Goal: Task Accomplishment & Management: Complete application form

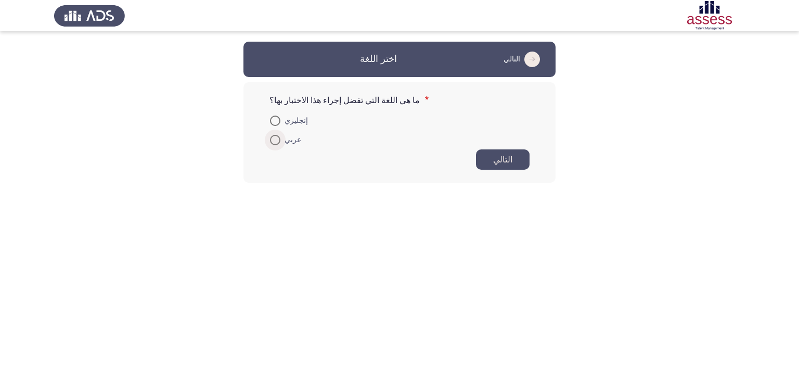
click at [276, 145] on label "عربي" at bounding box center [285, 140] width 31 height 12
click at [276, 145] on input "عربي" at bounding box center [275, 140] width 10 height 10
radio input "true"
click at [497, 166] on button "التالي" at bounding box center [503, 159] width 54 height 20
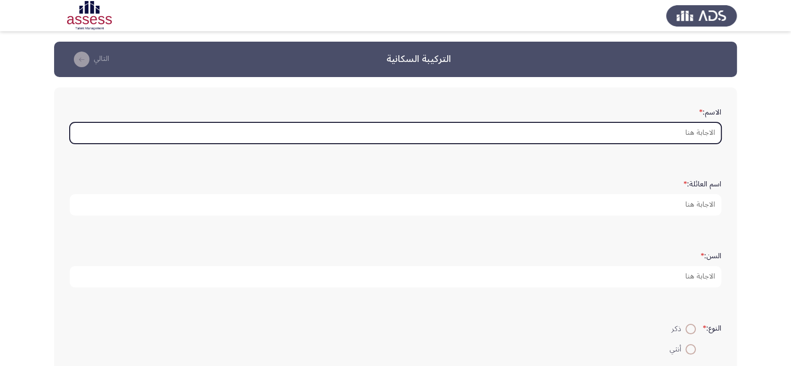
click at [688, 133] on input "الاسم: *" at bounding box center [396, 132] width 652 height 21
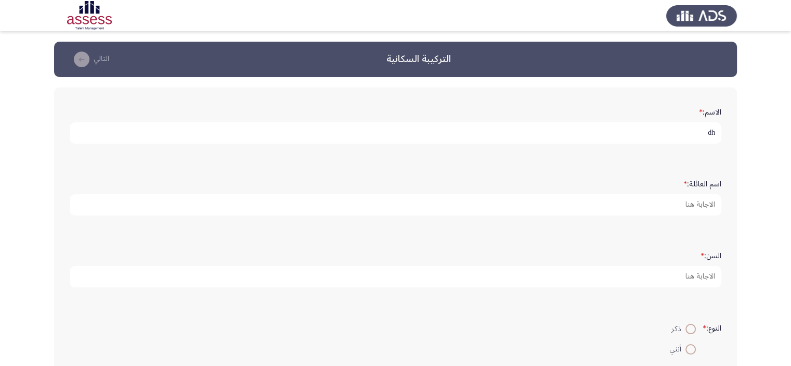
type input "d"
drag, startPoint x: 610, startPoint y: 131, endPoint x: 694, endPoint y: 131, distance: 84.3
click at [694, 131] on input "ياقوت [PERSON_NAME] [PERSON_NAME]" at bounding box center [396, 132] width 652 height 21
drag, startPoint x: 685, startPoint y: 134, endPoint x: 676, endPoint y: 134, distance: 8.8
type input "ياقوت"
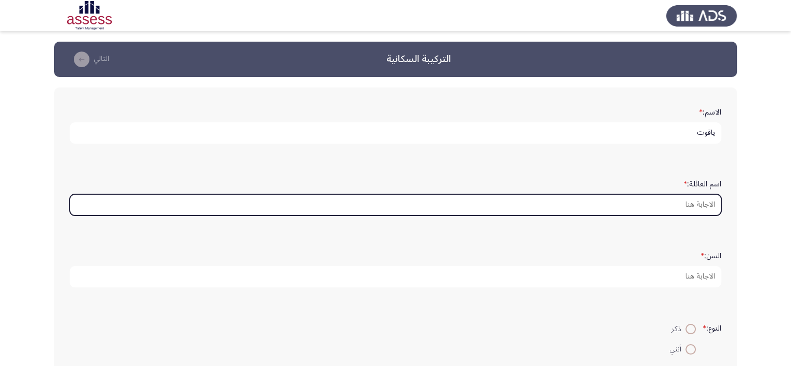
click at [665, 202] on input "اسم العائلة: *" at bounding box center [396, 204] width 652 height 21
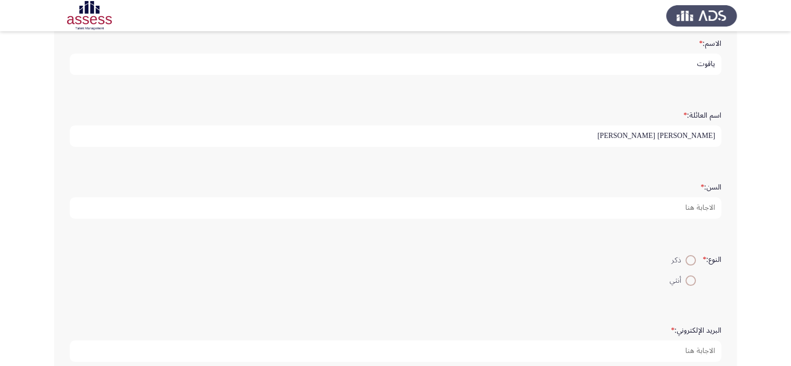
scroll to position [104, 0]
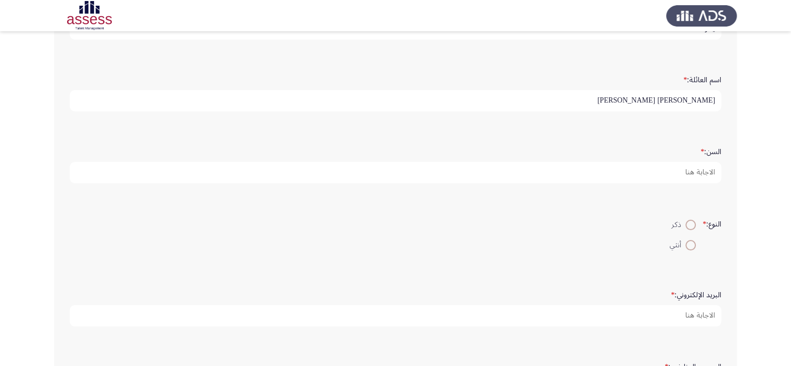
type input "[PERSON_NAME] [PERSON_NAME]"
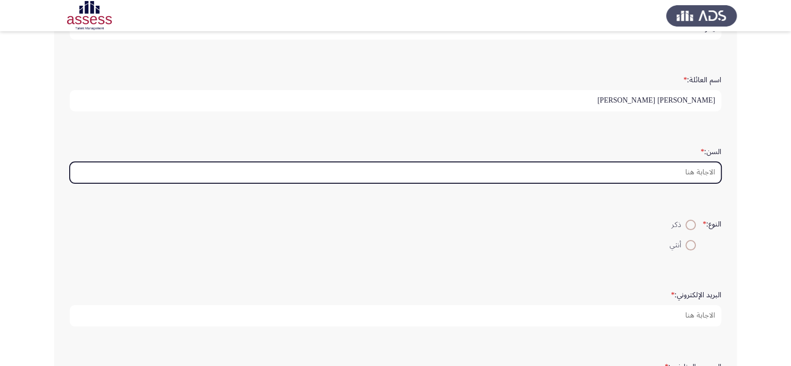
click at [557, 172] on input "السن: *" at bounding box center [396, 172] width 652 height 21
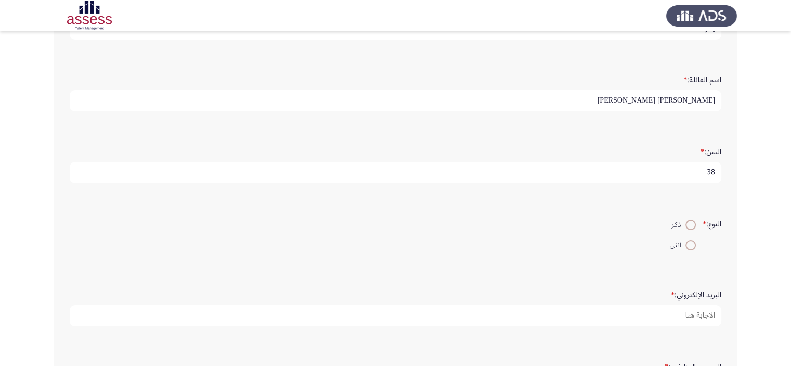
type input "38"
click at [690, 221] on span at bounding box center [691, 225] width 10 height 10
click at [690, 221] on input "ذكر" at bounding box center [691, 225] width 10 height 10
radio input "true"
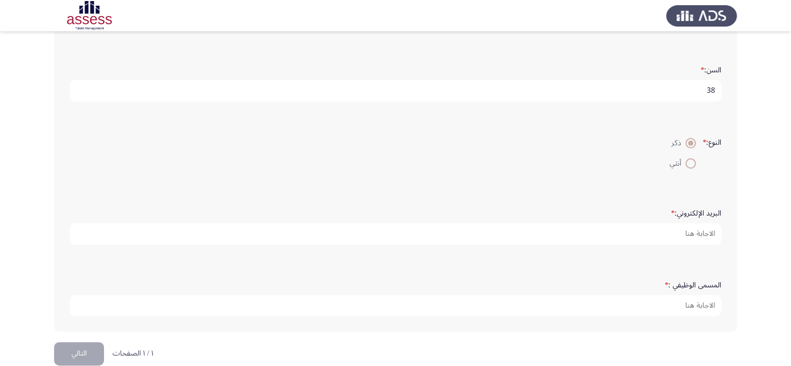
scroll to position [200, 0]
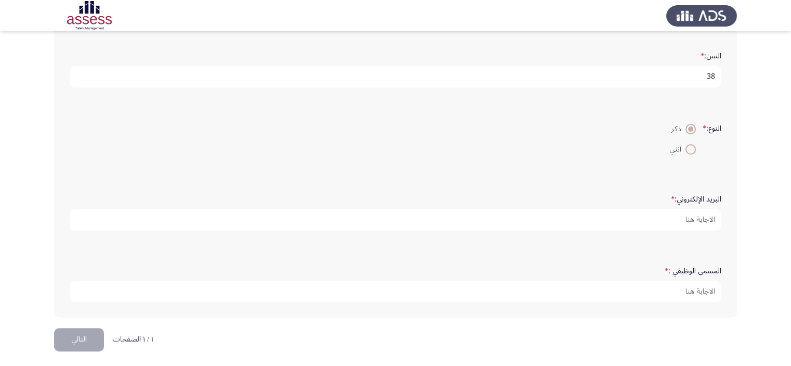
click at [528, 205] on form "البريد الإلكتروني: *" at bounding box center [396, 210] width 652 height 41
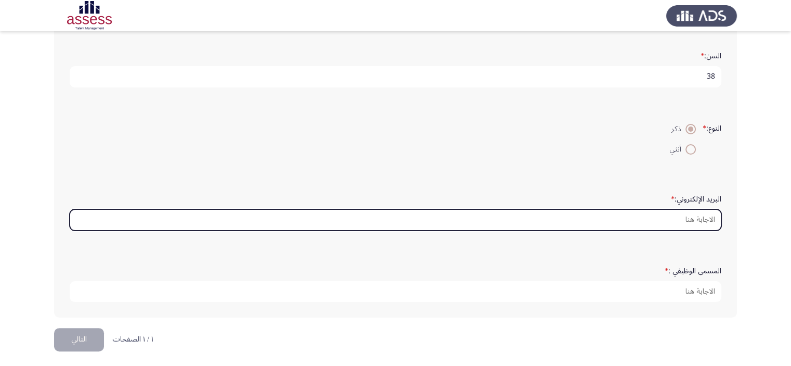
click at [537, 215] on input "البريد الإلكتروني: *" at bounding box center [396, 219] width 652 height 21
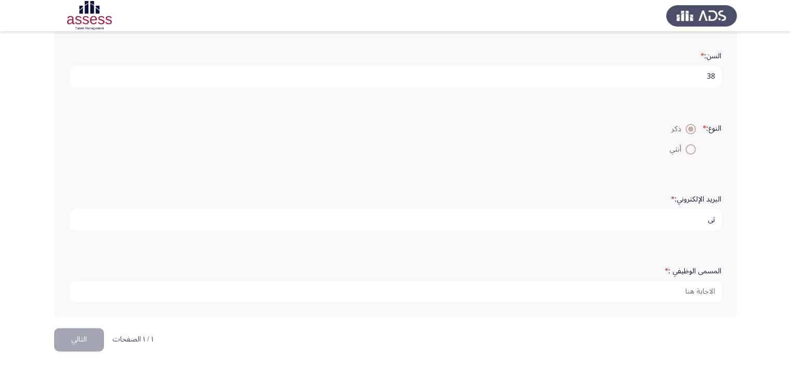
type input "ث"
type input "[EMAIL_ADDRESS][DOMAIN_NAME]"
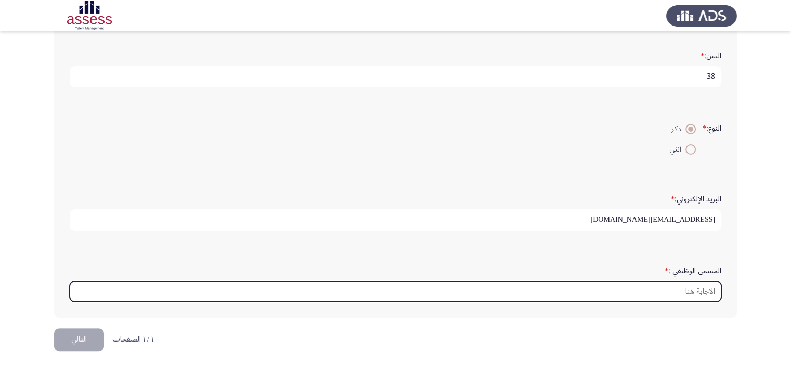
click at [578, 285] on input "المسمى الوظيفي : *" at bounding box center [396, 291] width 652 height 21
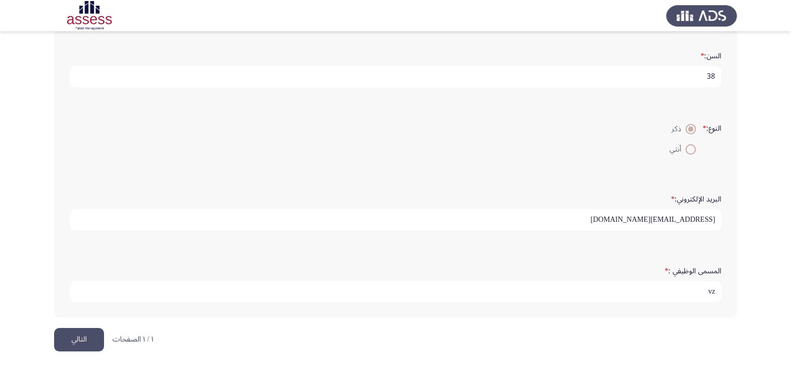
type input "v"
type input "رئيس قسم المستحلبات والمنزلية والزيوت"
click at [92, 338] on button "التالي" at bounding box center [79, 339] width 50 height 23
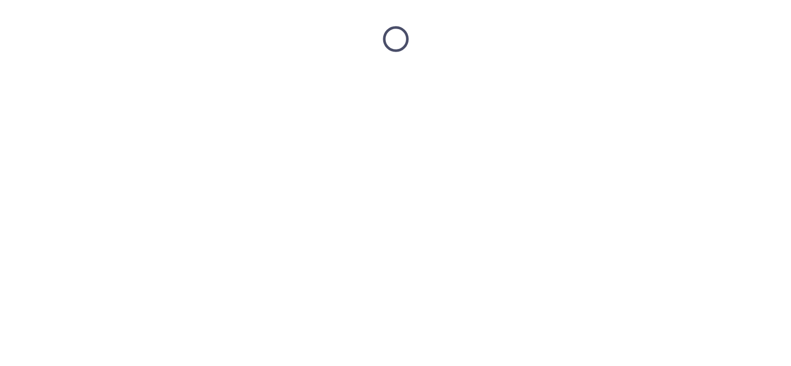
scroll to position [0, 0]
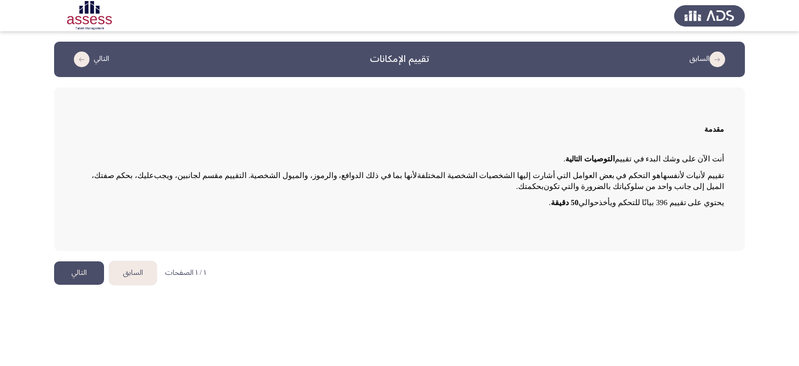
click at [91, 265] on button "التالي" at bounding box center [79, 272] width 50 height 23
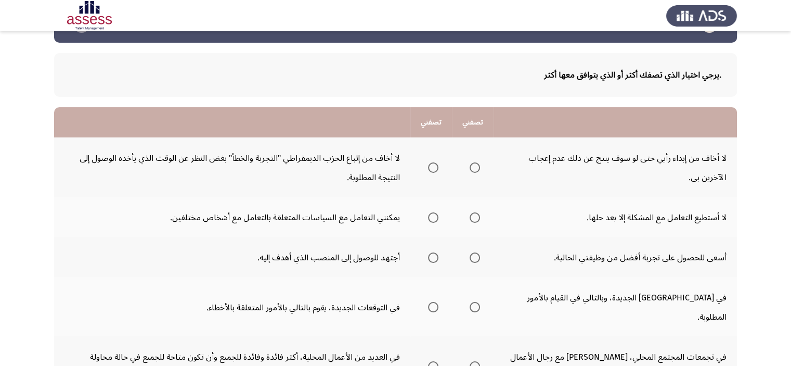
scroll to position [52, 0]
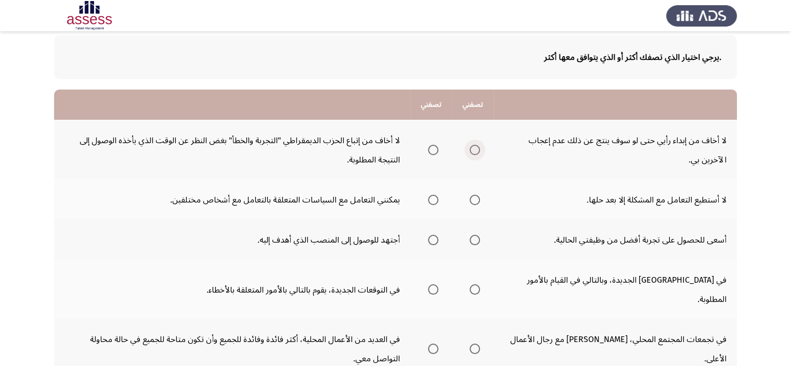
click at [477, 149] on span "حدد خيارا" at bounding box center [475, 150] width 10 height 10
click at [477, 149] on input "حدد خيارا" at bounding box center [475, 150] width 10 height 10
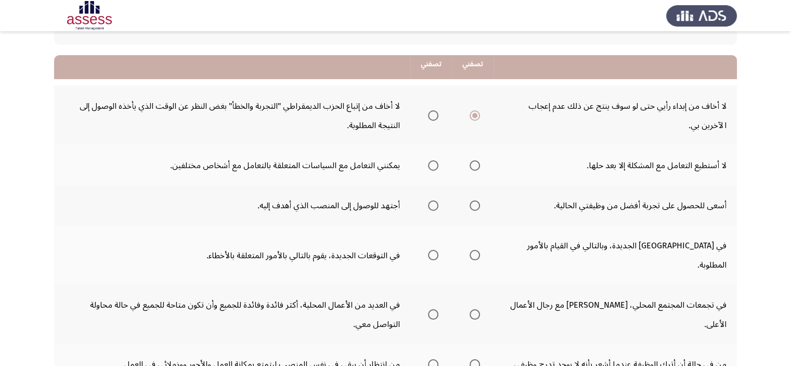
scroll to position [104, 0]
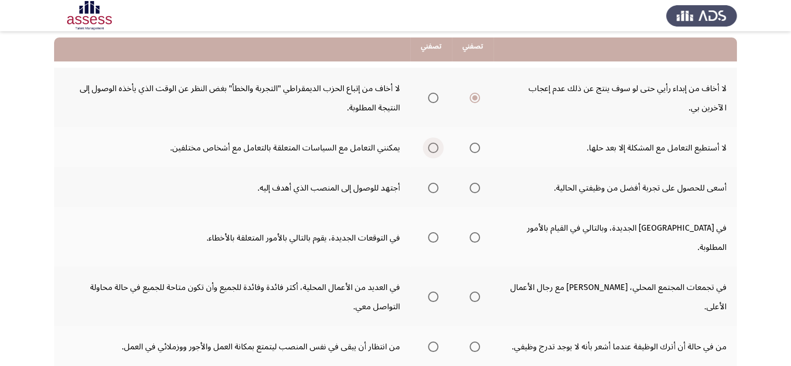
click at [429, 147] on span "حدد خيارا" at bounding box center [433, 148] width 10 height 10
click at [429, 147] on input "حدد خيارا" at bounding box center [433, 148] width 10 height 10
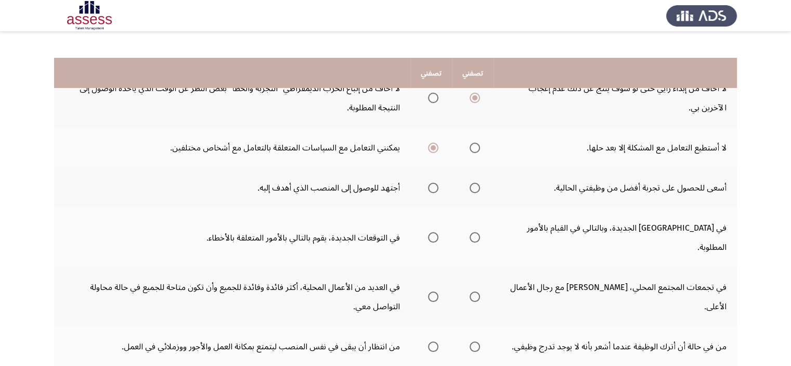
scroll to position [156, 0]
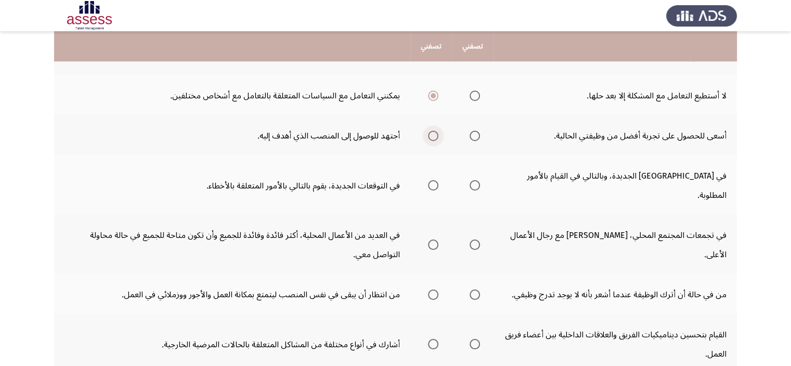
click at [430, 132] on span "حدد خيارا" at bounding box center [433, 136] width 10 height 10
click at [430, 132] on input "حدد خيارا" at bounding box center [433, 136] width 10 height 10
drag, startPoint x: 788, startPoint y: 222, endPoint x: 798, endPoint y: 284, distance: 62.7
click at [791, 284] on html "السابق تقييم الإمكانات التالي .يرجي اختيار الذي تصفك أكثر أو الذي يتوافق معها أ…" at bounding box center [395, 205] width 791 height 722
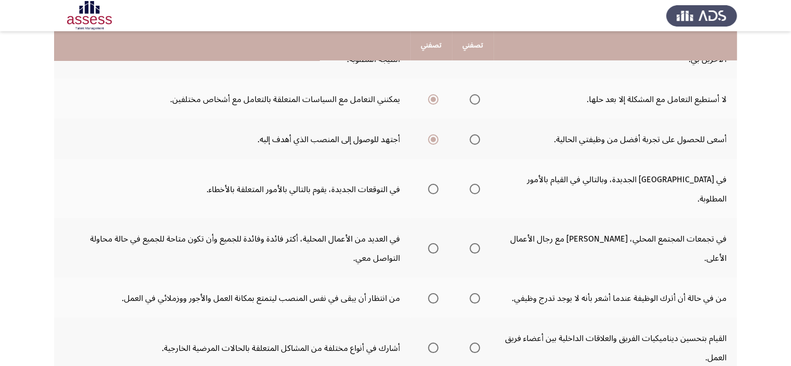
scroll to position [163, 0]
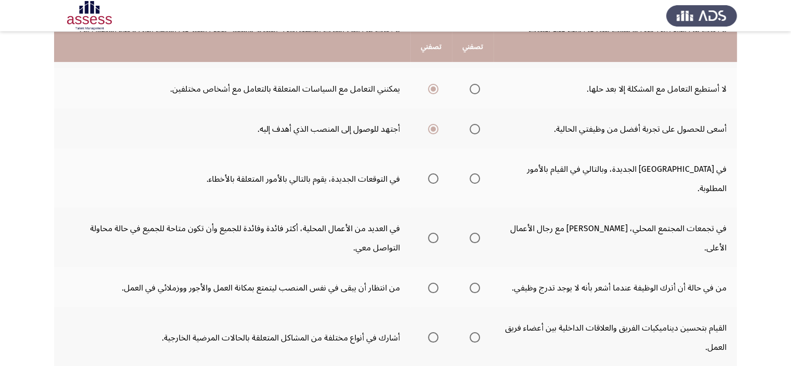
click at [470, 173] on span "حدد خيارا" at bounding box center [475, 178] width 10 height 10
click at [470, 173] on input "حدد خيارا" at bounding box center [475, 178] width 10 height 10
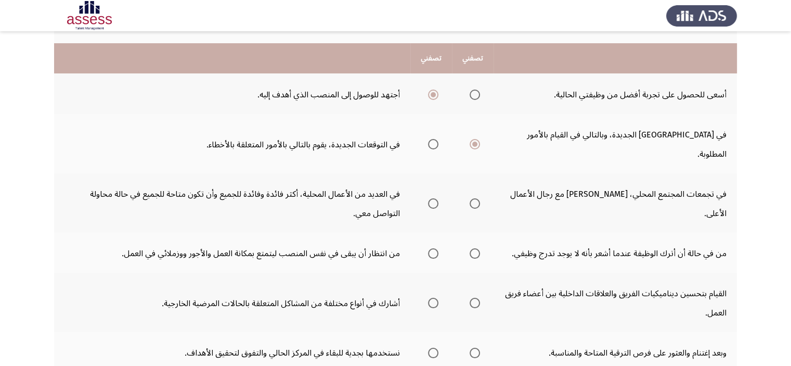
scroll to position [215, 0]
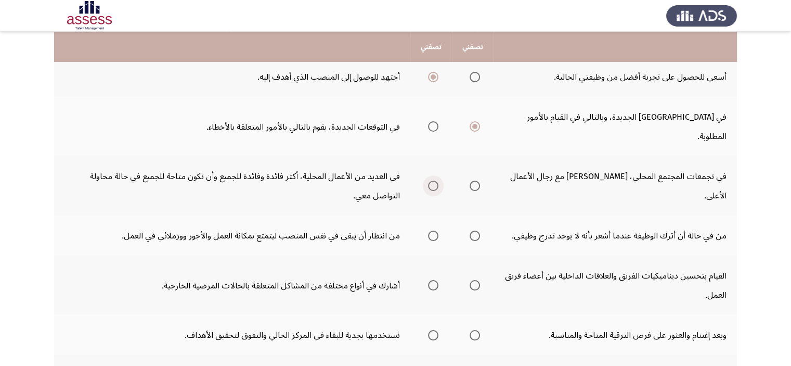
click at [427, 180] on label "حدد خيارا" at bounding box center [431, 185] width 15 height 10
click at [428, 180] on input "حدد خيارا" at bounding box center [433, 185] width 10 height 10
drag, startPoint x: 689, startPoint y: 143, endPoint x: 665, endPoint y: 201, distance: 62.3
click at [665, 201] on tbody "لا أخاف من إبداء رأيي حتى لو سوف ينتج عن ذلك عدم إعجاب الآخرين بي. لا أخاف من إ…" at bounding box center [395, 195] width 683 height 477
drag, startPoint x: 676, startPoint y: 186, endPoint x: 685, endPoint y: 194, distance: 11.4
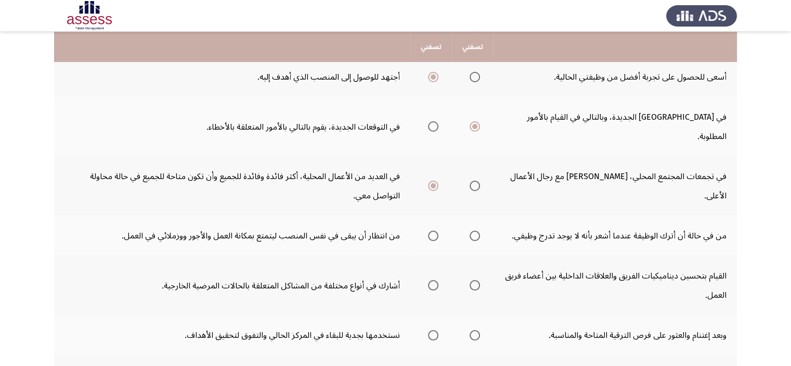
click at [663, 197] on tbody "لا أخاف من إبداء رأيي حتى لو سوف ينتج عن ذلك عدم إعجاب الآخرين بي. لا أخاف من إ…" at bounding box center [395, 195] width 683 height 477
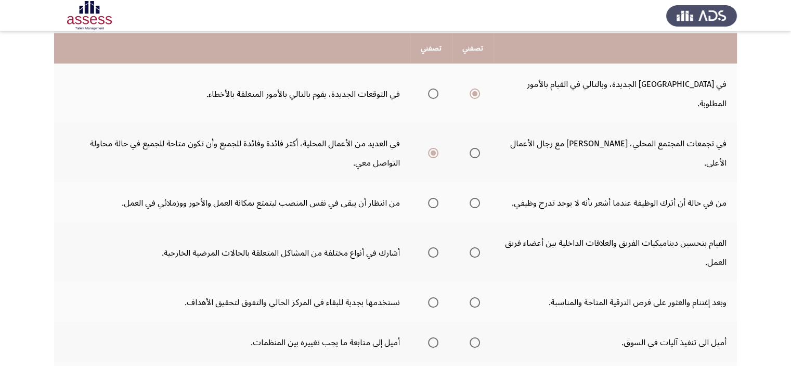
scroll to position [254, 0]
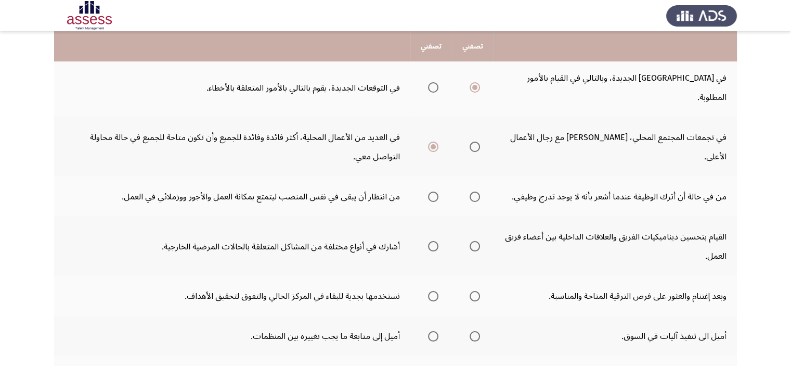
drag, startPoint x: 663, startPoint y: 135, endPoint x: 642, endPoint y: 200, distance: 68.1
click at [642, 200] on tbody "لا أخاف من إبداء رأيي حتى لو سوف ينتج عن ذلك عدم إعجاب الآخرين بي. لا أخاف من إ…" at bounding box center [395, 156] width 683 height 477
click at [478, 191] on span "حدد خيارا" at bounding box center [475, 196] width 10 height 10
click at [478, 191] on input "حدد خيارا" at bounding box center [475, 196] width 10 height 10
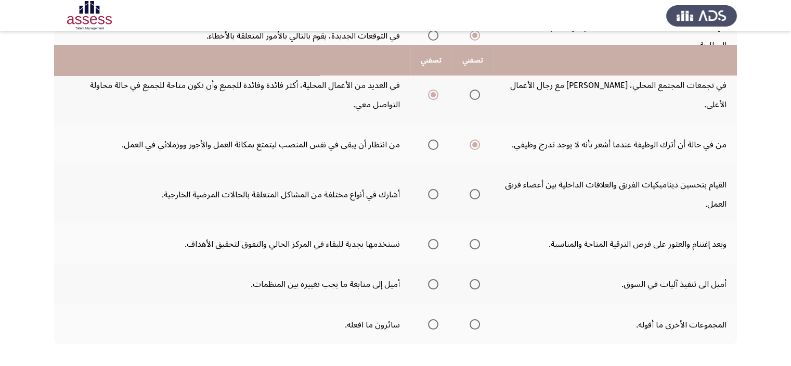
scroll to position [333, 0]
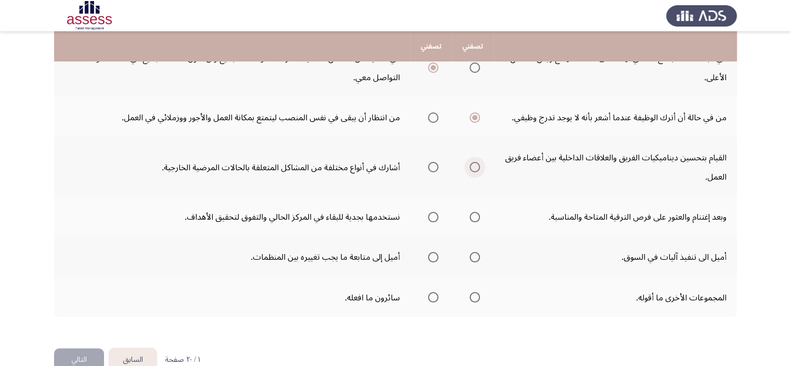
click at [475, 162] on span "حدد خيارا" at bounding box center [475, 167] width 10 height 10
click at [475, 162] on input "حدد خيارا" at bounding box center [475, 167] width 10 height 10
click at [431, 163] on span "حدد خيارا" at bounding box center [433, 168] width 10 height 10
click at [431, 163] on input "حدد خيارا" at bounding box center [433, 168] width 10 height 10
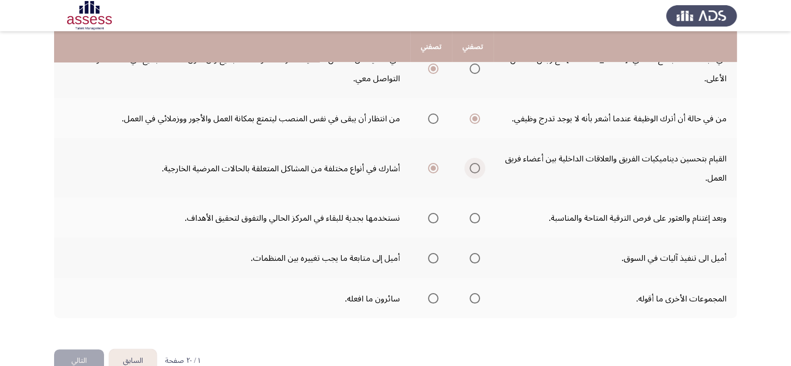
click at [472, 163] on span "حدد خيارا" at bounding box center [475, 168] width 10 height 10
click at [472, 163] on input "حدد خيارا" at bounding box center [475, 168] width 10 height 10
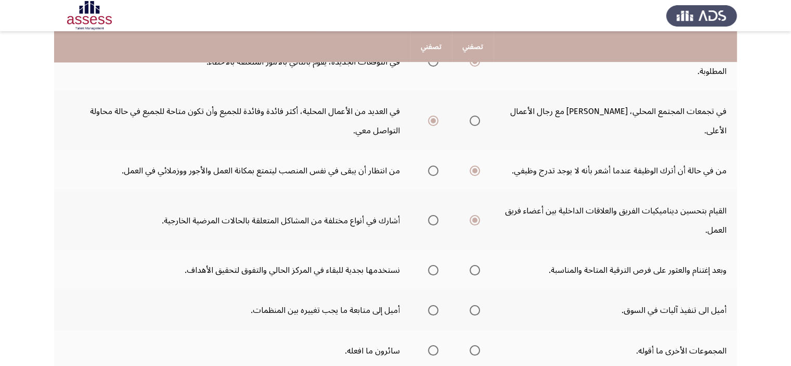
drag, startPoint x: 174, startPoint y: 156, endPoint x: 196, endPoint y: 176, distance: 30.2
click at [196, 176] on tbody "لا أخاف من إبداء رأيي حتى لو سوف ينتج عن ذلك عدم إعجاب الآخرين بي. لا أخاف من إ…" at bounding box center [395, 130] width 683 height 477
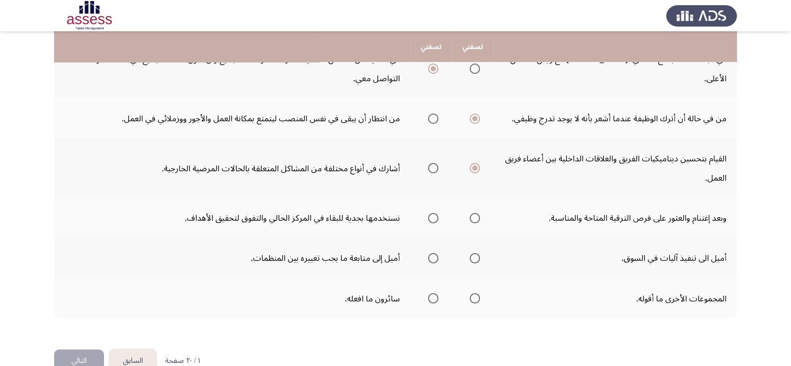
scroll to position [333, 0]
click at [474, 212] on span "حدد خيارا" at bounding box center [475, 217] width 10 height 10
click at [474, 212] on input "حدد خيارا" at bounding box center [475, 217] width 10 height 10
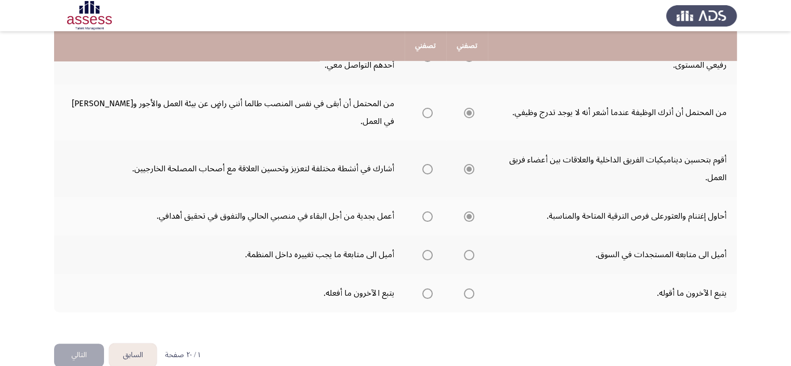
scroll to position [332, 0]
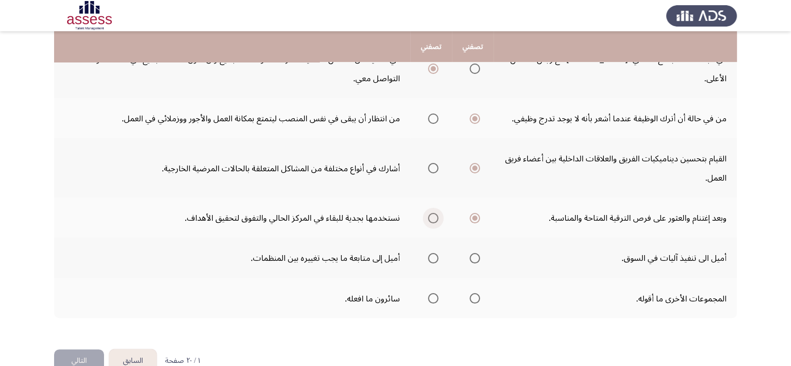
click at [433, 213] on span "حدد خيارا" at bounding box center [433, 218] width 10 height 10
click at [433, 213] on input "حدد خيارا" at bounding box center [433, 218] width 10 height 10
click at [433, 253] on span "حدد خيارا" at bounding box center [433, 258] width 10 height 10
click at [433, 253] on input "حدد خيارا" at bounding box center [433, 258] width 10 height 10
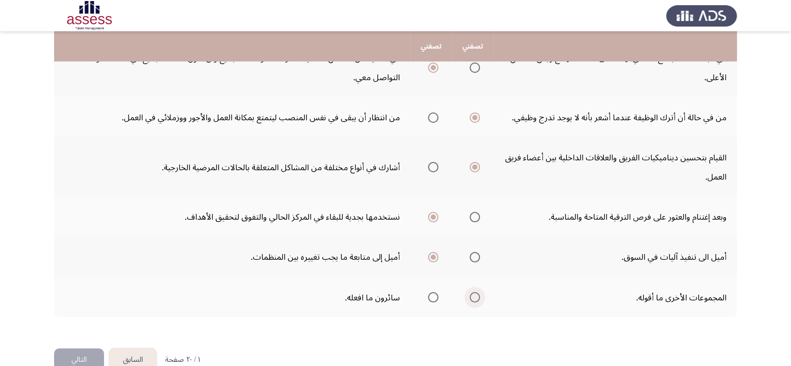
click at [473, 292] on span "حدد خيارا" at bounding box center [475, 297] width 10 height 10
click at [473, 292] on input "حدد خيارا" at bounding box center [475, 297] width 10 height 10
drag, startPoint x: 435, startPoint y: 278, endPoint x: 441, endPoint y: 276, distance: 6.1
click at [441, 278] on th at bounding box center [431, 298] width 42 height 40
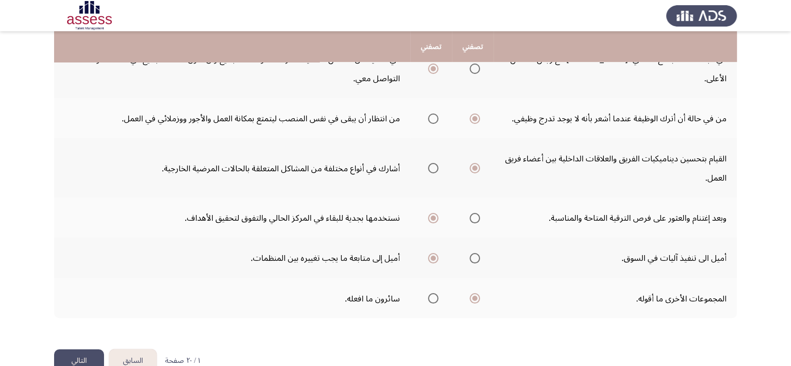
click at [432, 293] on span "حدد خيارا" at bounding box center [433, 298] width 10 height 10
click at [432, 293] on input "حدد خيارا" at bounding box center [433, 298] width 10 height 10
click at [69, 349] on button "التالي" at bounding box center [79, 360] width 50 height 23
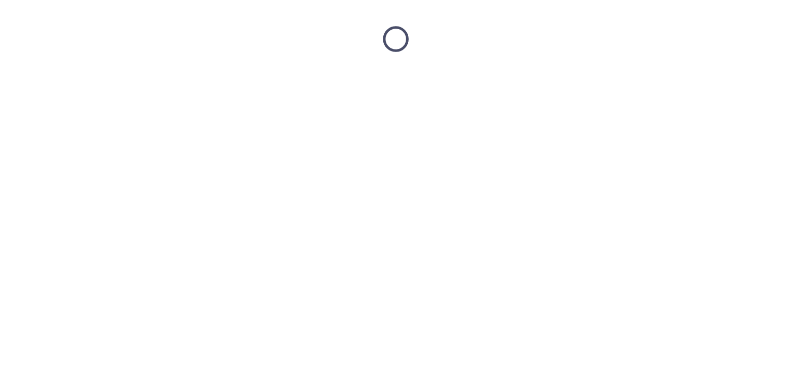
scroll to position [0, 0]
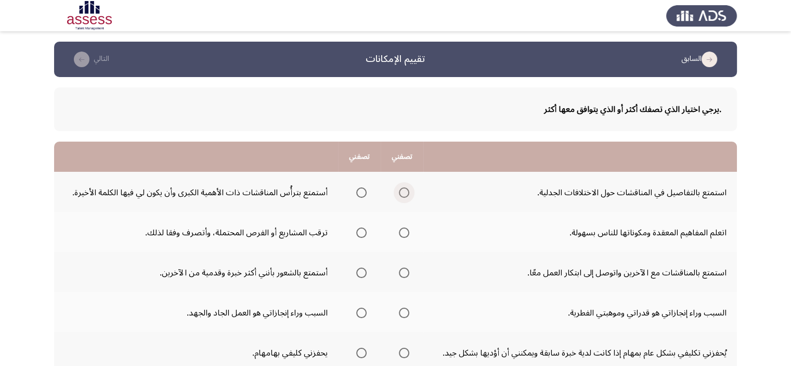
click at [406, 193] on span "حدد خيارا" at bounding box center [404, 192] width 10 height 10
click at [406, 193] on input "حدد خيارا" at bounding box center [404, 192] width 10 height 10
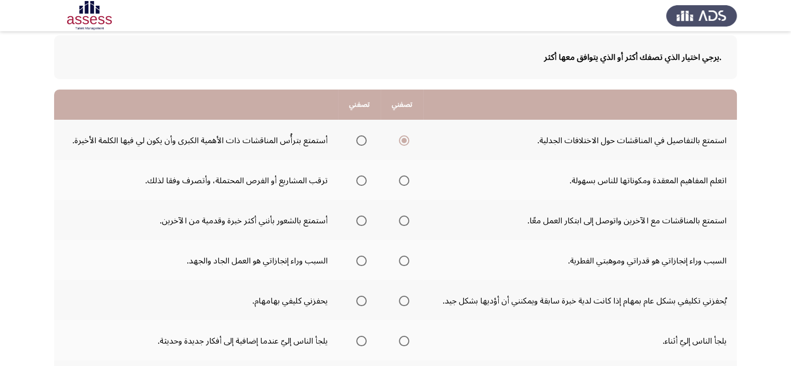
scroll to position [104, 0]
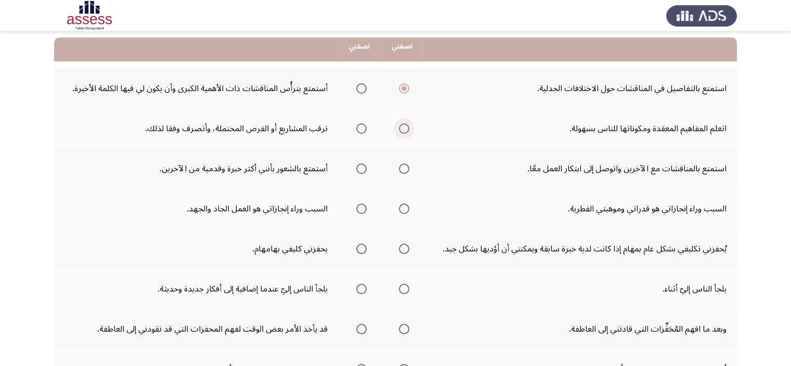
click at [403, 125] on span "حدد خيارا" at bounding box center [404, 128] width 10 height 10
click at [403, 125] on input "حدد خيارا" at bounding box center [404, 128] width 10 height 10
click at [401, 172] on label "حدد خيارا" at bounding box center [402, 168] width 15 height 10
click at [401, 172] on input "حدد خيارا" at bounding box center [404, 168] width 10 height 10
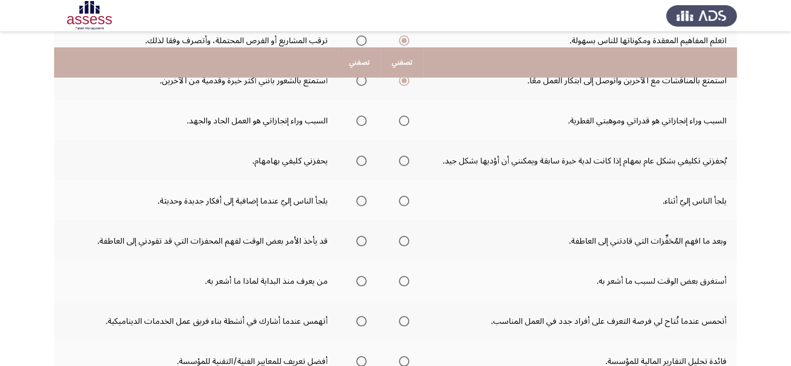
scroll to position [208, 0]
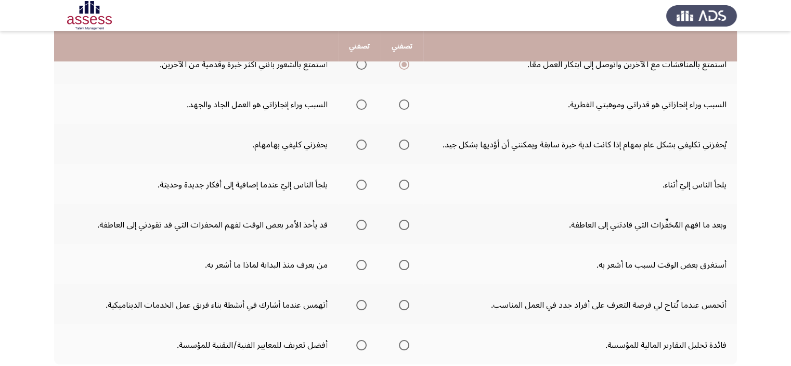
click at [358, 99] on span "حدد خيارا" at bounding box center [361, 104] width 10 height 10
click at [358, 99] on input "حدد خيارا" at bounding box center [361, 104] width 10 height 10
click at [406, 149] on mat-radio-group "حدد خيارا" at bounding box center [402, 144] width 15 height 18
click at [406, 144] on span "حدد خيارا" at bounding box center [404, 144] width 10 height 10
click at [406, 144] on input "حدد خيارا" at bounding box center [404, 144] width 10 height 10
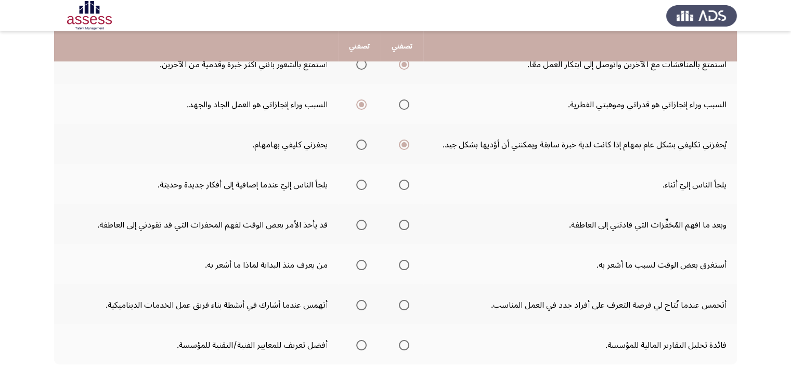
click at [627, 193] on td "يلجأ الناس إليّ أثناء." at bounding box center [580, 184] width 314 height 40
drag, startPoint x: 713, startPoint y: 177, endPoint x: 655, endPoint y: 187, distance: 58.6
click at [654, 187] on td "يلجأ الناس إليّ أثناء." at bounding box center [580, 184] width 314 height 40
drag, startPoint x: 692, startPoint y: 201, endPoint x: 569, endPoint y: 210, distance: 123.1
click at [569, 210] on tbody "استمتع بالتفاصيل في المناقشات حول الاختلافات الجدلية. أستمتع بترأُس المناقشات ذ…" at bounding box center [395, 164] width 683 height 401
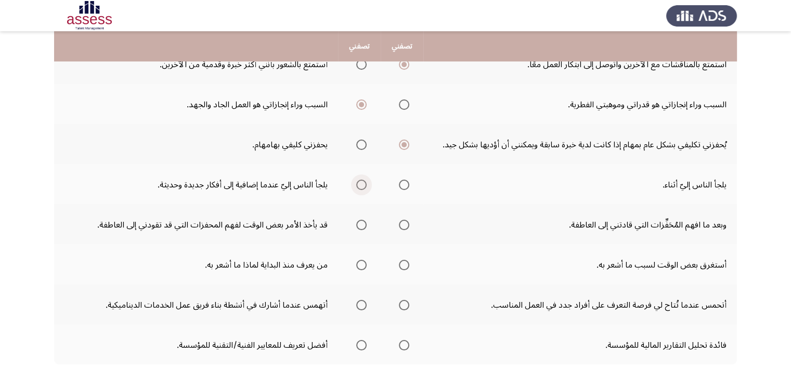
click at [358, 183] on span "حدد خيارا" at bounding box center [361, 184] width 10 height 10
click at [358, 183] on input "حدد خيارا" at bounding box center [361, 184] width 10 height 10
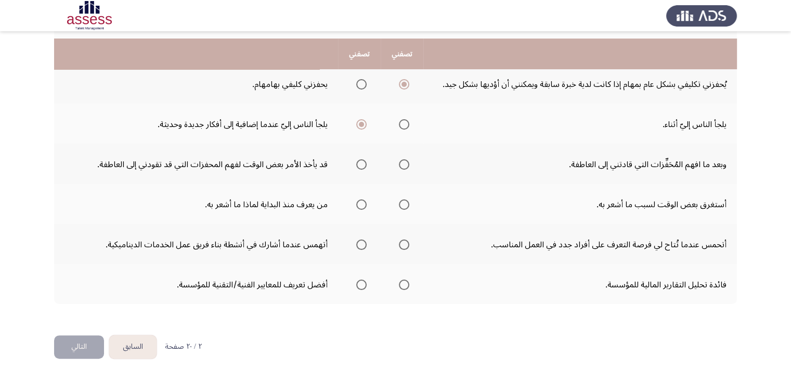
scroll to position [276, 0]
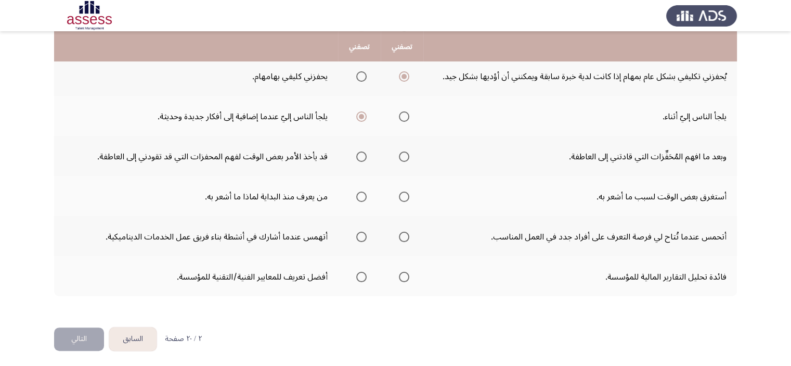
drag, startPoint x: 475, startPoint y: 351, endPoint x: 783, endPoint y: 314, distance: 310.1
click at [783, 314] on html "السابق تقييم الإمكانات التالي .يرجي اختيار الذي تصفك أكثر أو الذي يتوافق معها أ…" at bounding box center [395, 46] width 791 height 645
drag, startPoint x: 707, startPoint y: 48, endPoint x: 688, endPoint y: 46, distance: 19.4
click at [781, 33] on app-assessment-container "السابق تقييم الإمكانات التالي .يرجي اختيار الذي تصفك أكثر أو الذي يتوافق معها أ…" at bounding box center [395, 46] width 791 height 562
drag, startPoint x: 137, startPoint y: 46, endPoint x: 72, endPoint y: 47, distance: 64.5
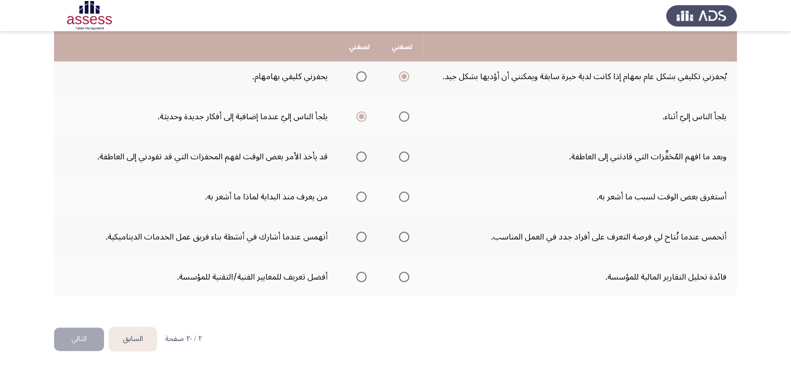
click at [46, 45] on app-assessment-container "السابق تقييم الإمكانات التالي .يرجي اختيار الذي تصفك أكثر أو الذي يتوافق معها أ…" at bounding box center [395, 46] width 791 height 562
click at [362, 154] on span "حدد خيارا" at bounding box center [361, 156] width 10 height 10
click at [362, 154] on input "حدد خيارا" at bounding box center [361, 156] width 10 height 10
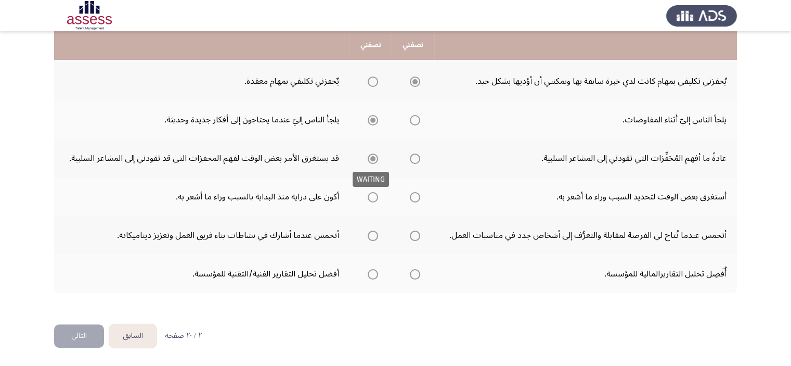
scroll to position [262, 0]
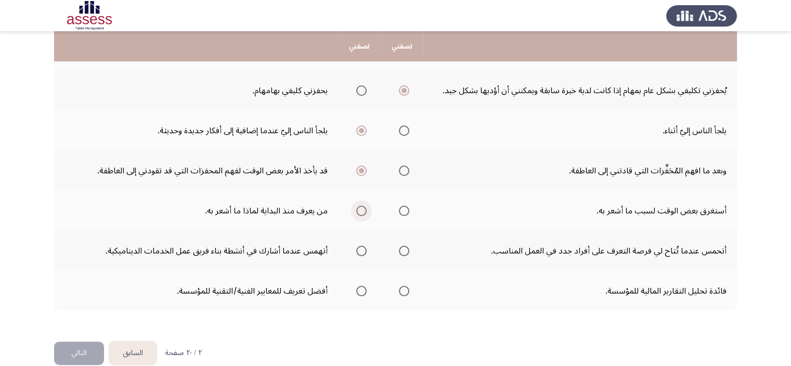
click at [358, 210] on span "حدد خيارا" at bounding box center [361, 210] width 10 height 10
click at [358, 210] on input "حدد خيارا" at bounding box center [361, 210] width 10 height 10
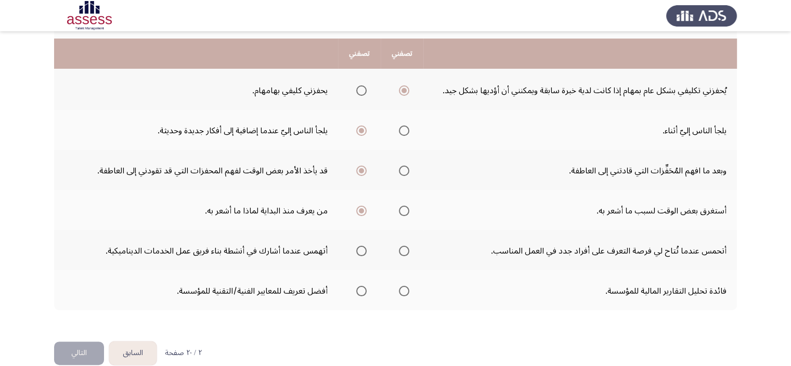
scroll to position [276, 0]
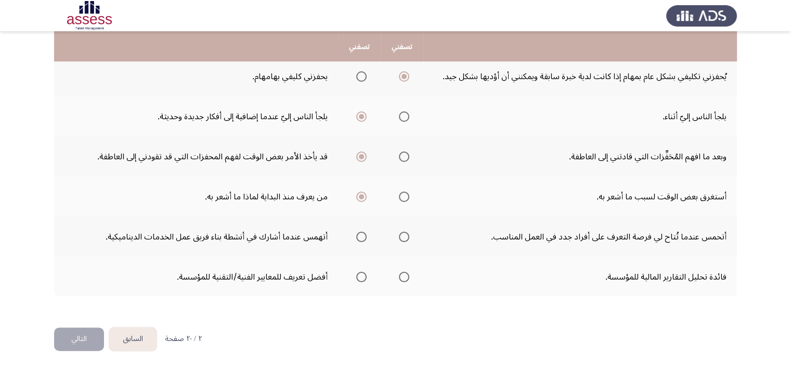
click at [362, 235] on span "حدد خيارا" at bounding box center [361, 236] width 10 height 10
click at [362, 235] on input "حدد خيارا" at bounding box center [361, 236] width 10 height 10
click at [358, 274] on span "حدد خيارا" at bounding box center [361, 277] width 10 height 10
click at [358, 274] on input "حدد خيارا" at bounding box center [361, 277] width 10 height 10
click at [399, 272] on span "حدد خيارا" at bounding box center [404, 277] width 10 height 10
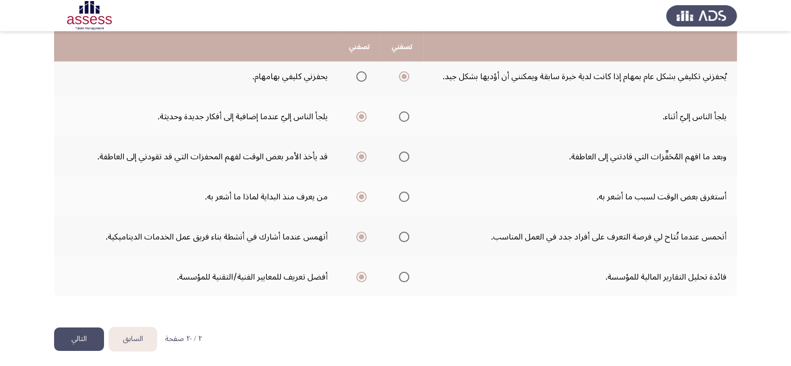
click at [399, 272] on input "حدد خيارا" at bounding box center [404, 277] width 10 height 10
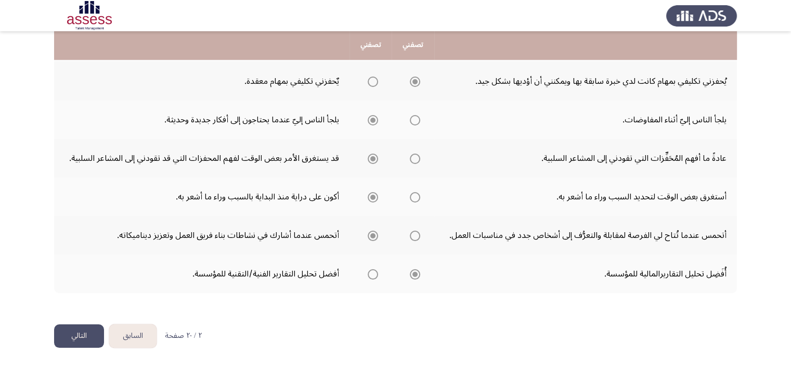
scroll to position [262, 0]
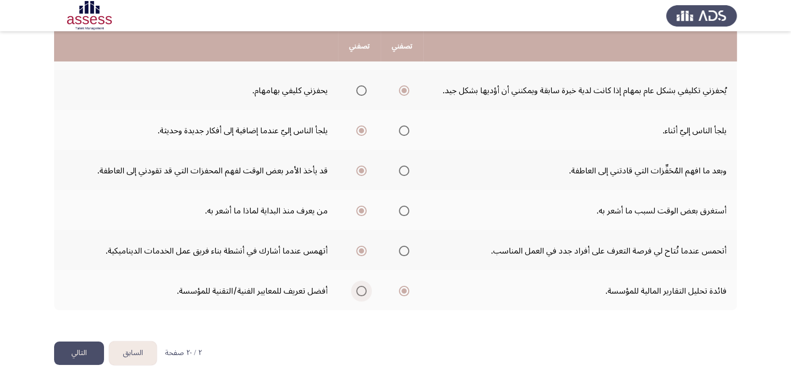
click at [364, 287] on span "حدد خيارا" at bounding box center [361, 291] width 10 height 10
click at [364, 287] on input "حدد خيارا" at bounding box center [361, 291] width 10 height 10
drag, startPoint x: 81, startPoint y: 348, endPoint x: 119, endPoint y: 317, distance: 48.7
click at [81, 349] on font "التالي" at bounding box center [79, 352] width 16 height 15
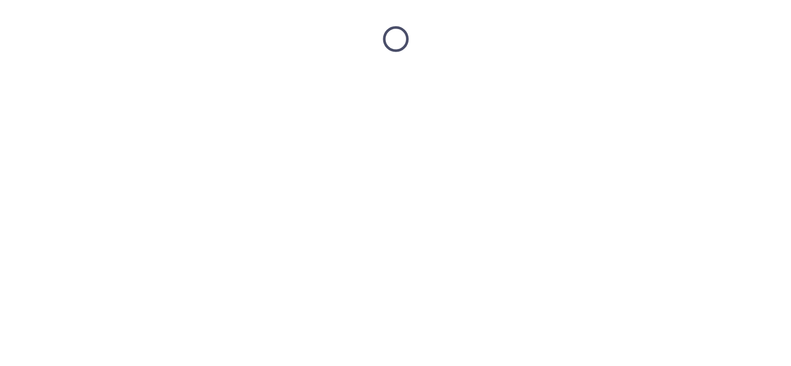
scroll to position [0, 0]
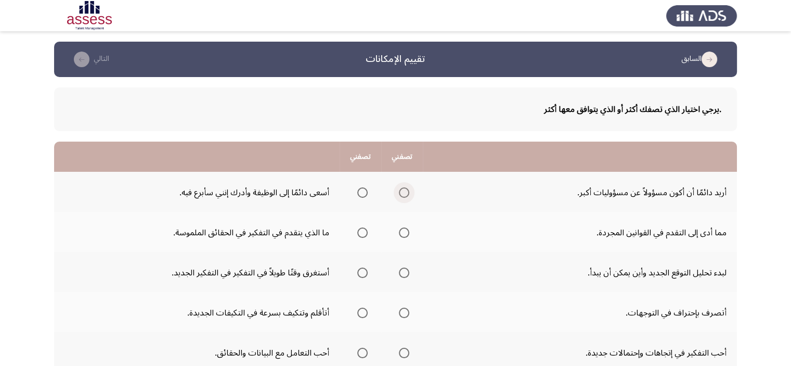
click at [409, 193] on span "حدد خيارا" at bounding box center [404, 192] width 10 height 10
click at [409, 193] on input "حدد خيارا" at bounding box center [404, 192] width 10 height 10
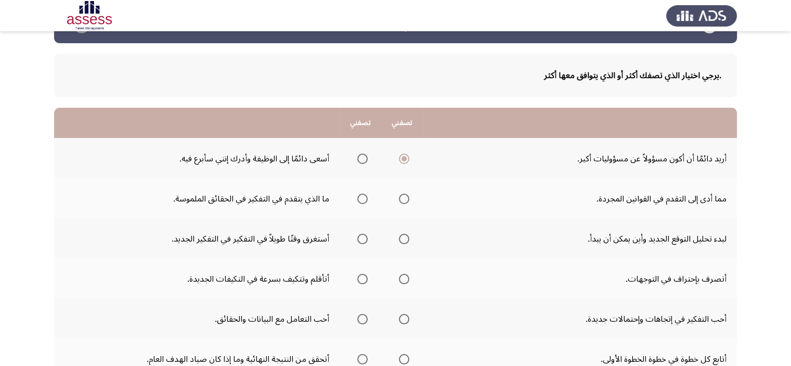
scroll to position [52, 0]
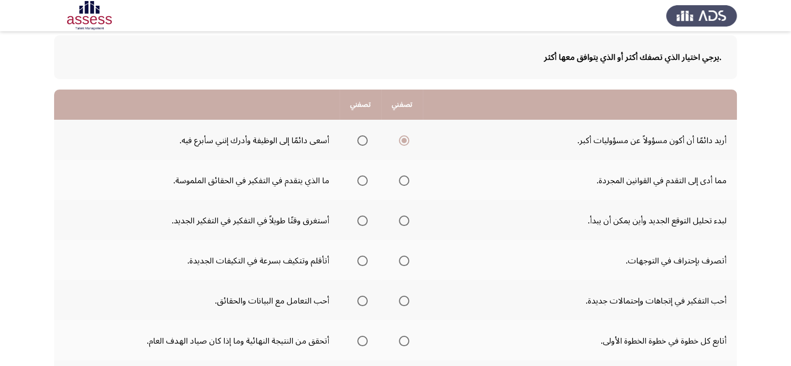
drag, startPoint x: 761, startPoint y: 332, endPoint x: 676, endPoint y: 349, distance: 87.5
click at [676, 349] on app-assessment-container "السابق تقييم الإمكانات التالي .يرجي اختيار الذي تصفك أكثر أو الذي يتوافق معها أ…" at bounding box center [395, 271] width 791 height 562
click at [744, 359] on app-assessment-container "السابق تقييم الإمكانات التالي .يرجي اختيار الذي تصفك أكثر أو الذي يتوافق معها أ…" at bounding box center [395, 271] width 791 height 562
drag, startPoint x: 750, startPoint y: 361, endPoint x: 664, endPoint y: 305, distance: 101.9
click at [639, 349] on app-assessment-container "السابق تقييم الإمكانات التالي .يرجي اختيار الذي تصفك أكثر أو الذي يتوافق معها أ…" at bounding box center [395, 271] width 791 height 562
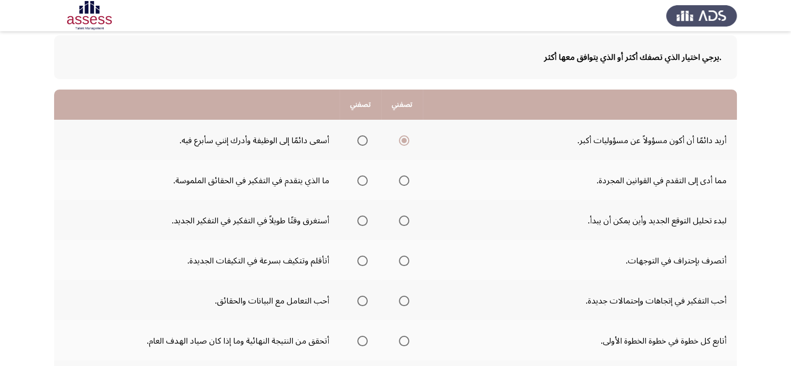
drag, startPoint x: 670, startPoint y: 295, endPoint x: 602, endPoint y: 235, distance: 91.4
click at [601, 236] on tbody "أريد دائمًا أن أكون مسؤولاً عن مسؤوليات أكبر. أسعى دائمًا إلى الوظيفة وأدرك إنن…" at bounding box center [395, 320] width 683 height 401
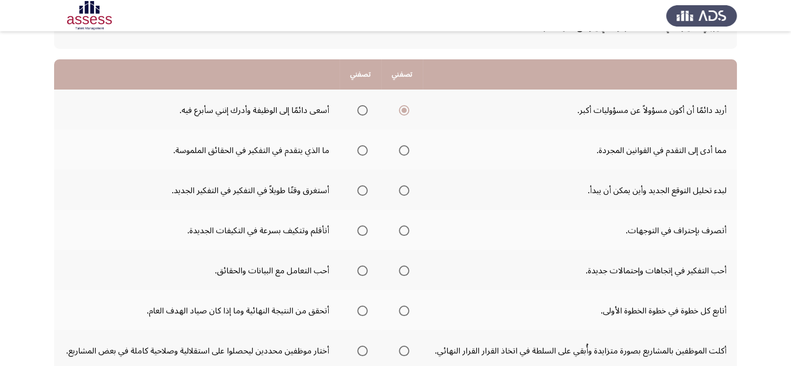
scroll to position [79, 0]
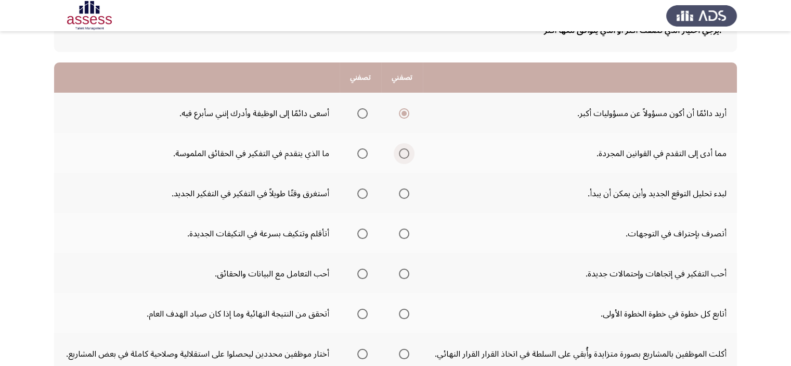
click at [405, 155] on span "حدد خيارا" at bounding box center [404, 153] width 10 height 10
click at [405, 155] on input "حدد خيارا" at bounding box center [404, 153] width 10 height 10
click at [365, 152] on span "حدد خيارا" at bounding box center [362, 153] width 10 height 10
click at [365, 152] on input "حدد خيارا" at bounding box center [362, 153] width 10 height 10
click at [359, 196] on label "حدد خيارا" at bounding box center [360, 193] width 15 height 10
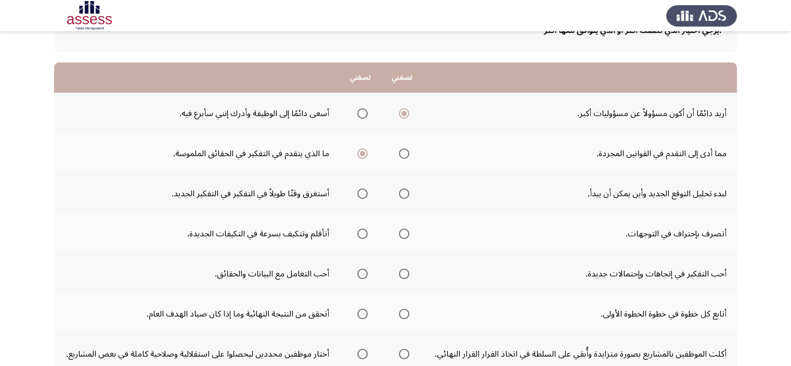
click at [359, 196] on input "حدد خيارا" at bounding box center [362, 193] width 10 height 10
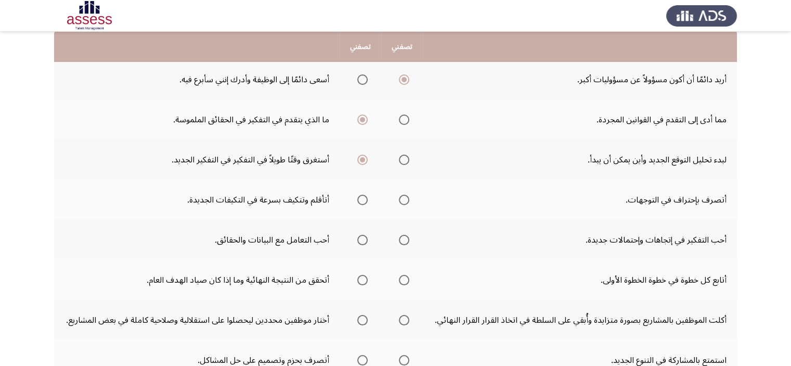
scroll to position [131, 0]
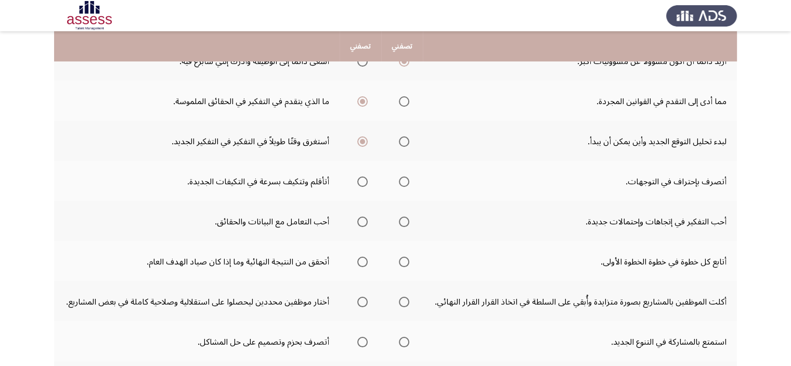
click at [409, 143] on span "حدد خيارا" at bounding box center [404, 141] width 10 height 10
click at [409, 143] on input "حدد خيارا" at bounding box center [404, 141] width 10 height 10
click at [412, 179] on th at bounding box center [402, 181] width 42 height 40
click at [409, 184] on span "حدد خيارا" at bounding box center [404, 181] width 10 height 10
click at [409, 184] on input "حدد خيارا" at bounding box center [404, 181] width 10 height 10
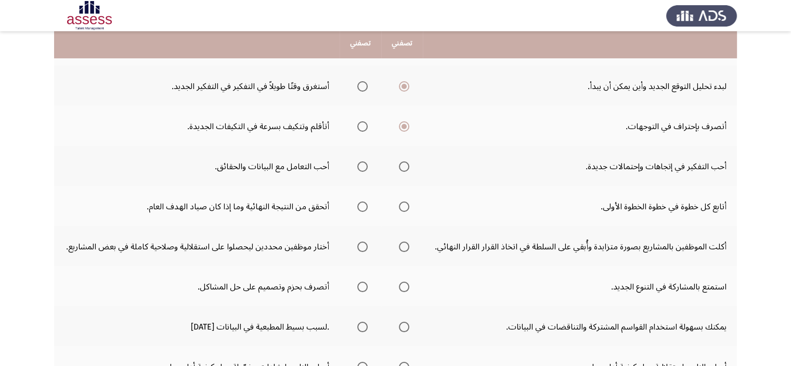
scroll to position [235, 0]
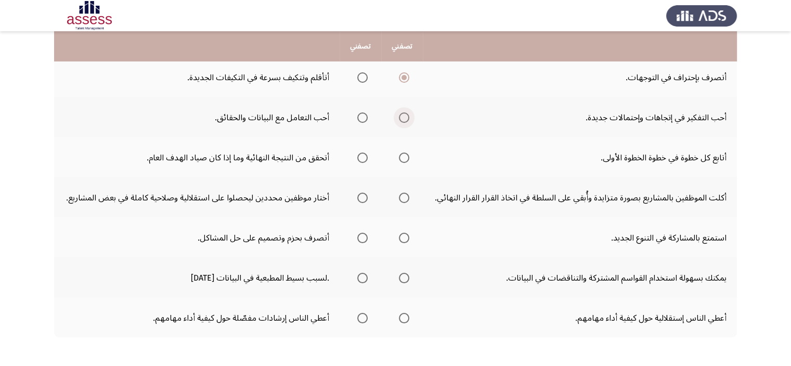
click at [408, 115] on span "حدد خيارا" at bounding box center [404, 117] width 10 height 10
click at [408, 115] on input "حدد خيارا" at bounding box center [404, 117] width 10 height 10
click at [408, 158] on span "حدد خيارا" at bounding box center [404, 157] width 10 height 10
click at [408, 158] on input "حدد خيارا" at bounding box center [404, 157] width 10 height 10
click at [366, 195] on span "حدد خيارا" at bounding box center [362, 197] width 10 height 10
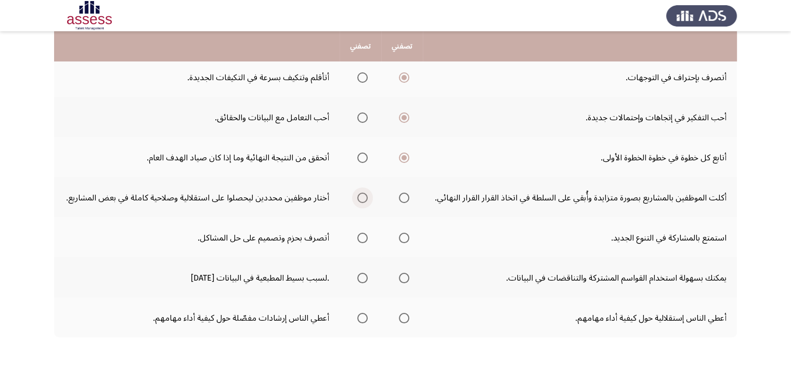
click at [366, 195] on input "حدد خيارا" at bounding box center [362, 197] width 10 height 10
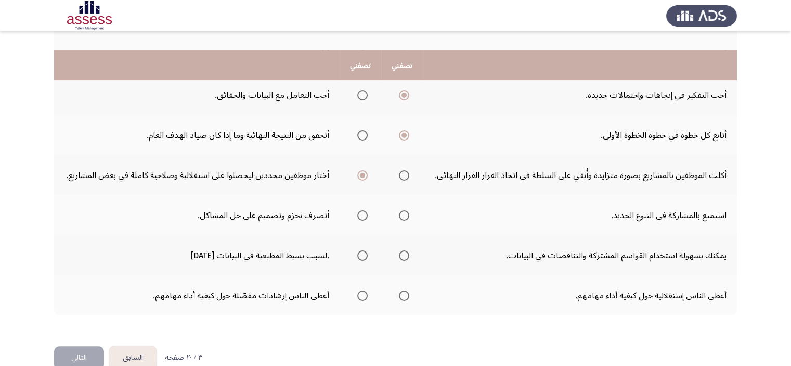
scroll to position [276, 0]
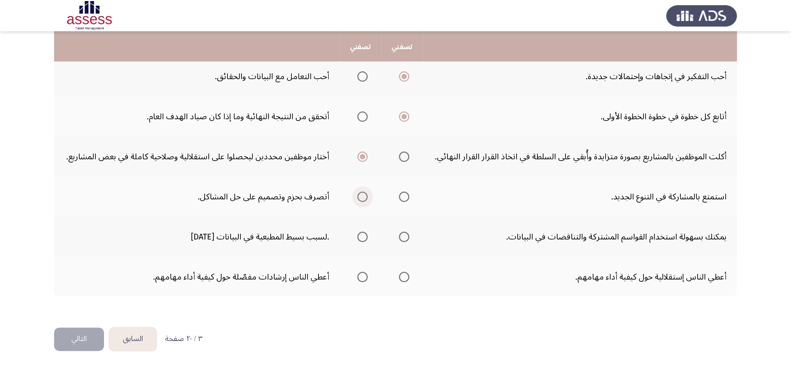
click at [363, 194] on span "حدد خيارا" at bounding box center [362, 196] width 10 height 10
click at [363, 194] on input "حدد خيارا" at bounding box center [362, 196] width 10 height 10
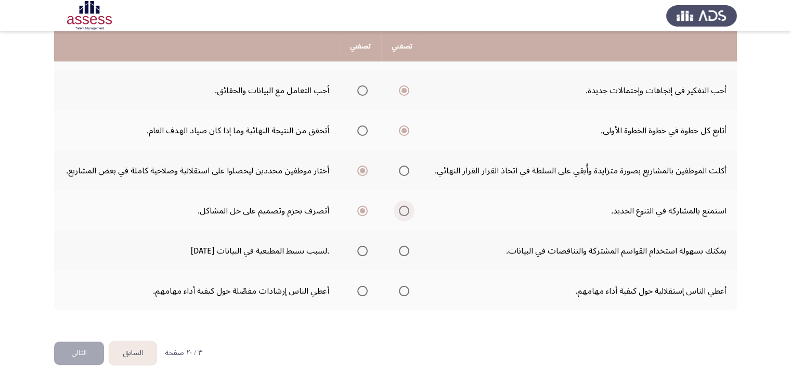
click at [408, 206] on span "حدد خيارا" at bounding box center [404, 210] width 10 height 10
click at [408, 206] on input "حدد خيارا" at bounding box center [404, 210] width 10 height 10
click at [362, 205] on span "حدد خيارا" at bounding box center [362, 210] width 10 height 10
click at [362, 205] on input "حدد خيارا" at bounding box center [362, 210] width 10 height 10
click at [408, 246] on span "حدد خيارا" at bounding box center [404, 251] width 10 height 10
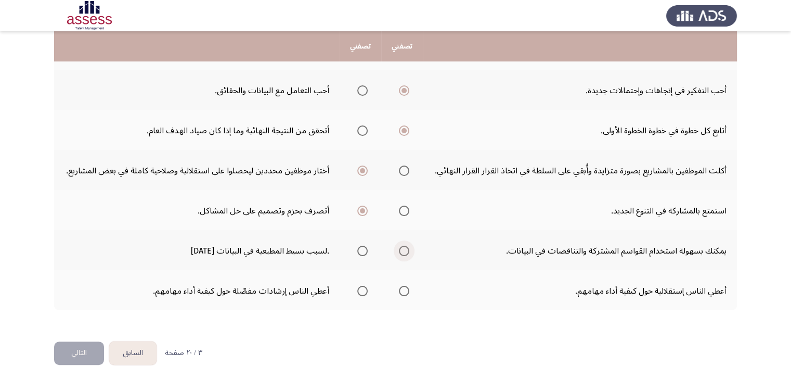
click at [408, 246] on input "حدد خيارا" at bounding box center [404, 251] width 10 height 10
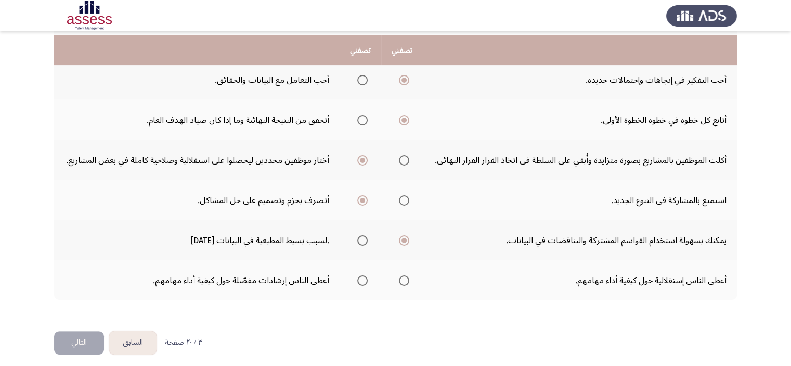
scroll to position [276, 0]
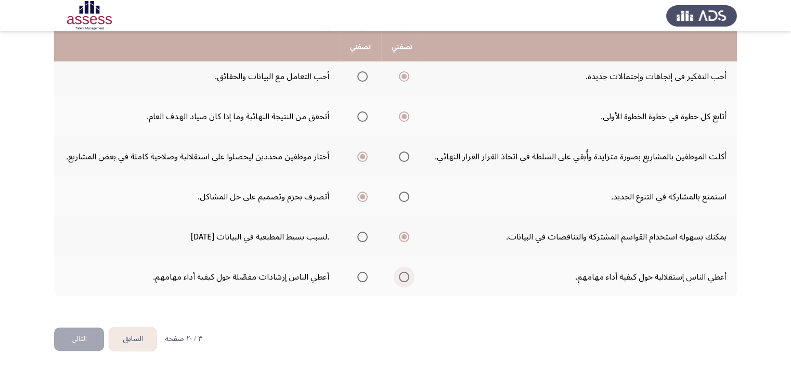
click at [406, 272] on span "حدد خيارا" at bounding box center [404, 277] width 10 height 10
click at [406, 272] on input "حدد خيارا" at bounding box center [404, 277] width 10 height 10
click at [76, 341] on font "التالي" at bounding box center [79, 338] width 16 height 15
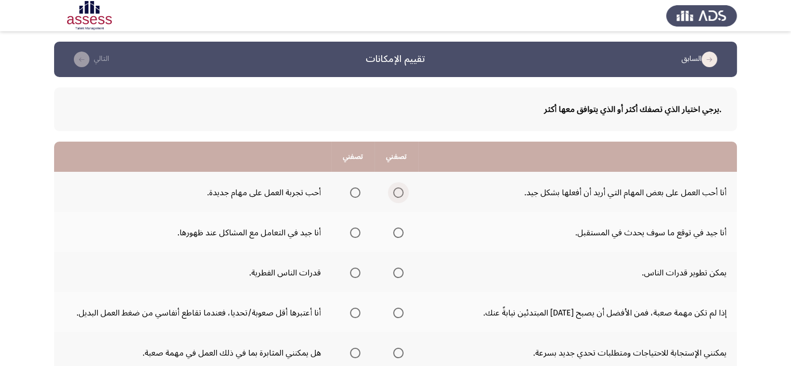
click at [397, 191] on span "حدد خيارا" at bounding box center [398, 192] width 10 height 10
click at [397, 191] on input "حدد خيارا" at bounding box center [398, 192] width 10 height 10
click at [356, 187] on mat-radio-button "حدد خيارا" at bounding box center [353, 192] width 15 height 11
click at [357, 187] on span "حدد خيارا" at bounding box center [355, 192] width 10 height 10
click at [357, 187] on input "حدد خيارا" at bounding box center [355, 192] width 10 height 10
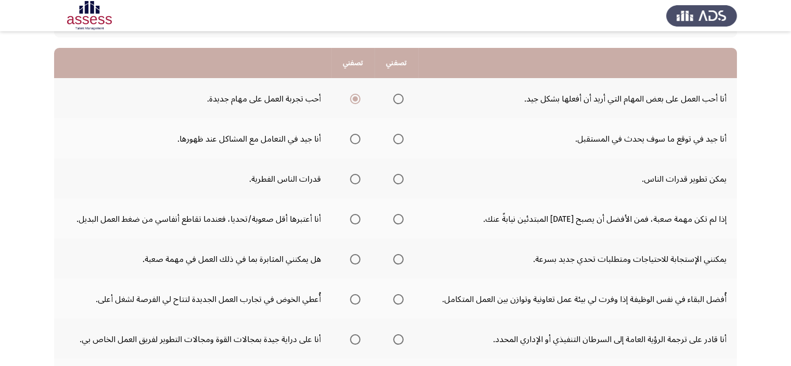
scroll to position [104, 0]
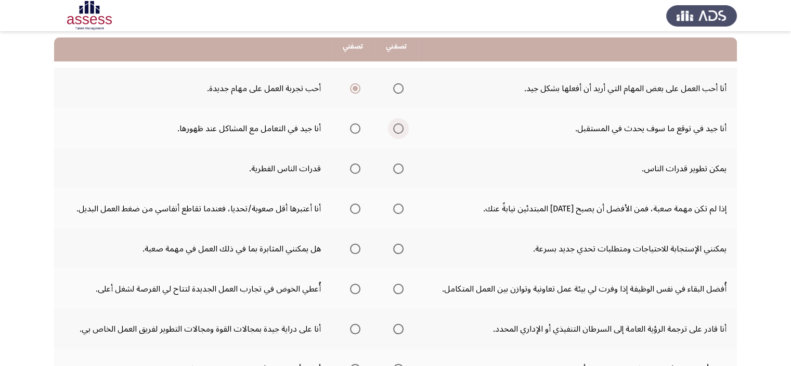
click at [396, 126] on span "حدد خيارا" at bounding box center [398, 128] width 10 height 10
click at [396, 126] on input "حدد خيارا" at bounding box center [398, 128] width 10 height 10
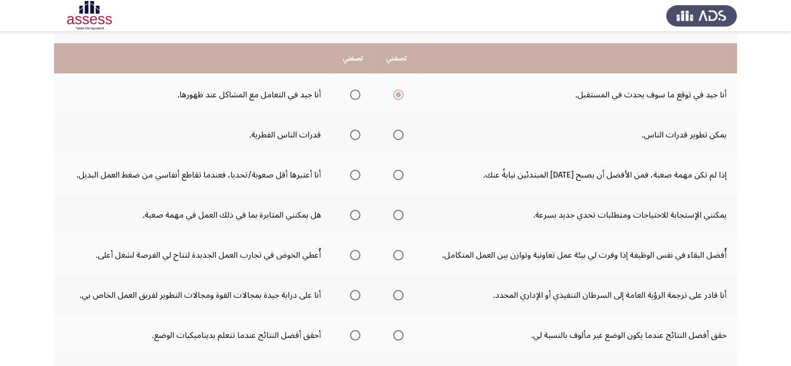
scroll to position [156, 0]
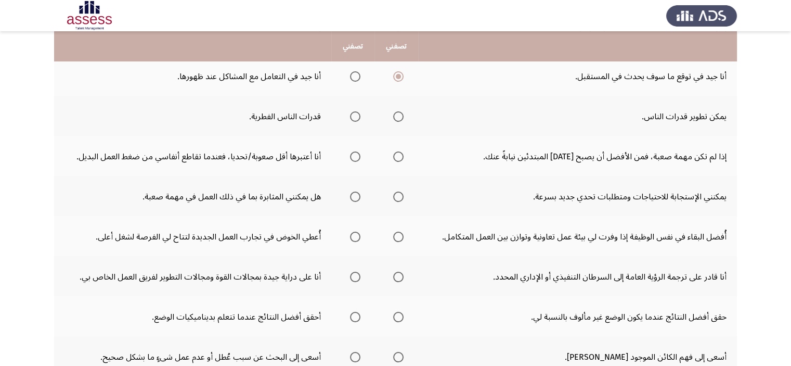
click at [396, 118] on span "حدد خيارا" at bounding box center [398, 116] width 10 height 10
click at [396, 118] on input "حدد خيارا" at bounding box center [398, 116] width 10 height 10
click at [356, 156] on span "حدد خيارا" at bounding box center [355, 156] width 10 height 10
click at [356, 156] on input "حدد خيارا" at bounding box center [355, 156] width 10 height 10
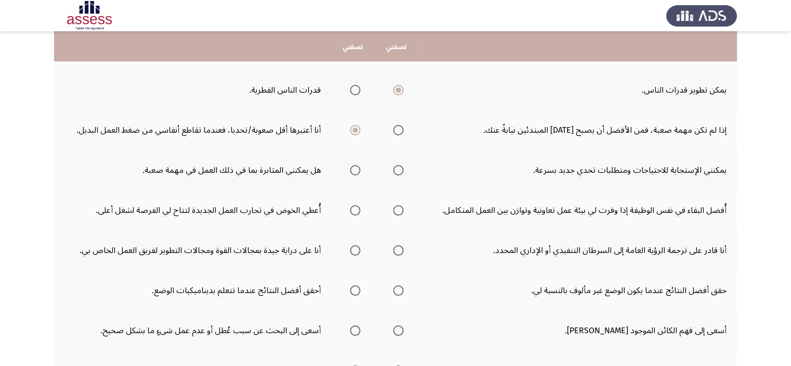
scroll to position [208, 0]
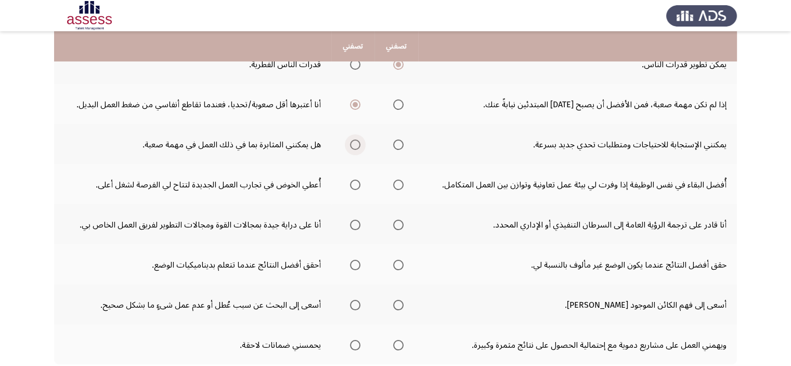
click at [353, 143] on span "حدد خيارا" at bounding box center [355, 144] width 10 height 10
click at [353, 143] on input "حدد خيارا" at bounding box center [355, 144] width 10 height 10
click at [393, 182] on span "حدد خيارا" at bounding box center [398, 184] width 10 height 10
click at [393, 182] on input "حدد خيارا" at bounding box center [398, 184] width 10 height 10
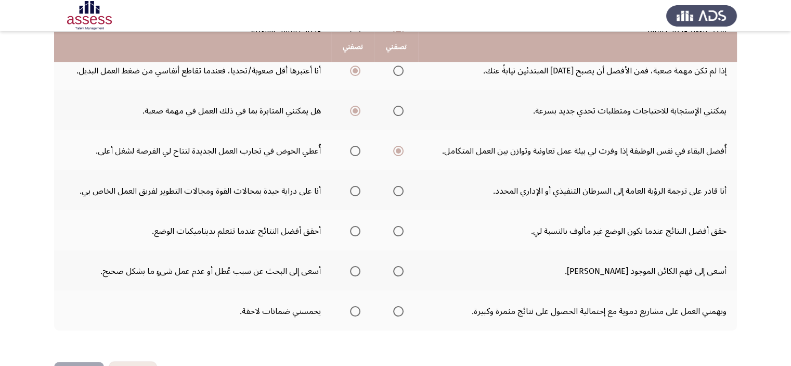
scroll to position [260, 0]
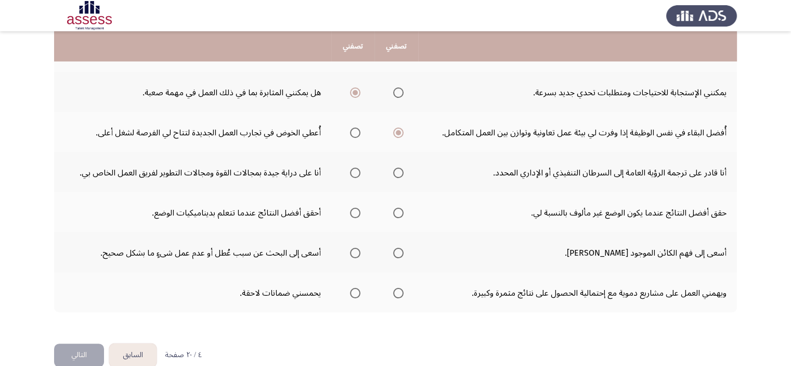
click at [353, 171] on span "حدد خيارا" at bounding box center [355, 172] width 10 height 10
click at [353, 171] on input "حدد خيارا" at bounding box center [355, 172] width 10 height 10
click at [393, 174] on span "حدد خيارا" at bounding box center [398, 172] width 10 height 10
click at [393, 174] on input "حدد خيارا" at bounding box center [398, 172] width 10 height 10
click at [353, 172] on span "حدد خيارا" at bounding box center [355, 172] width 10 height 10
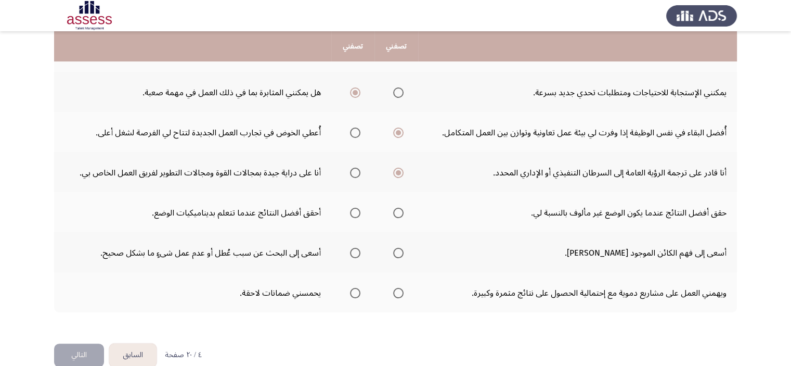
click at [353, 172] on input "حدد خيارا" at bounding box center [355, 172] width 10 height 10
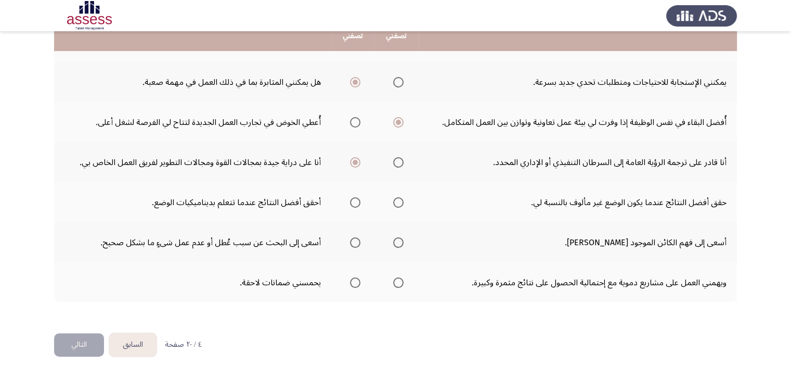
scroll to position [276, 0]
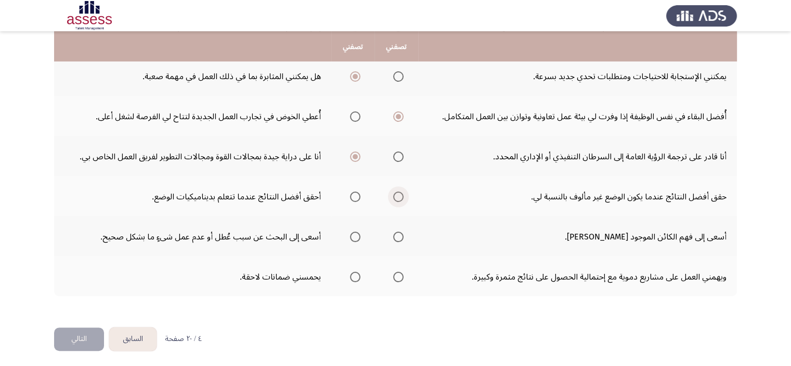
click at [396, 192] on span "حدد خيارا" at bounding box center [398, 196] width 10 height 10
click at [396, 192] on input "حدد خيارا" at bounding box center [398, 196] width 10 height 10
click at [354, 195] on span "حدد خيارا" at bounding box center [355, 196] width 10 height 10
click at [354, 195] on input "حدد خيارا" at bounding box center [355, 196] width 10 height 10
click at [358, 231] on span "حدد خيارا" at bounding box center [355, 236] width 10 height 10
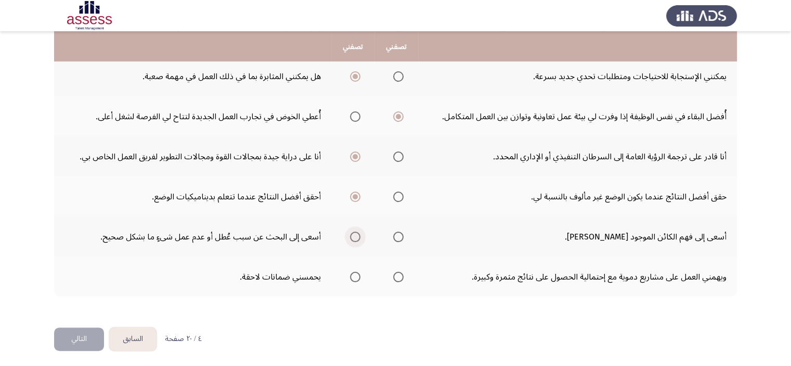
click at [358, 231] on input "حدد خيارا" at bounding box center [355, 236] width 10 height 10
click at [356, 275] on span "حدد خيارا" at bounding box center [355, 277] width 10 height 10
click at [356, 275] on input "حدد خيارا" at bounding box center [355, 277] width 10 height 10
click at [395, 272] on span "حدد خيارا" at bounding box center [398, 277] width 10 height 10
click at [395, 272] on input "حدد خيارا" at bounding box center [398, 277] width 10 height 10
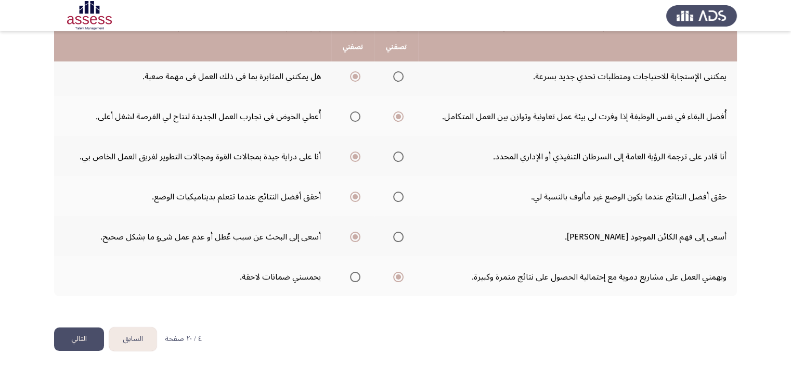
click at [77, 340] on font "التالي" at bounding box center [79, 338] width 16 height 15
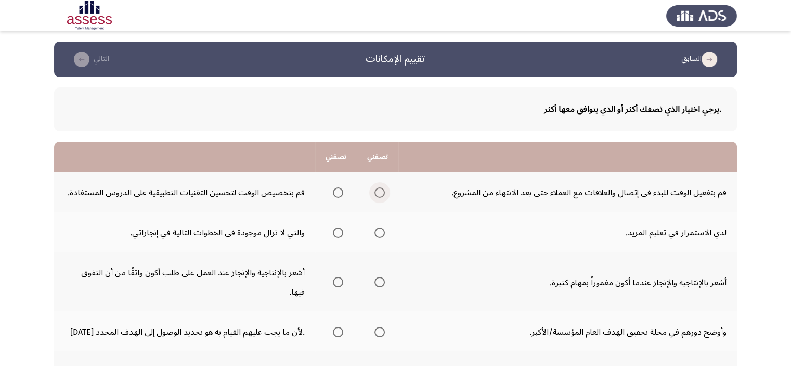
click at [381, 193] on span "حدد خيارا" at bounding box center [380, 192] width 10 height 10
click at [381, 193] on input "حدد خيارا" at bounding box center [380, 192] width 10 height 10
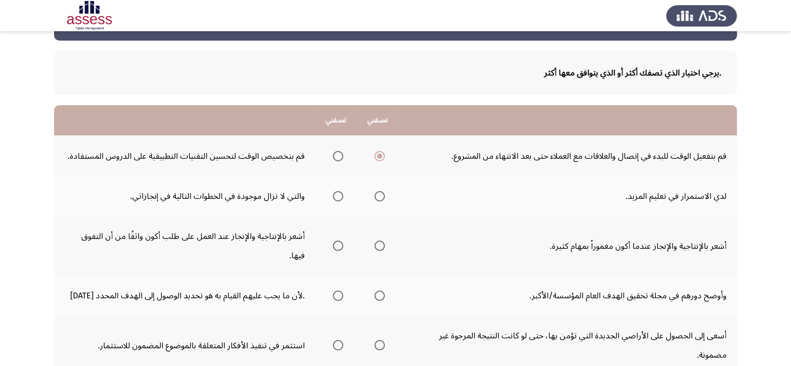
scroll to position [52, 0]
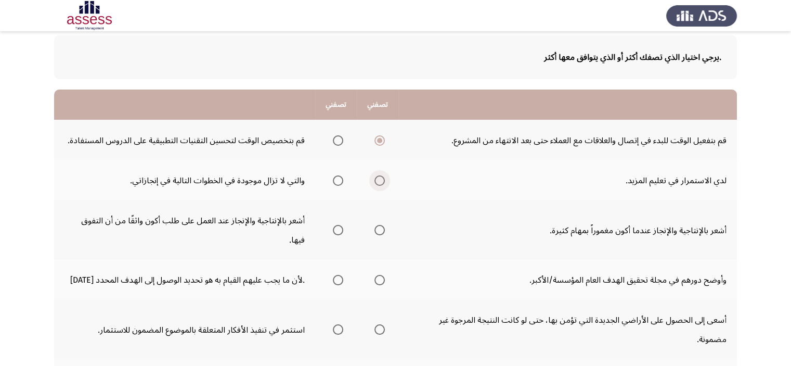
click at [379, 177] on span "حدد خيارا" at bounding box center [380, 180] width 10 height 10
click at [379, 177] on input "حدد خيارا" at bounding box center [380, 180] width 10 height 10
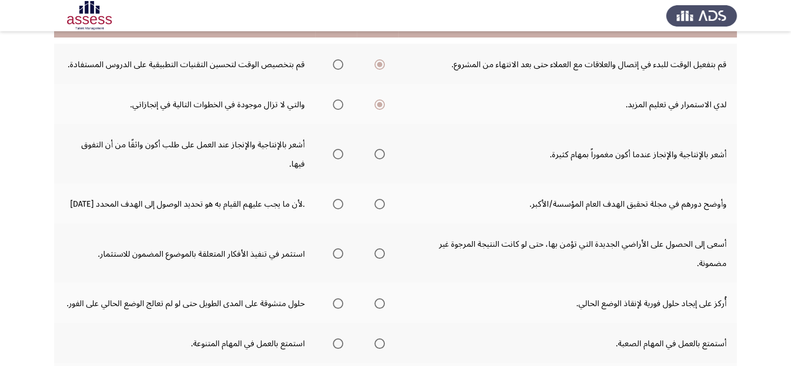
scroll to position [104, 0]
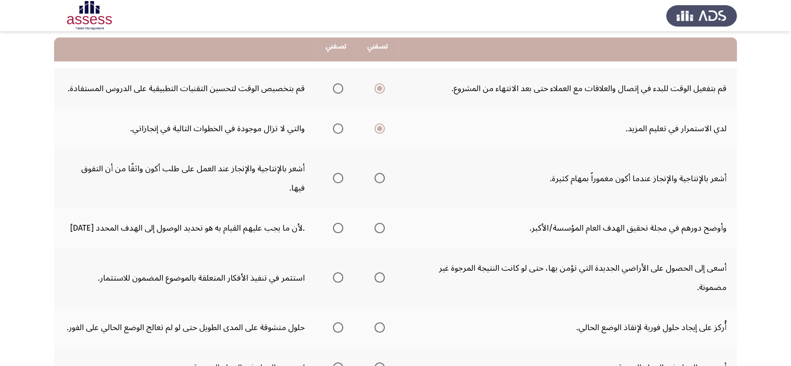
drag, startPoint x: 49, startPoint y: 130, endPoint x: 597, endPoint y: 209, distance: 553.8
click at [595, 208] on app-assessment-container "السابق تقييم الإمكانات التالي .يرجي اختيار الذي تصفك أكثر أو الذي يتوافق معها أ…" at bounding box center [395, 248] width 791 height 620
click at [340, 176] on span "حدد خيارا" at bounding box center [338, 178] width 10 height 10
click at [340, 176] on input "حدد خيارا" at bounding box center [338, 178] width 10 height 10
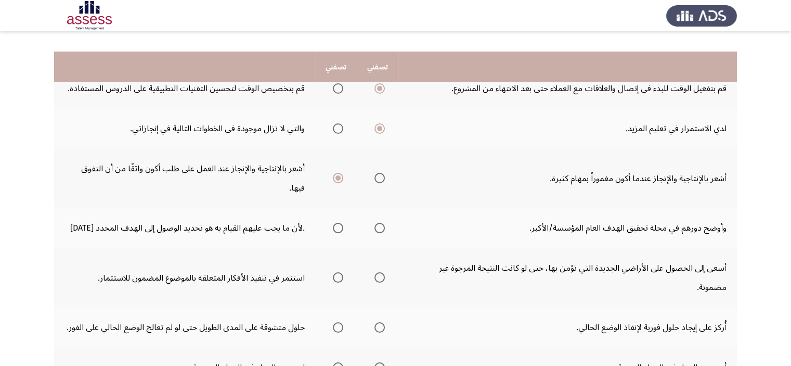
scroll to position [156, 0]
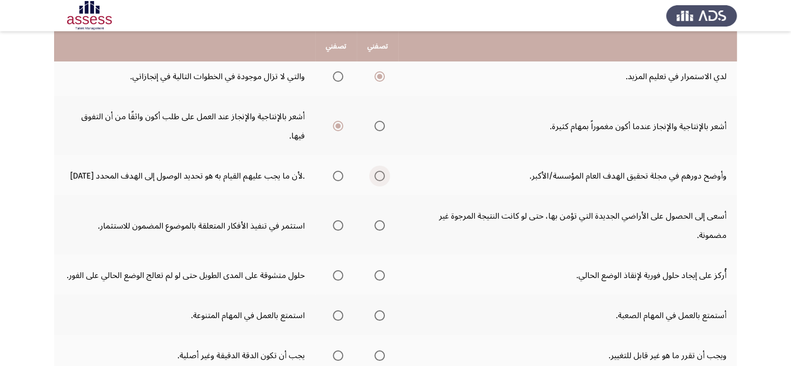
click at [374, 172] on label "حدد خيارا" at bounding box center [377, 176] width 15 height 10
click at [375, 172] on input "حدد خيارا" at bounding box center [380, 176] width 10 height 10
click at [381, 224] on span "حدد خيارا" at bounding box center [380, 225] width 10 height 10
click at [381, 224] on input "حدد خيارا" at bounding box center [380, 225] width 10 height 10
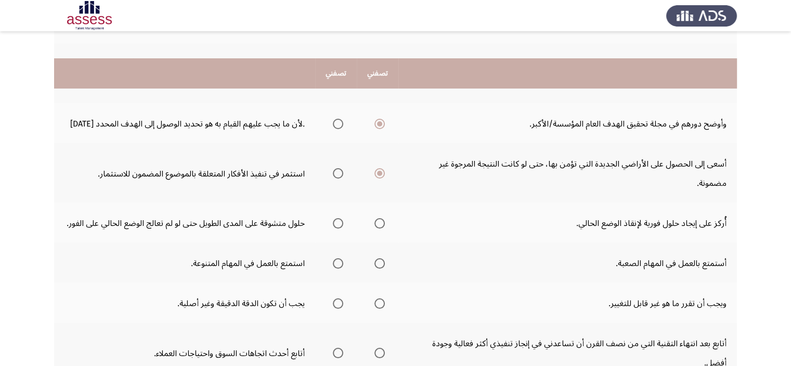
scroll to position [260, 0]
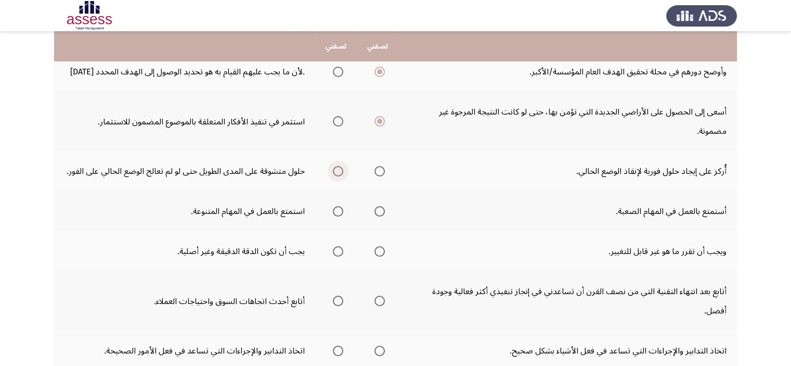
click at [341, 167] on span "حدد خيارا" at bounding box center [338, 171] width 10 height 10
click at [341, 167] on input "حدد خيارا" at bounding box center [338, 171] width 10 height 10
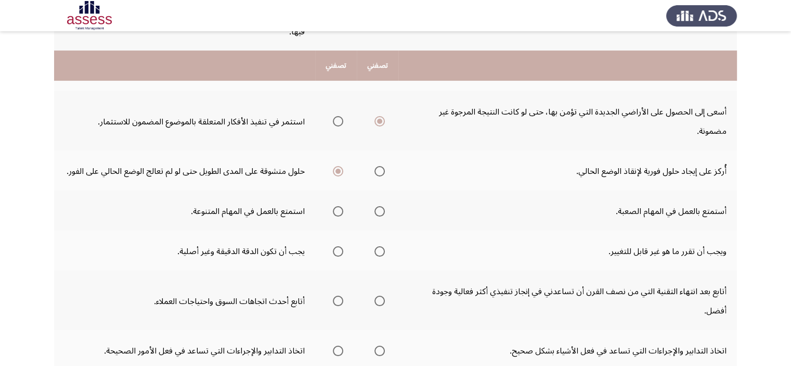
scroll to position [312, 0]
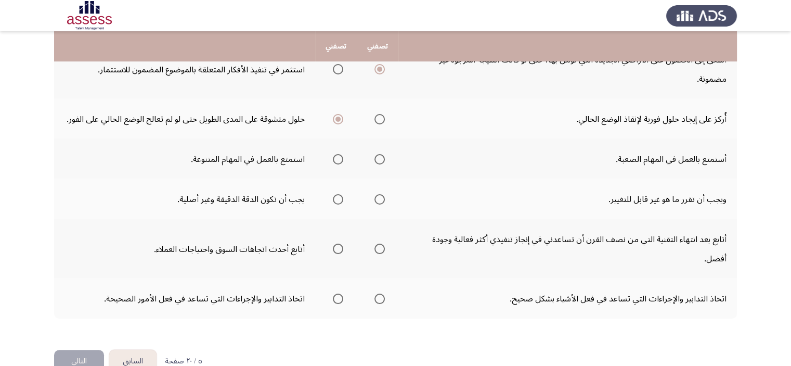
drag, startPoint x: 376, startPoint y: 122, endPoint x: 380, endPoint y: 115, distance: 7.9
click at [377, 122] on mat-radio-group "حدد خيارا" at bounding box center [377, 119] width 15 height 18
click at [380, 115] on span "حدد خيارا" at bounding box center [380, 119] width 10 height 10
click at [380, 115] on input "حدد خيارا" at bounding box center [380, 119] width 10 height 10
click at [383, 157] on span "حدد خيارا" at bounding box center [380, 159] width 10 height 10
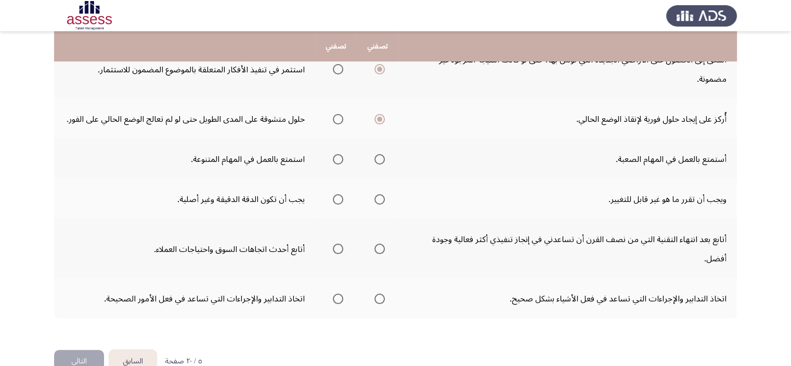
click at [383, 157] on input "حدد خيارا" at bounding box center [380, 159] width 10 height 10
click at [379, 194] on span "حدد خيارا" at bounding box center [380, 199] width 10 height 10
click at [379, 194] on input "حدد خيارا" at bounding box center [380, 199] width 10 height 10
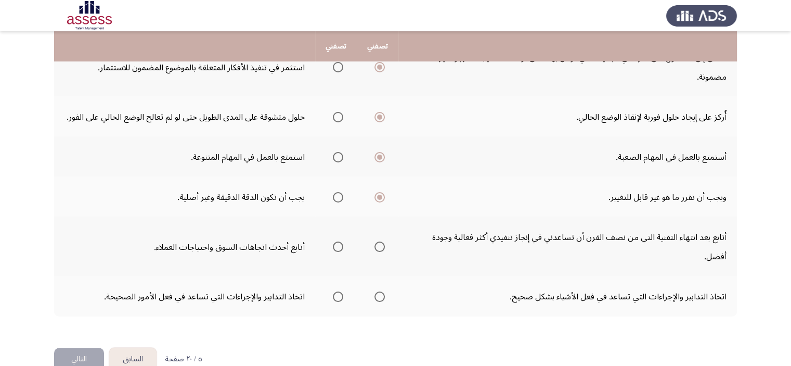
click at [341, 241] on span "حدد خيارا" at bounding box center [338, 246] width 10 height 10
click at [341, 241] on input "حدد خيارا" at bounding box center [338, 246] width 10 height 10
click at [382, 291] on span "حدد خيارا" at bounding box center [380, 296] width 10 height 10
click at [382, 291] on input "حدد خيارا" at bounding box center [380, 296] width 10 height 10
click at [76, 347] on button "التالي" at bounding box center [79, 358] width 50 height 23
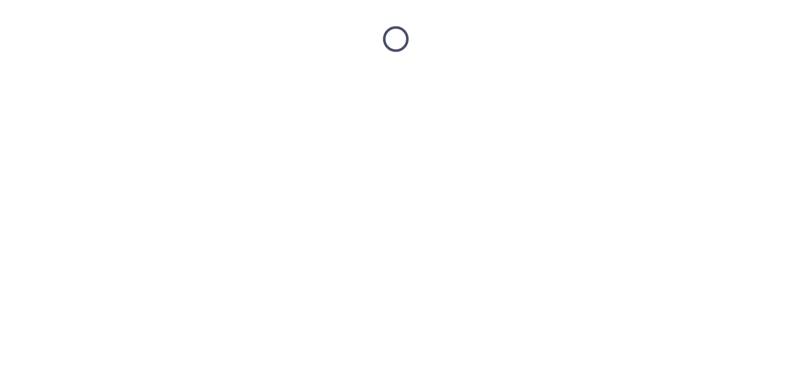
scroll to position [0, 0]
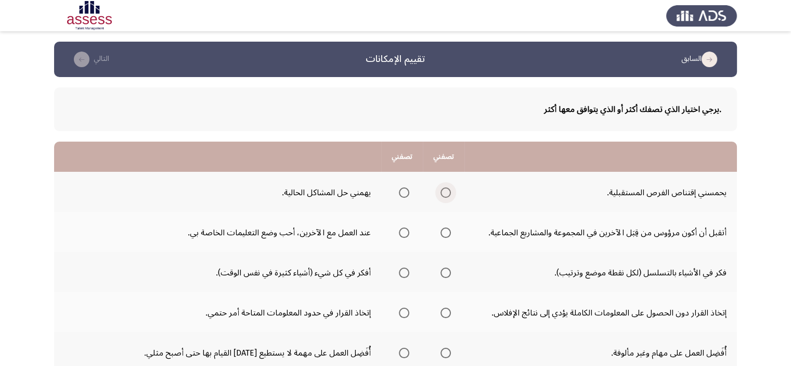
click at [449, 189] on span "حدد خيارا" at bounding box center [446, 192] width 10 height 10
click at [449, 189] on input "حدد خيارا" at bounding box center [446, 192] width 10 height 10
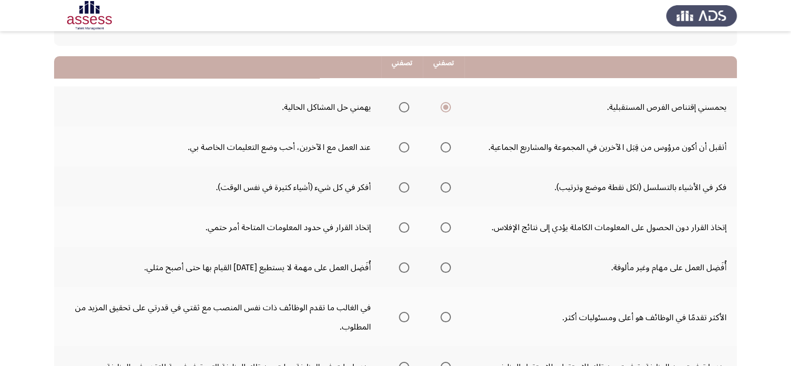
scroll to position [104, 0]
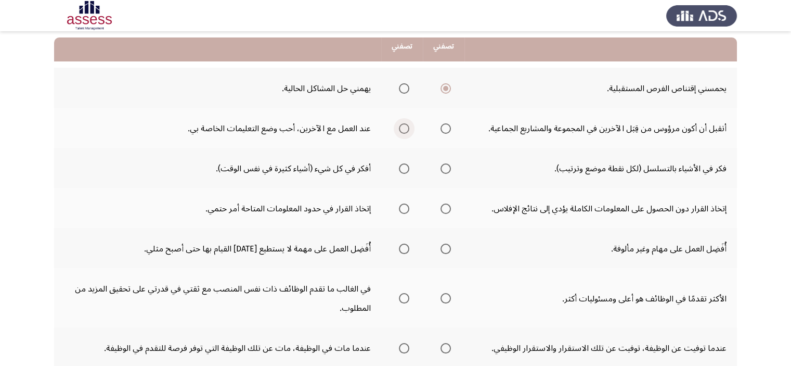
click at [403, 128] on span "حدد خيارا" at bounding box center [404, 128] width 10 height 10
click at [403, 128] on input "حدد خيارا" at bounding box center [404, 128] width 10 height 10
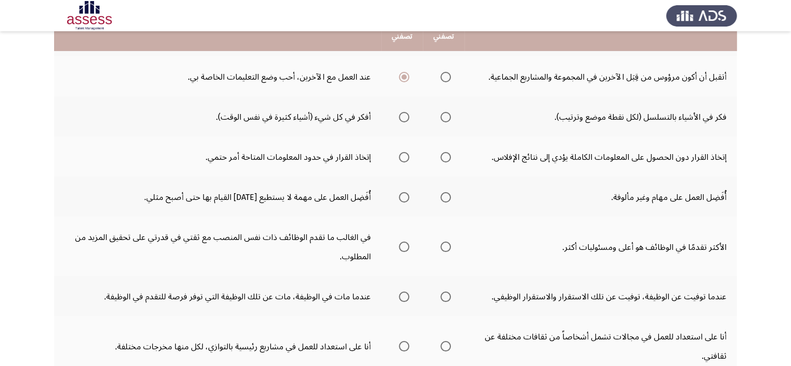
scroll to position [156, 0]
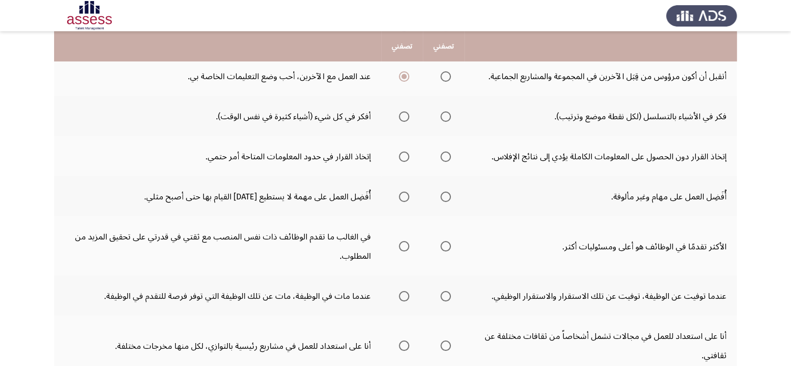
click at [451, 115] on th at bounding box center [444, 116] width 42 height 40
click at [448, 117] on span "حدد خيارا" at bounding box center [446, 116] width 10 height 10
click at [448, 117] on input "حدد خيارا" at bounding box center [446, 116] width 10 height 10
click at [409, 154] on span "حدد خيارا" at bounding box center [404, 156] width 10 height 10
click at [409, 154] on input "حدد خيارا" at bounding box center [404, 156] width 10 height 10
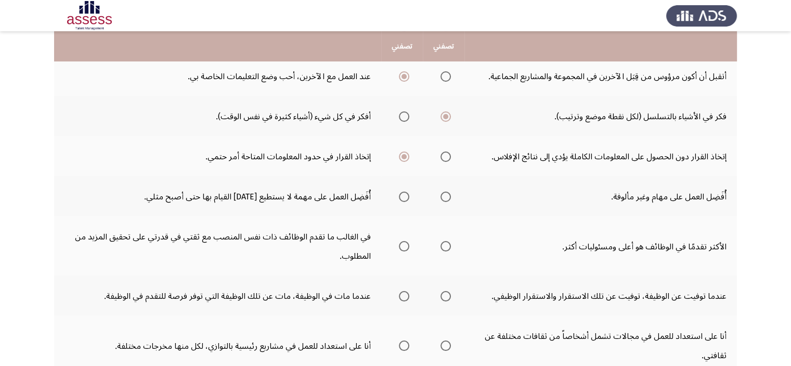
click at [442, 157] on span "حدد خيارا" at bounding box center [446, 156] width 10 height 10
click at [442, 157] on input "حدد خيارا" at bounding box center [446, 156] width 10 height 10
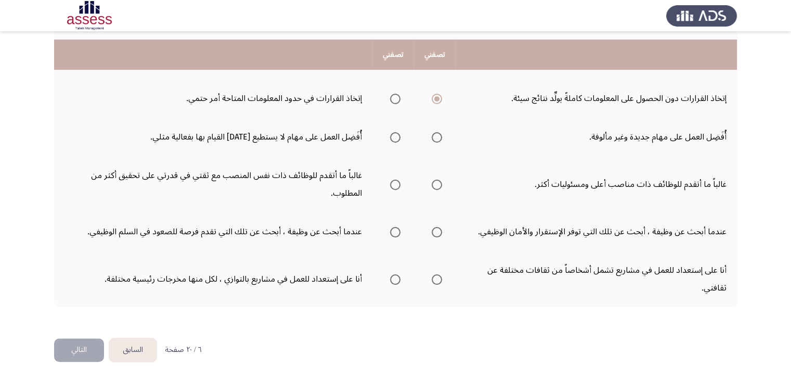
scroll to position [221, 0]
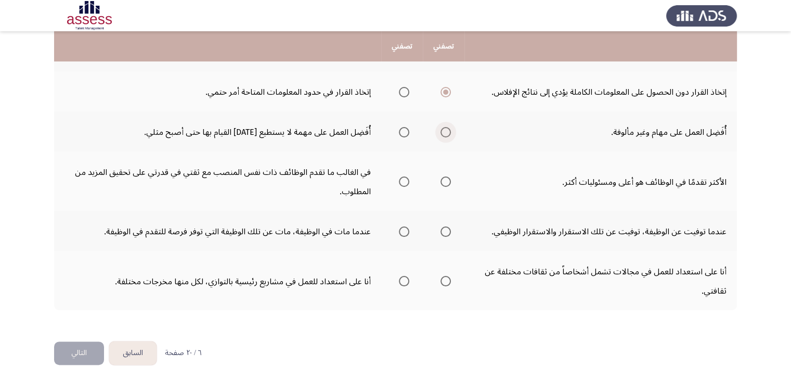
click at [444, 132] on span "حدد خيارا" at bounding box center [446, 132] width 10 height 10
click at [444, 132] on input "حدد خيارا" at bounding box center [446, 132] width 10 height 10
click at [409, 179] on span "حدد خيارا" at bounding box center [404, 181] width 10 height 10
click at [409, 179] on input "حدد خيارا" at bounding box center [404, 181] width 10 height 10
click at [447, 183] on span "حدد خيارا" at bounding box center [446, 181] width 10 height 10
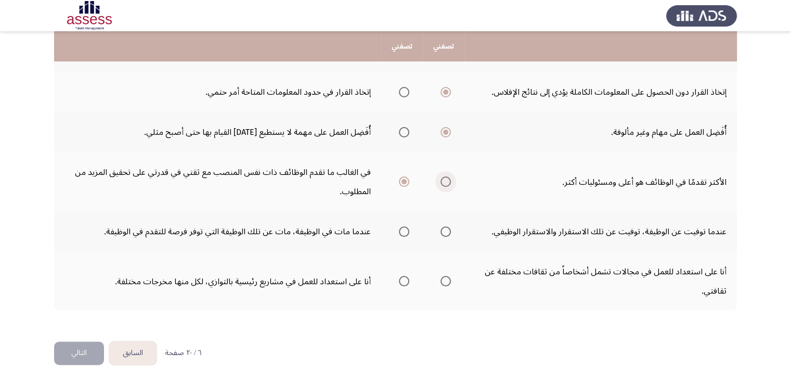
click at [447, 183] on input "حدد خيارا" at bounding box center [446, 181] width 10 height 10
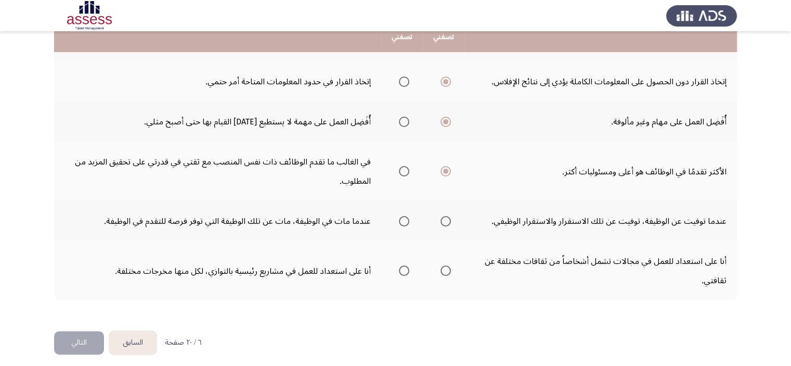
scroll to position [235, 0]
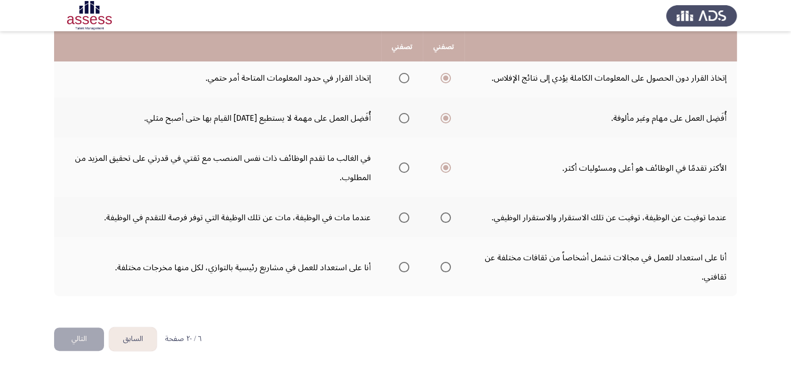
click at [447, 216] on span "حدد خيارا" at bounding box center [446, 217] width 10 height 10
click at [447, 216] on input "حدد خيارا" at bounding box center [446, 217] width 10 height 10
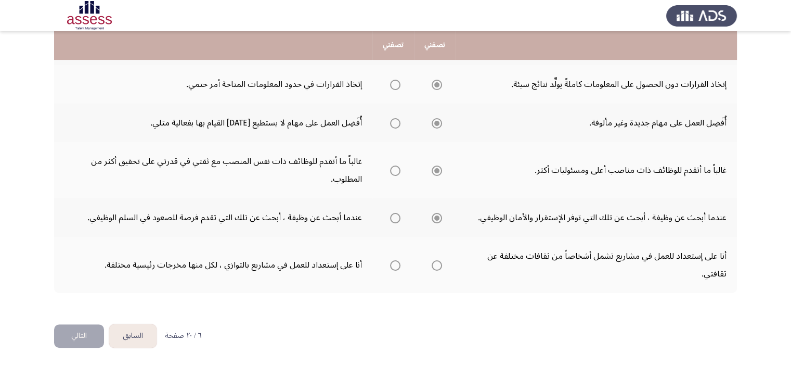
scroll to position [221, 0]
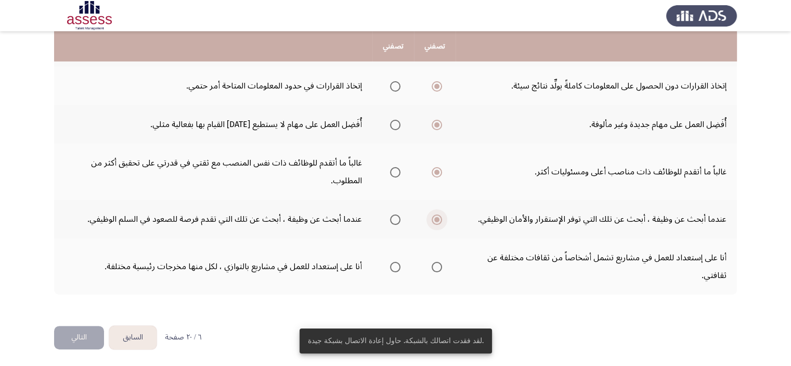
click at [436, 220] on span "Select an option" at bounding box center [436, 219] width 5 height 5
click at [436, 220] on input "Select an option" at bounding box center [437, 219] width 10 height 10
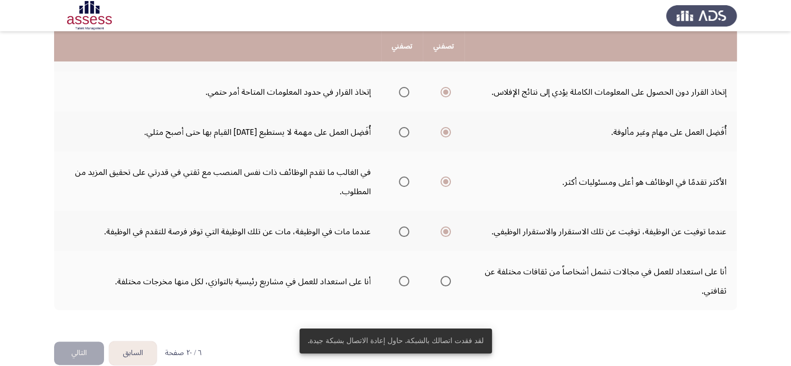
click at [398, 222] on mat-radio-group "حدد خيارا" at bounding box center [402, 231] width 15 height 18
click at [408, 229] on span "حدد خيارا" at bounding box center [404, 231] width 10 height 10
click at [408, 229] on input "حدد خيارا" at bounding box center [404, 231] width 10 height 10
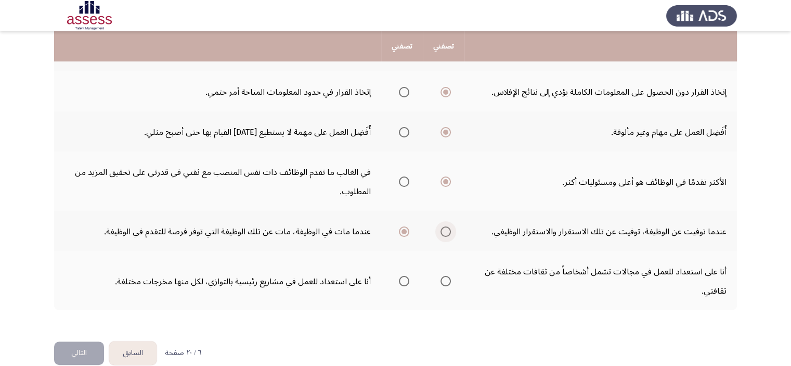
click at [447, 228] on span "حدد خيارا" at bounding box center [446, 231] width 10 height 10
click at [447, 228] on input "حدد خيارا" at bounding box center [446, 231] width 10 height 10
click at [405, 229] on span "حدد خيارا" at bounding box center [404, 231] width 10 height 10
click at [405, 229] on input "حدد خيارا" at bounding box center [404, 231] width 10 height 10
click at [446, 231] on span "حدد خيارا" at bounding box center [446, 231] width 10 height 10
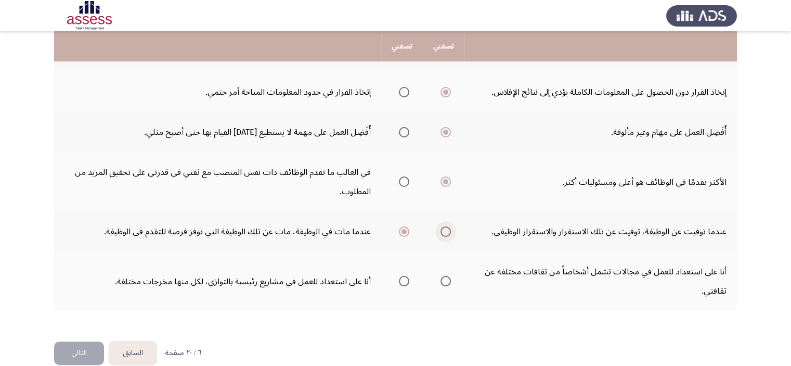
click at [446, 231] on input "حدد خيارا" at bounding box center [446, 231] width 10 height 10
click at [446, 231] on span "حدد خيارا" at bounding box center [445, 231] width 5 height 5
click at [446, 231] on input "حدد خيارا" at bounding box center [446, 231] width 10 height 10
click at [408, 231] on span "حدد خيارا" at bounding box center [404, 231] width 10 height 10
click at [408, 231] on input "حدد خيارا" at bounding box center [404, 231] width 10 height 10
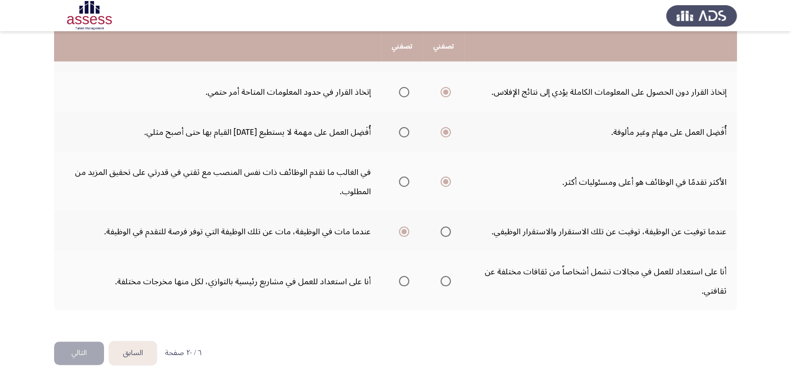
click at [444, 227] on span "حدد خيارا" at bounding box center [446, 231] width 10 height 10
click at [444, 227] on input "حدد خيارا" at bounding box center [446, 231] width 10 height 10
click at [447, 230] on span "حدد خيارا" at bounding box center [445, 231] width 5 height 5
click at [447, 230] on input "حدد خيارا" at bounding box center [446, 231] width 10 height 10
click at [447, 230] on span "حدد خيارا" at bounding box center [445, 231] width 5 height 5
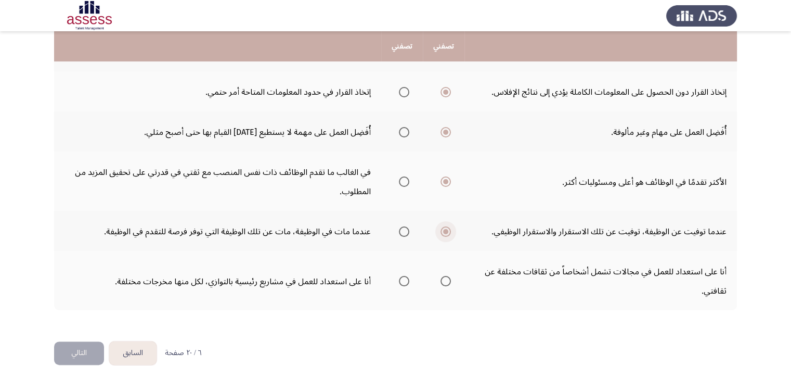
click at [447, 230] on input "حدد خيارا" at bounding box center [446, 231] width 10 height 10
click at [447, 230] on span "حدد خيارا" at bounding box center [445, 231] width 5 height 5
click at [447, 230] on input "حدد خيارا" at bounding box center [446, 231] width 10 height 10
click at [402, 230] on span "حدد خيارا" at bounding box center [404, 231] width 10 height 10
click at [402, 230] on input "حدد خيارا" at bounding box center [404, 231] width 10 height 10
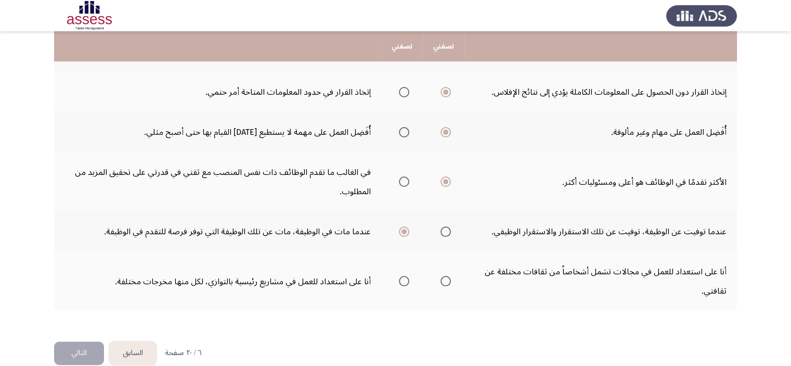
click at [399, 235] on mat-radio-group "حدد خيارا" at bounding box center [402, 231] width 15 height 18
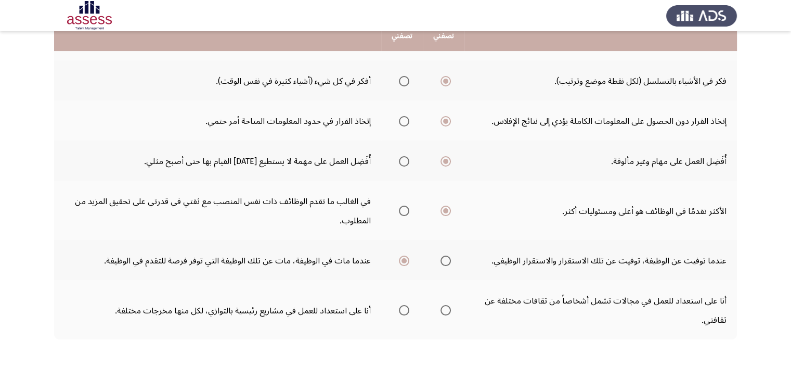
scroll to position [235, 0]
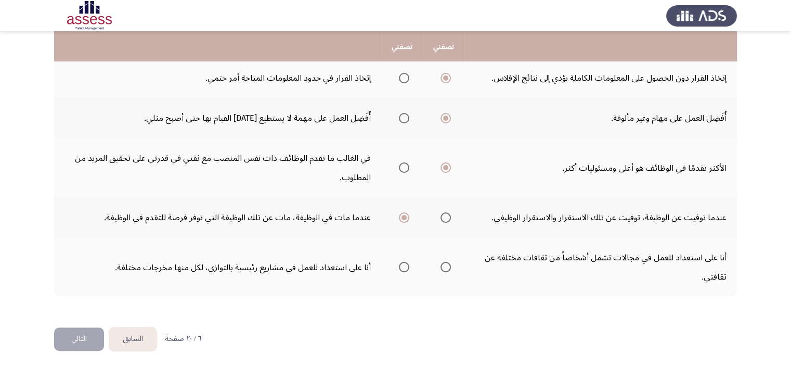
click at [401, 262] on span "حدد خيارا" at bounding box center [404, 267] width 10 height 10
click at [401, 262] on input "حدد خيارا" at bounding box center [404, 267] width 10 height 10
click at [86, 335] on font "التالي" at bounding box center [79, 338] width 16 height 15
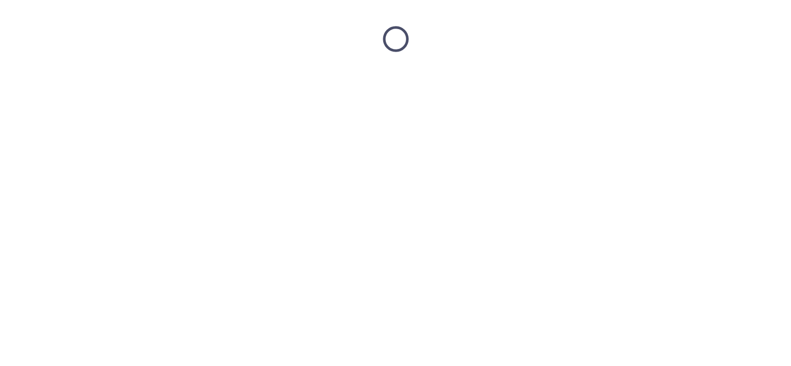
scroll to position [0, 0]
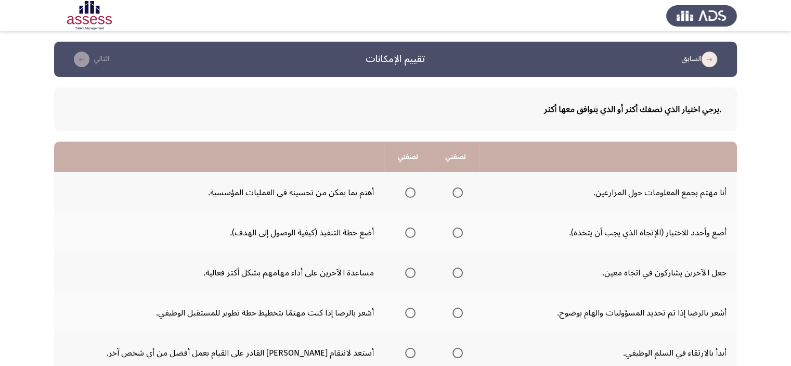
click at [453, 190] on span "حدد خيارا" at bounding box center [458, 192] width 10 height 10
click at [453, 190] on input "حدد خيارا" at bounding box center [458, 192] width 10 height 10
click at [515, 197] on td "أنا مهتم بجمع المعلومات حول المزارعين." at bounding box center [608, 192] width 257 height 40
click at [405, 194] on span "حدد خيارا" at bounding box center [410, 192] width 10 height 10
click at [405, 194] on input "حدد خيارا" at bounding box center [410, 192] width 10 height 10
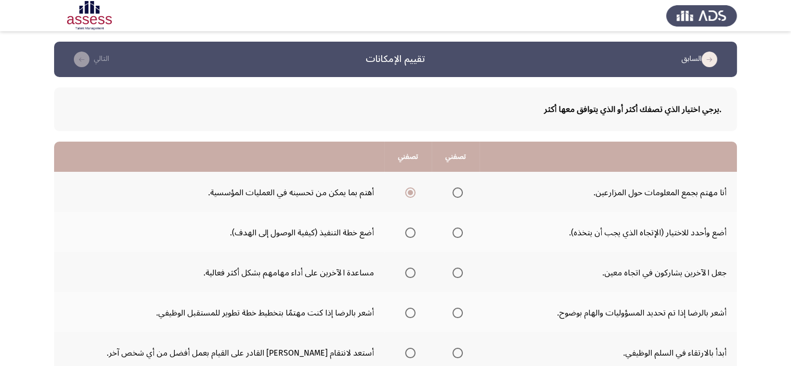
click at [405, 233] on span "حدد خيارا" at bounding box center [410, 232] width 10 height 10
click at [405, 233] on input "حدد خيارا" at bounding box center [410, 232] width 10 height 10
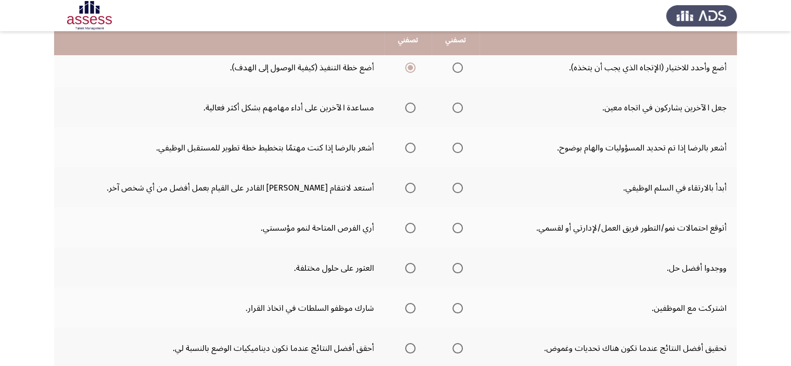
scroll to position [142, 0]
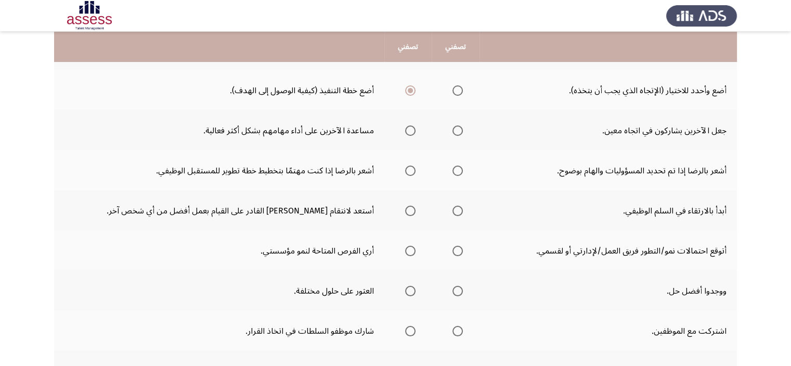
click at [405, 128] on span "حدد خيارا" at bounding box center [410, 130] width 10 height 10
click at [405, 128] on input "حدد خيارا" at bounding box center [410, 130] width 10 height 10
click at [453, 170] on span "حدد خيارا" at bounding box center [458, 170] width 10 height 10
click at [453, 170] on input "حدد خيارا" at bounding box center [458, 170] width 10 height 10
click at [405, 168] on span "حدد خيارا" at bounding box center [410, 170] width 10 height 10
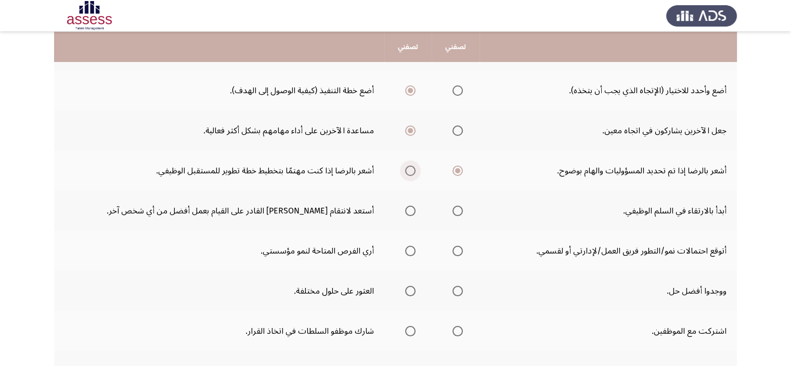
click at [405, 168] on input "حدد خيارا" at bounding box center [410, 170] width 10 height 10
click at [453, 210] on span "حدد خيارا" at bounding box center [458, 210] width 10 height 10
click at [453, 210] on input "حدد خيارا" at bounding box center [458, 210] width 10 height 10
click at [453, 210] on span "حدد خيارا" at bounding box center [458, 210] width 10 height 10
click at [453, 210] on input "حدد خيارا" at bounding box center [458, 210] width 10 height 10
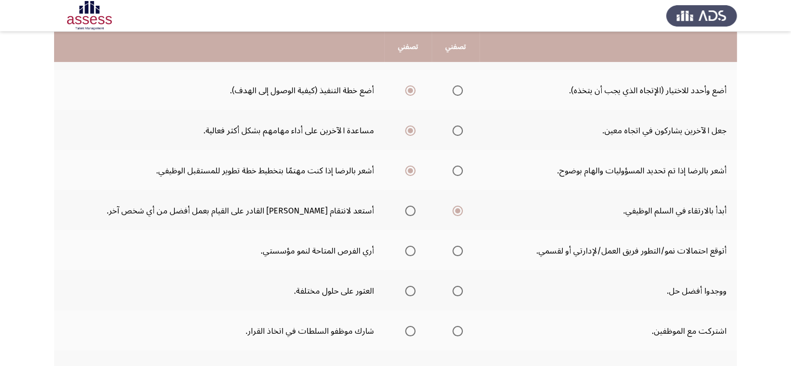
drag, startPoint x: 611, startPoint y: 188, endPoint x: 620, endPoint y: 204, distance: 18.4
click at [612, 190] on td "أبدأ بالارتقاء في السلم الوظيفي." at bounding box center [608, 210] width 257 height 40
click at [620, 205] on td "أبدأ بالارتقاء في السلم الوظيفي." at bounding box center [608, 210] width 257 height 40
click at [405, 212] on span "حدد خيارا" at bounding box center [410, 210] width 10 height 10
click at [405, 212] on input "حدد خيارا" at bounding box center [410, 210] width 10 height 10
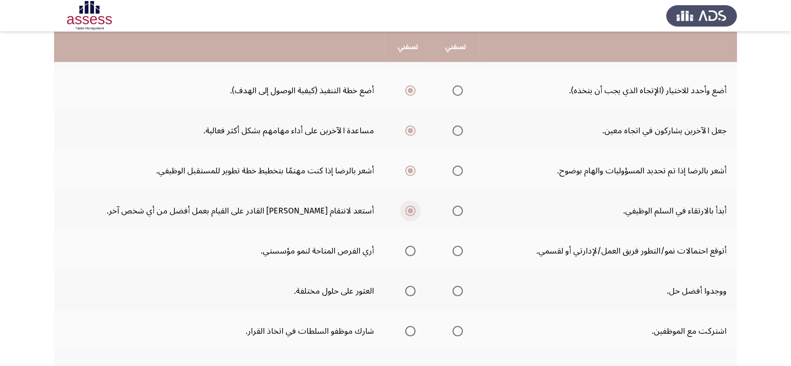
click at [405, 212] on span "حدد خيارا" at bounding box center [410, 210] width 10 height 10
click at [405, 212] on input "حدد خيارا" at bounding box center [410, 210] width 10 height 10
click at [453, 210] on span "حدد خيارا" at bounding box center [458, 210] width 10 height 10
click at [453, 210] on input "حدد خيارا" at bounding box center [458, 210] width 10 height 10
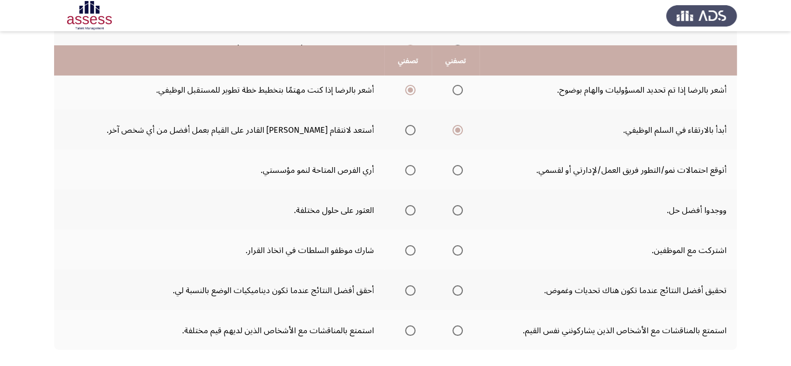
scroll to position [246, 0]
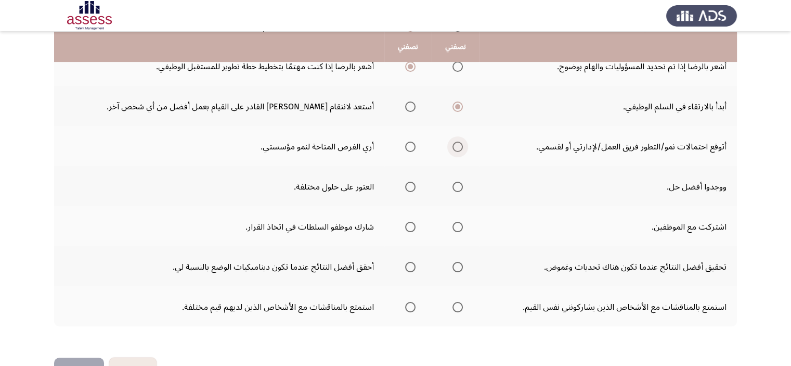
click at [453, 146] on span "حدد خيارا" at bounding box center [458, 146] width 10 height 10
click at [453, 146] on input "حدد خيارا" at bounding box center [458, 146] width 10 height 10
click at [405, 147] on span "حدد خيارا" at bounding box center [410, 146] width 10 height 10
click at [405, 147] on input "حدد خيارا" at bounding box center [410, 146] width 10 height 10
click at [405, 182] on span "حدد خيارا" at bounding box center [410, 187] width 10 height 10
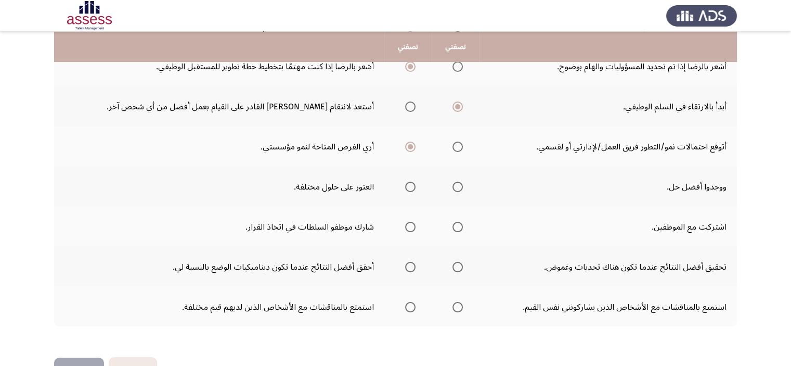
click at [405, 182] on input "حدد خيارا" at bounding box center [410, 187] width 10 height 10
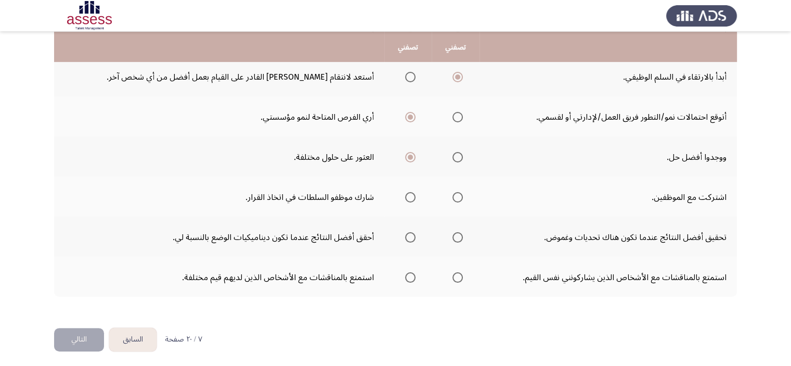
scroll to position [276, 0]
click at [405, 195] on span "حدد خيارا" at bounding box center [410, 196] width 10 height 10
click at [405, 195] on input "حدد خيارا" at bounding box center [410, 196] width 10 height 10
click at [453, 236] on span "حدد خيارا" at bounding box center [458, 236] width 10 height 10
click at [453, 236] on input "حدد خيارا" at bounding box center [458, 236] width 10 height 10
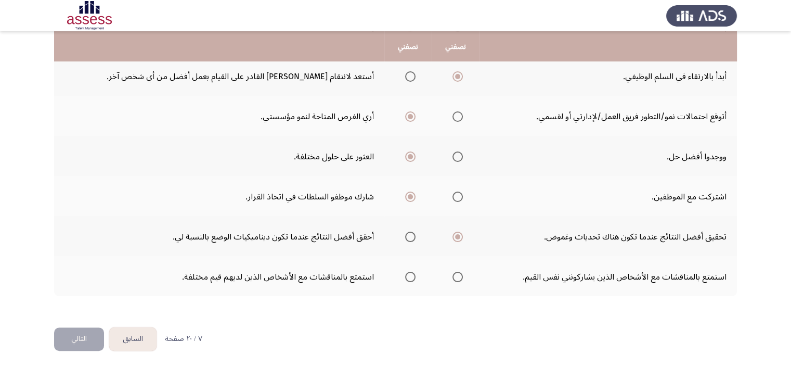
click at [405, 274] on span "حدد خيارا" at bounding box center [410, 277] width 10 height 10
click at [405, 274] on input "حدد خيارا" at bounding box center [410, 277] width 10 height 10
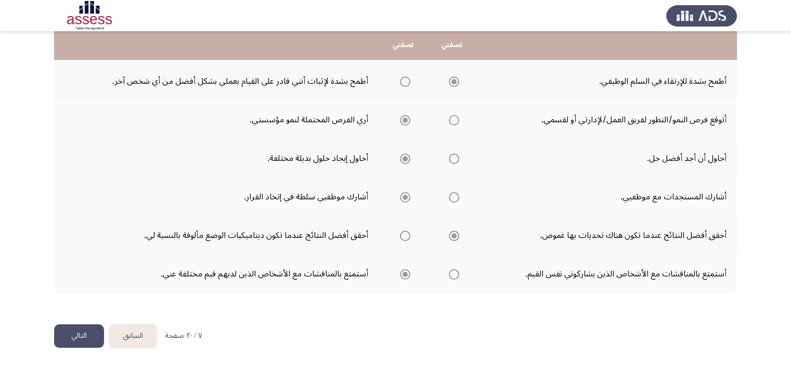
scroll to position [262, 0]
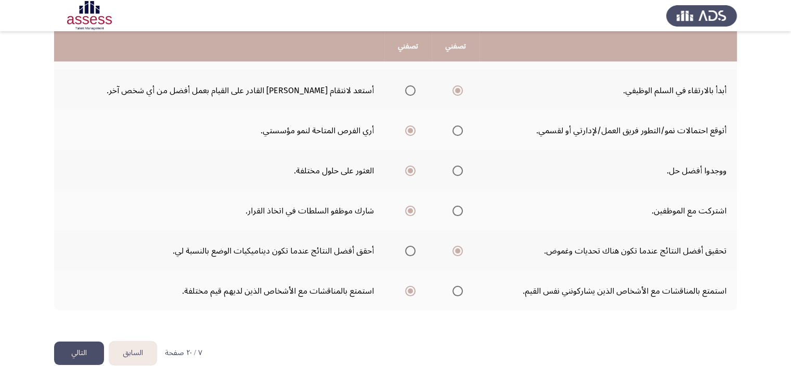
click at [93, 341] on button "التالي" at bounding box center [79, 352] width 50 height 23
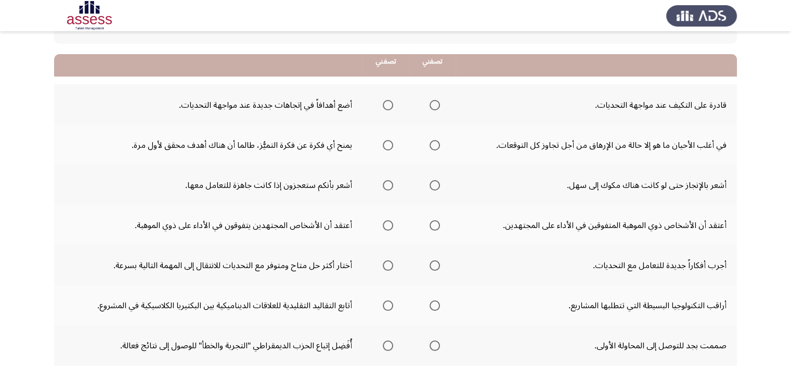
scroll to position [104, 0]
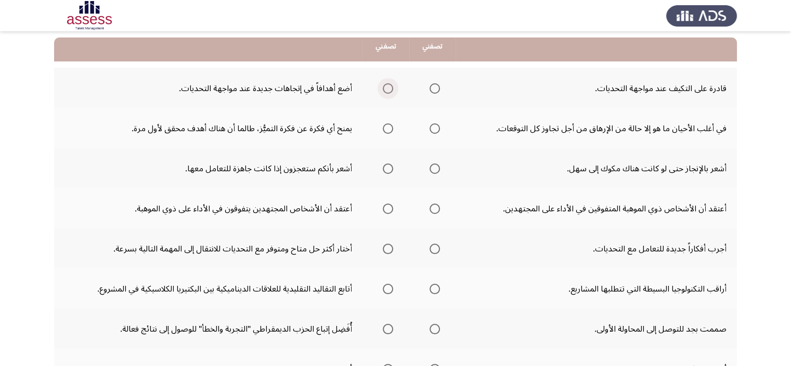
click at [387, 91] on span "حدد خيارا" at bounding box center [388, 88] width 10 height 10
click at [387, 91] on input "حدد خيارا" at bounding box center [388, 88] width 10 height 10
click at [391, 130] on span "حدد خيارا" at bounding box center [388, 128] width 10 height 10
click at [391, 130] on input "حدد خيارا" at bounding box center [388, 128] width 10 height 10
click at [440, 167] on span "حدد خيارا" at bounding box center [435, 168] width 10 height 10
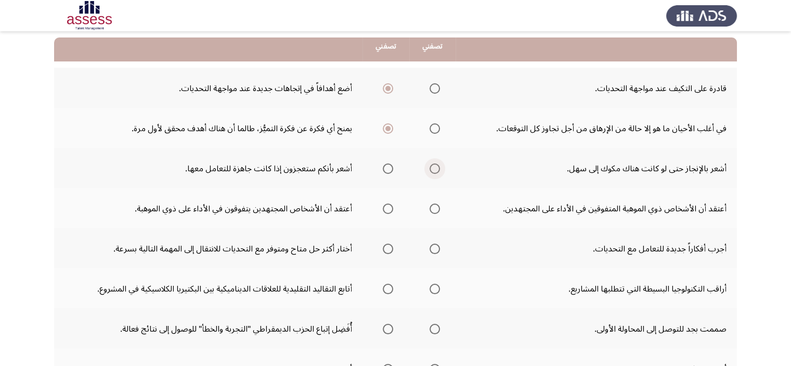
click at [440, 167] on input "حدد خيارا" at bounding box center [435, 168] width 10 height 10
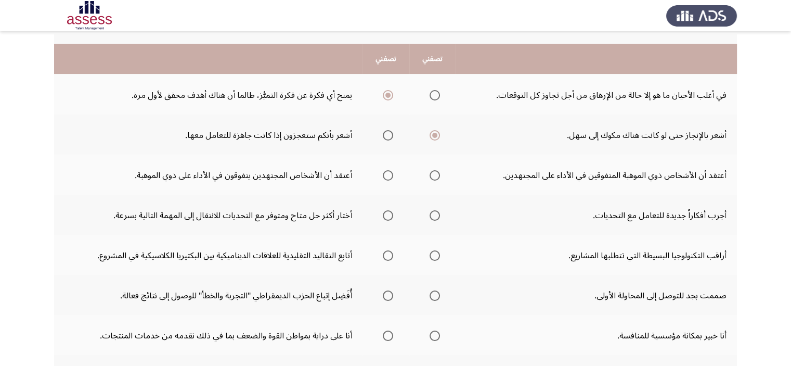
scroll to position [156, 0]
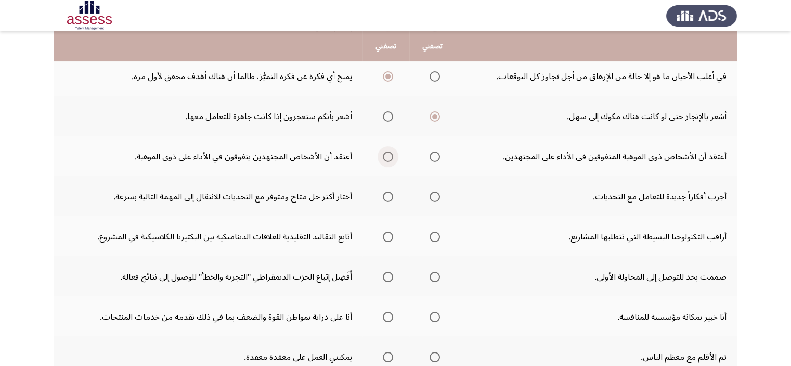
click at [386, 155] on span "حدد خيارا" at bounding box center [388, 156] width 10 height 10
click at [386, 155] on input "حدد خيارا" at bounding box center [388, 156] width 10 height 10
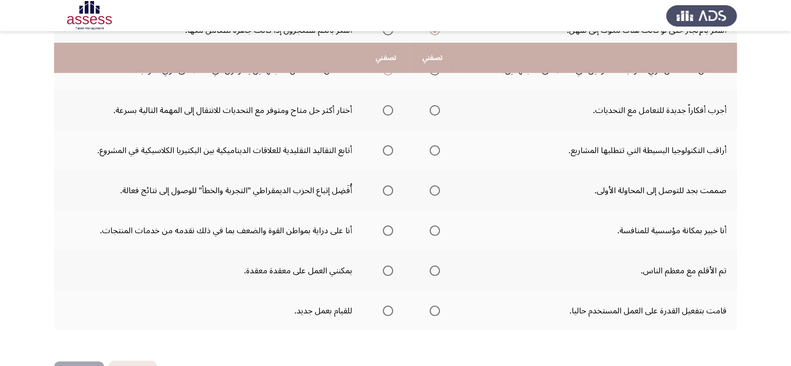
scroll to position [260, 0]
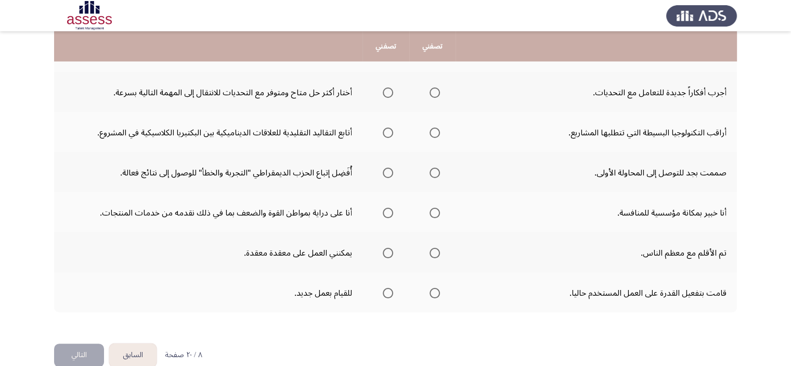
click at [433, 88] on span "حدد خيارا" at bounding box center [435, 92] width 10 height 10
click at [433, 88] on input "حدد خيارا" at bounding box center [435, 92] width 10 height 10
click at [436, 131] on span "حدد خيارا" at bounding box center [435, 132] width 10 height 10
click at [436, 131] on input "حدد خيارا" at bounding box center [435, 132] width 10 height 10
click at [386, 171] on span "حدد خيارا" at bounding box center [388, 172] width 10 height 10
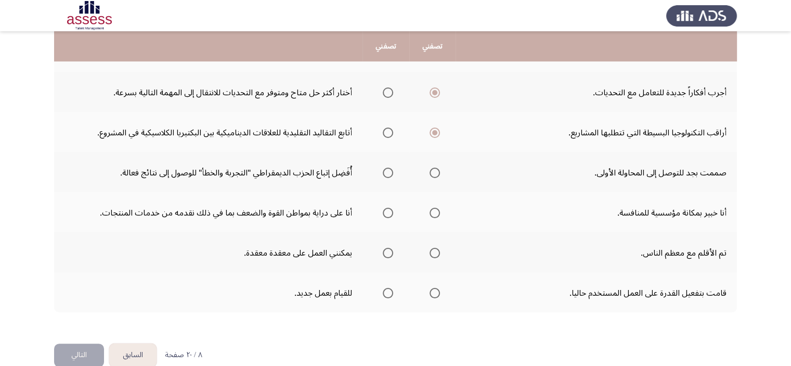
click at [386, 171] on input "حدد خيارا" at bounding box center [388, 172] width 10 height 10
click at [391, 212] on span "حدد خيارا" at bounding box center [388, 213] width 10 height 10
click at [391, 212] on input "حدد خيارا" at bounding box center [388, 213] width 10 height 10
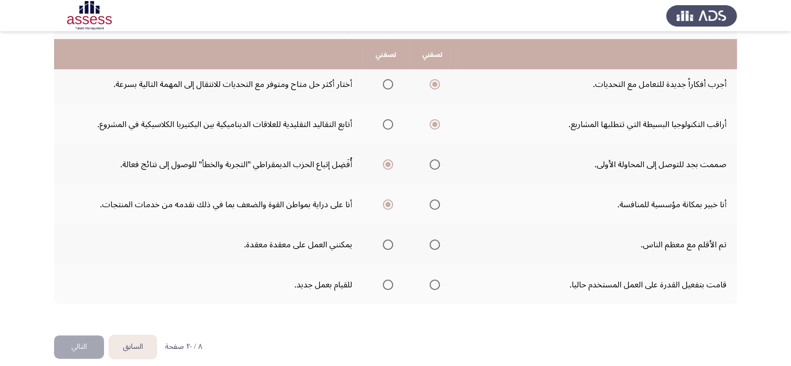
scroll to position [276, 0]
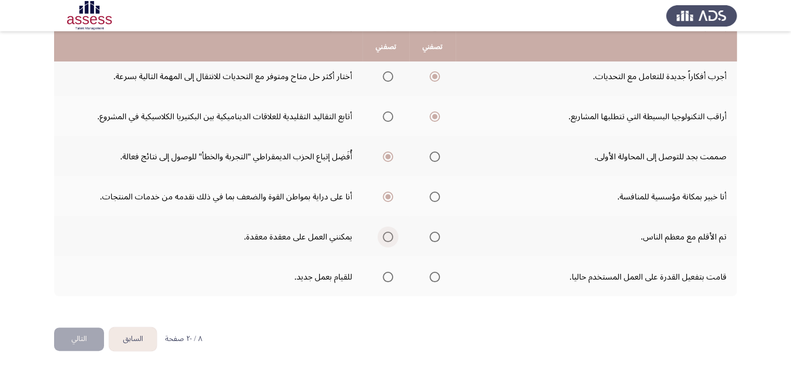
click at [391, 235] on span "حدد خيارا" at bounding box center [388, 236] width 10 height 10
click at [391, 235] on input "حدد خيارا" at bounding box center [388, 236] width 10 height 10
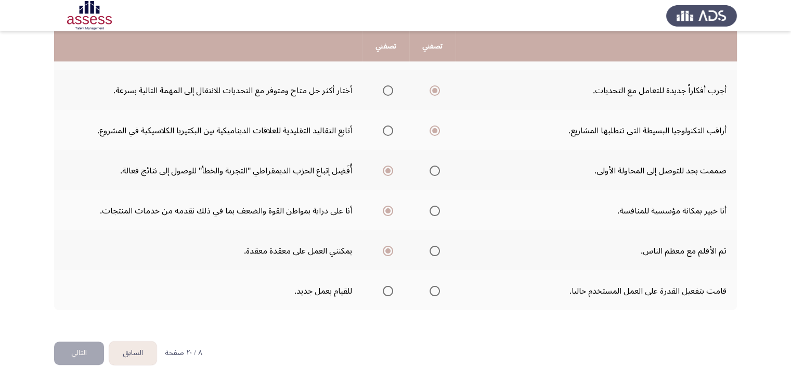
drag, startPoint x: 436, startPoint y: 246, endPoint x: 463, endPoint y: 272, distance: 37.5
click at [463, 272] on tbody "قادرة على التكيف عند مواجهة التحديات. أضع أهدافاً في إتجاهات جديدة عند مواجهة ا…" at bounding box center [395, 109] width 683 height 401
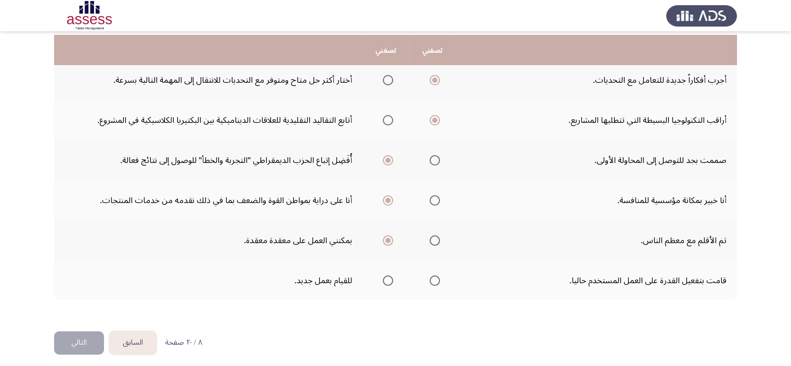
scroll to position [276, 0]
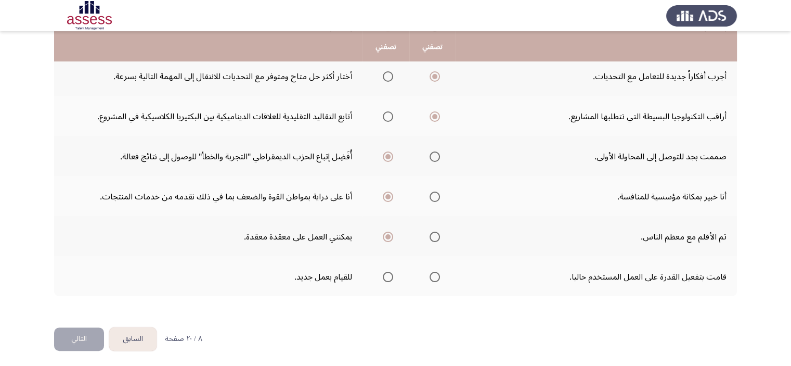
click at [393, 272] on span "حدد خيارا" at bounding box center [388, 277] width 10 height 10
click at [393, 272] on input "حدد خيارا" at bounding box center [388, 277] width 10 height 10
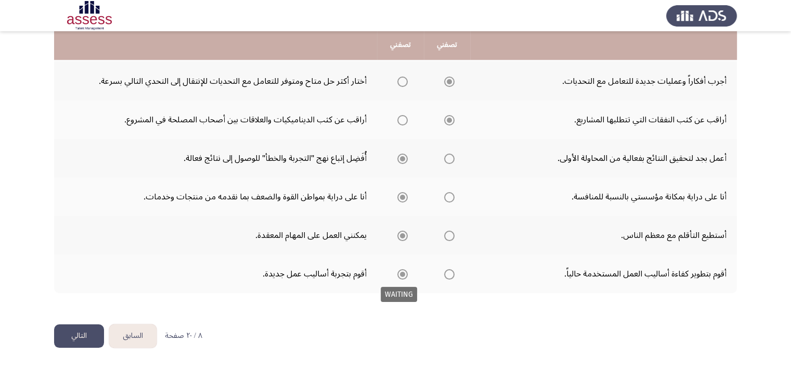
scroll to position [262, 0]
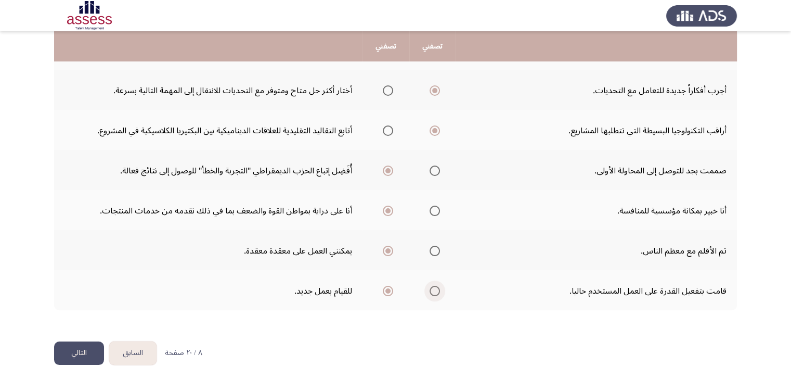
click at [431, 288] on span "حدد خيارا" at bounding box center [435, 291] width 10 height 10
click at [431, 288] on input "حدد خيارا" at bounding box center [435, 291] width 10 height 10
click at [392, 286] on span "حدد خيارا" at bounding box center [388, 291] width 10 height 10
click at [392, 286] on input "حدد خيارا" at bounding box center [388, 291] width 10 height 10
click at [87, 351] on font "التالي" at bounding box center [79, 352] width 16 height 15
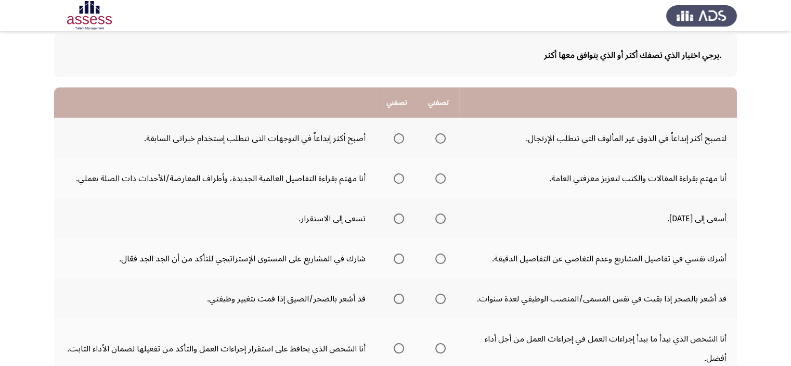
scroll to position [52, 0]
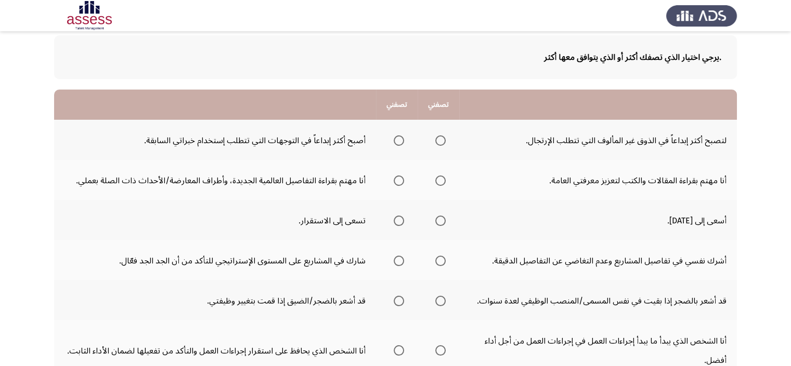
click at [437, 145] on span "حدد خيارا" at bounding box center [440, 140] width 10 height 10
click at [437, 145] on input "حدد خيارا" at bounding box center [440, 140] width 10 height 10
click at [437, 178] on span "حدد خيارا" at bounding box center [440, 180] width 10 height 10
click at [437, 178] on input "حدد خيارا" at bounding box center [440, 180] width 10 height 10
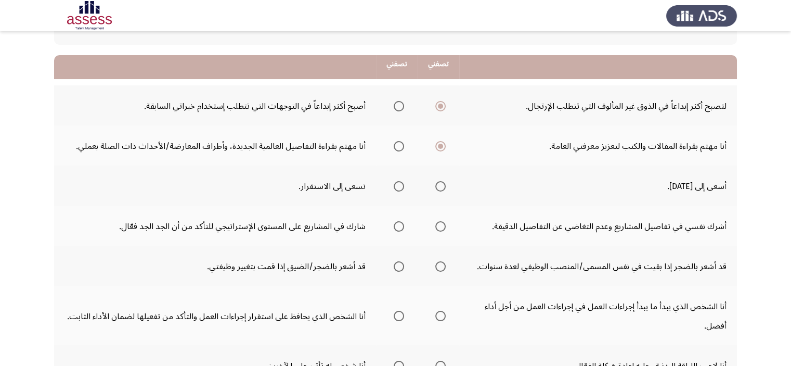
scroll to position [104, 0]
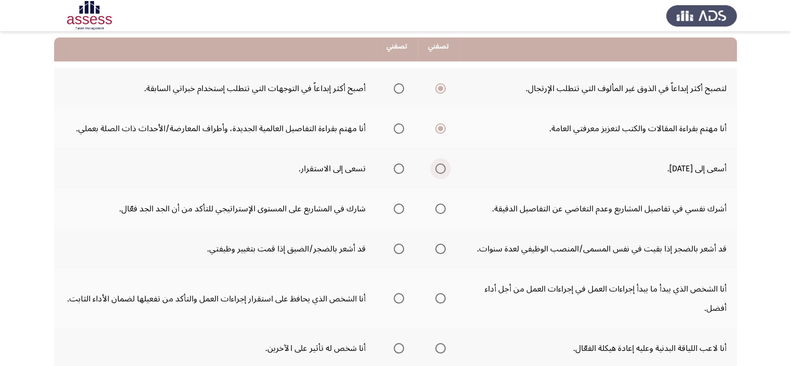
click at [435, 166] on span "حدد خيارا" at bounding box center [440, 168] width 10 height 10
click at [435, 166] on input "حدد خيارا" at bounding box center [440, 168] width 10 height 10
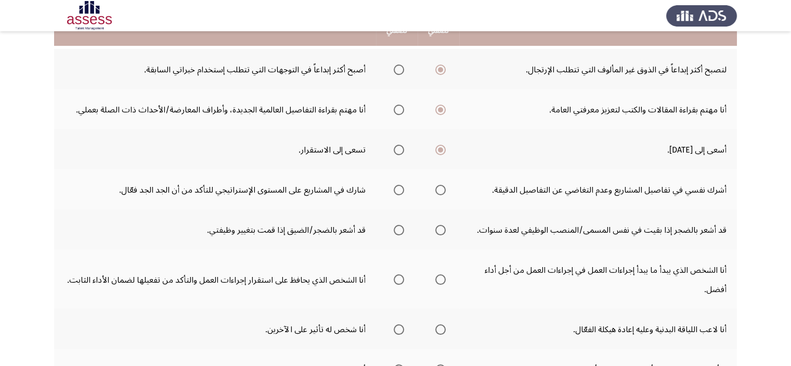
scroll to position [156, 0]
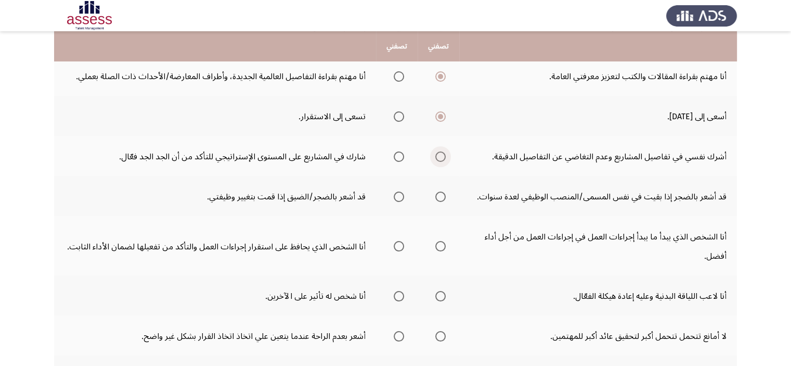
click at [441, 158] on span "حدد خيارا" at bounding box center [440, 156] width 10 height 10
click at [441, 158] on input "حدد خيارا" at bounding box center [440, 156] width 10 height 10
click at [399, 157] on span "حدد خيارا" at bounding box center [399, 156] width 10 height 10
click at [399, 157] on input "حدد خيارا" at bounding box center [399, 156] width 10 height 10
click at [441, 193] on span "حدد خيارا" at bounding box center [440, 196] width 10 height 10
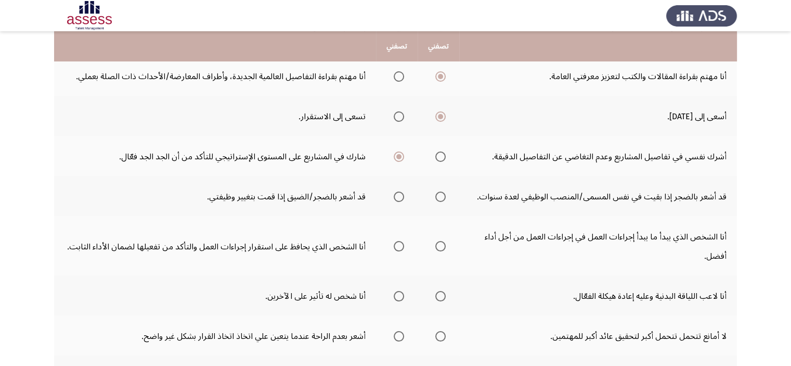
click at [441, 193] on input "حدد خيارا" at bounding box center [440, 196] width 10 height 10
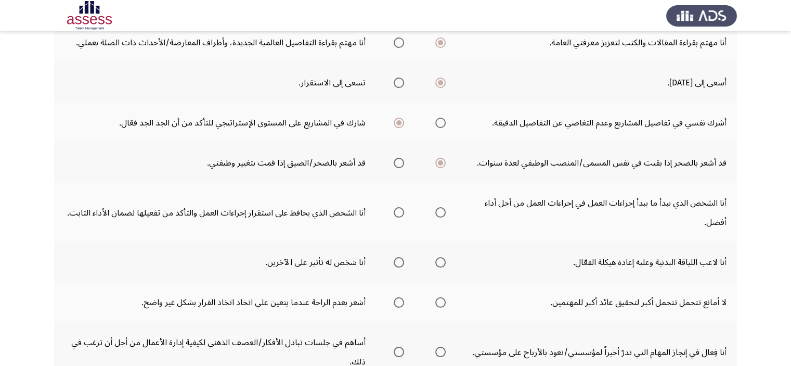
scroll to position [208, 0]
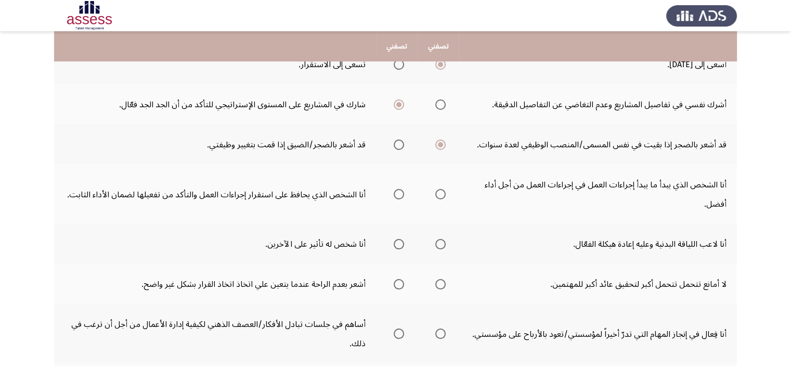
click at [439, 197] on span "حدد خيارا" at bounding box center [440, 194] width 10 height 10
click at [439, 197] on input "حدد خيارا" at bounding box center [440, 194] width 10 height 10
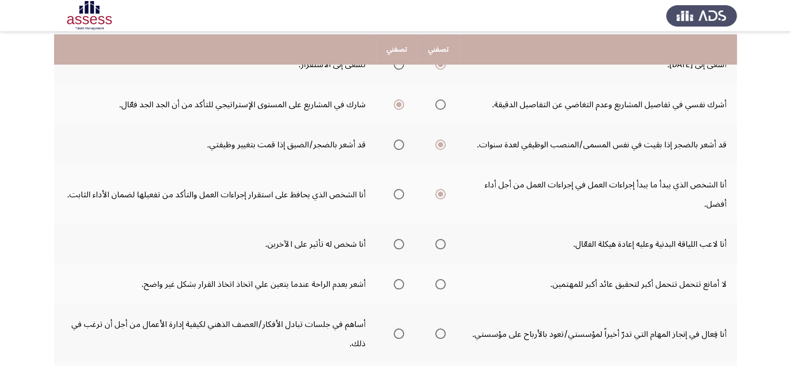
scroll to position [260, 0]
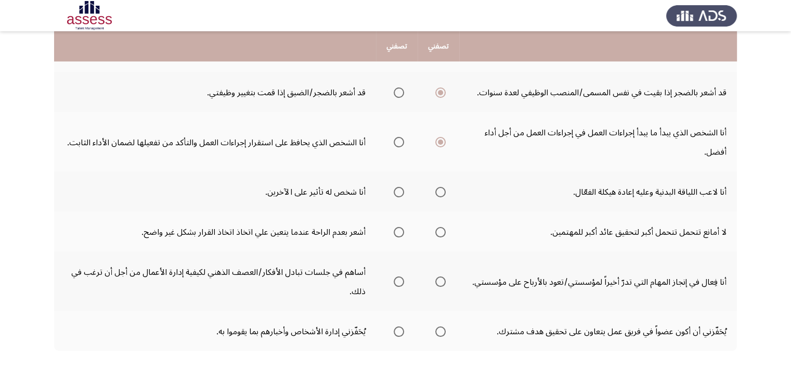
click at [395, 188] on span "حدد خيارا" at bounding box center [399, 192] width 10 height 10
click at [395, 188] on input "حدد خيارا" at bounding box center [399, 192] width 10 height 10
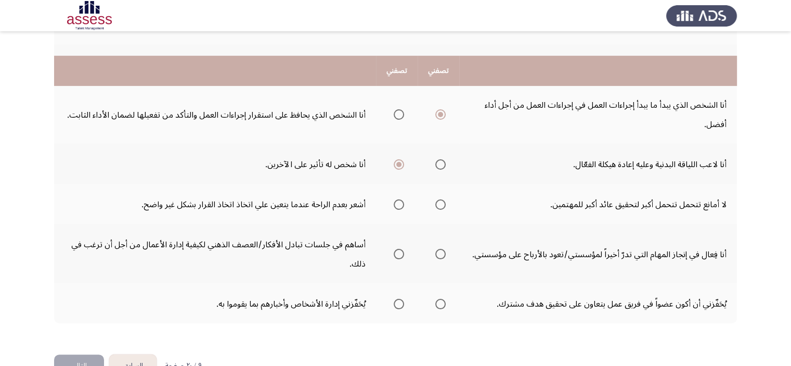
scroll to position [312, 0]
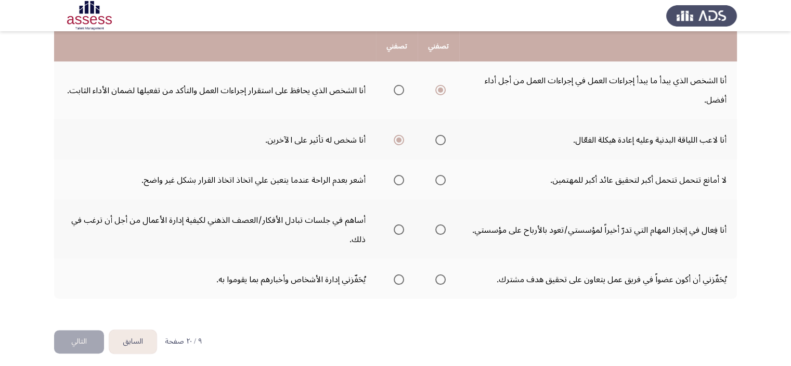
click at [441, 137] on span "حدد خيارا" at bounding box center [440, 140] width 10 height 10
click at [441, 137] on input "حدد خيارا" at bounding box center [440, 140] width 10 height 10
click at [395, 138] on span "حدد خيارا" at bounding box center [399, 140] width 10 height 10
click at [395, 138] on input "حدد خيارا" at bounding box center [399, 140] width 10 height 10
click at [441, 180] on span "حدد خيارا" at bounding box center [440, 180] width 10 height 10
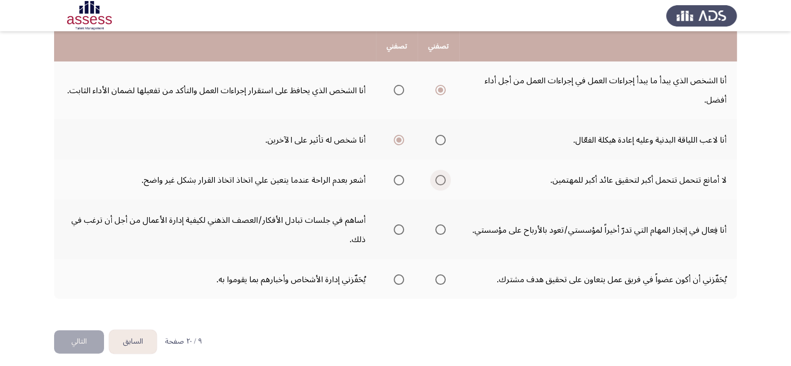
click at [441, 180] on input "حدد خيارا" at bounding box center [440, 180] width 10 height 10
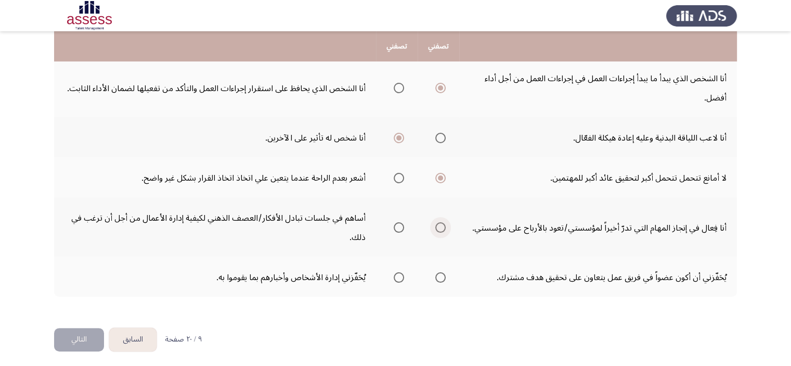
click at [436, 228] on span "حدد خيارا" at bounding box center [440, 227] width 10 height 10
click at [436, 228] on input "حدد خيارا" at bounding box center [440, 227] width 10 height 10
click at [438, 272] on span "حدد خيارا" at bounding box center [440, 277] width 10 height 10
click at [438, 272] on input "حدد خيارا" at bounding box center [440, 277] width 10 height 10
click at [87, 330] on button "التالي" at bounding box center [79, 339] width 50 height 23
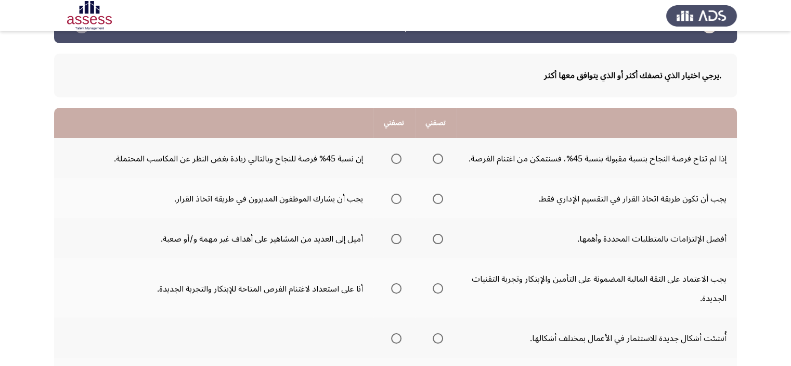
scroll to position [52, 0]
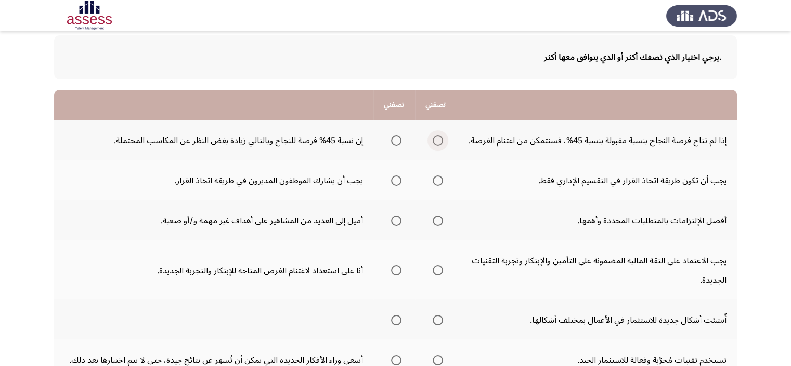
click at [437, 141] on span "حدد خيارا" at bounding box center [438, 140] width 10 height 10
click at [437, 141] on input "حدد خيارا" at bounding box center [438, 140] width 10 height 10
click at [393, 177] on span "حدد خيارا" at bounding box center [396, 180] width 10 height 10
click at [393, 177] on input "حدد خيارا" at bounding box center [396, 180] width 10 height 10
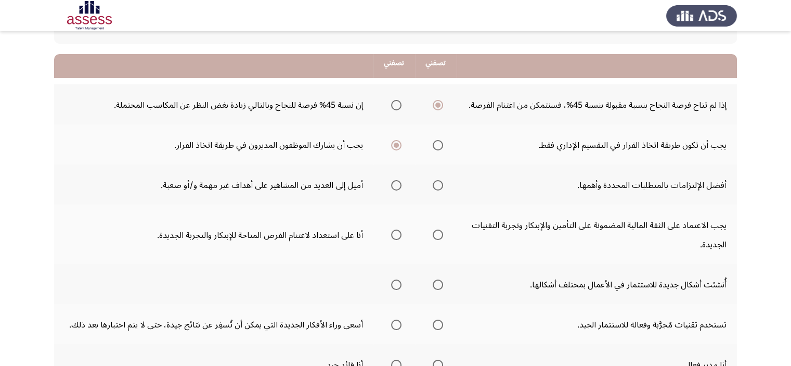
scroll to position [104, 0]
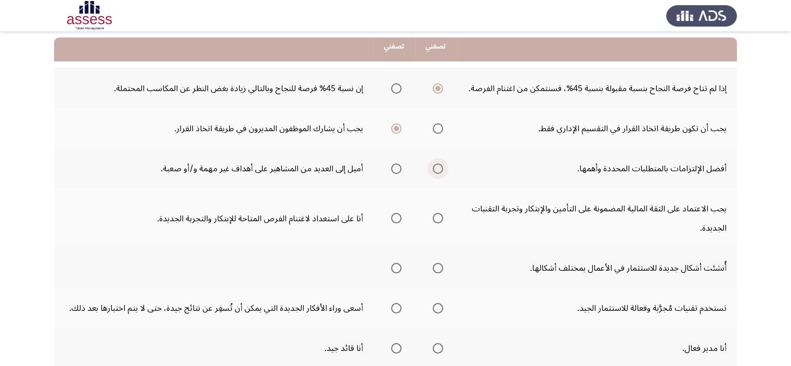
click at [436, 171] on span "حدد خيارا" at bounding box center [438, 168] width 10 height 10
click at [436, 171] on input "حدد خيارا" at bounding box center [438, 168] width 10 height 10
click at [401, 168] on th at bounding box center [394, 168] width 42 height 40
click at [396, 166] on span "حدد خيارا" at bounding box center [396, 168] width 10 height 10
click at [396, 166] on input "حدد خيارا" at bounding box center [396, 168] width 10 height 10
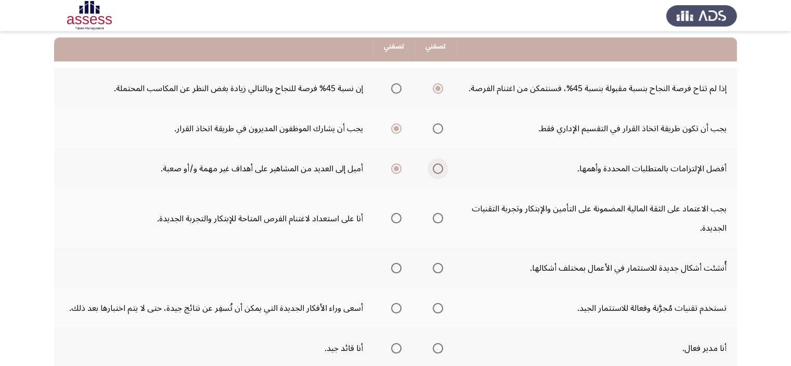
click at [439, 167] on span "حدد خيارا" at bounding box center [438, 168] width 10 height 10
click at [439, 167] on input "حدد خيارا" at bounding box center [438, 168] width 10 height 10
click at [400, 168] on th at bounding box center [394, 168] width 42 height 40
click at [398, 168] on span "حدد خيارا" at bounding box center [396, 168] width 10 height 10
click at [398, 168] on input "حدد خيارا" at bounding box center [396, 168] width 10 height 10
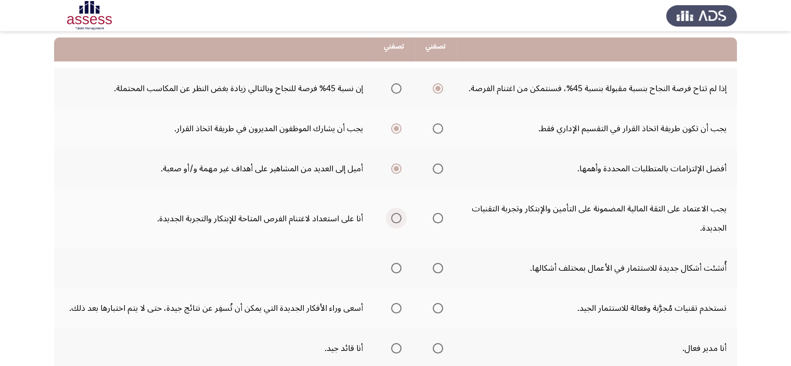
click at [393, 218] on span "حدد خيارا" at bounding box center [396, 218] width 10 height 10
click at [393, 218] on input "حدد خيارا" at bounding box center [396, 218] width 10 height 10
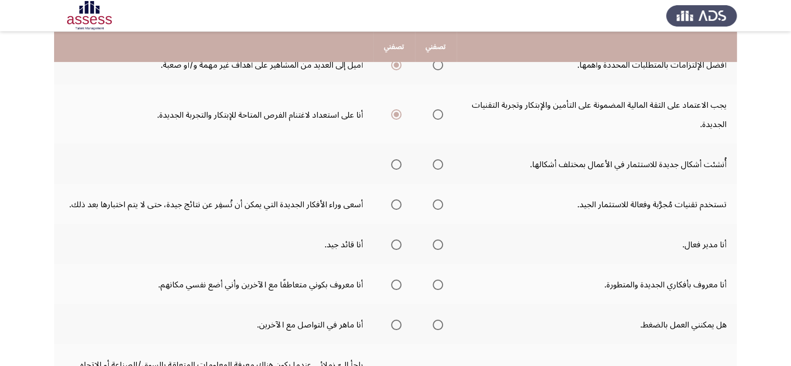
scroll to position [208, 0]
click at [433, 160] on span "حدد خيارا" at bounding box center [438, 164] width 10 height 10
click at [433, 160] on input "حدد خيارا" at bounding box center [438, 164] width 10 height 10
click at [433, 160] on span "حدد خيارا" at bounding box center [438, 164] width 10 height 10
click at [433, 160] on input "حدد خيارا" at bounding box center [438, 164] width 10 height 10
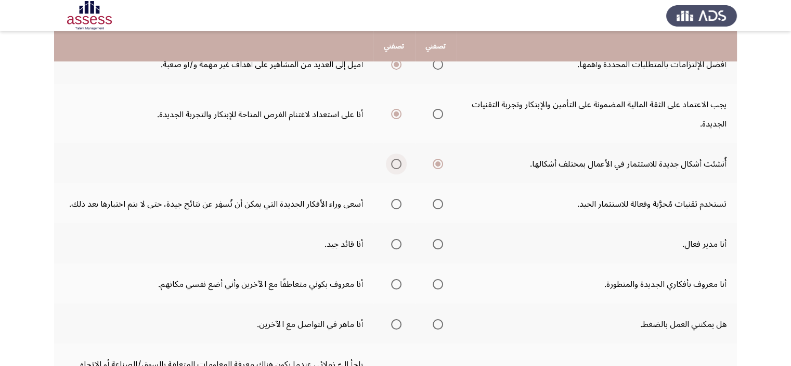
click at [393, 162] on span "حدد خيارا" at bounding box center [396, 164] width 10 height 10
click at [393, 162] on input "حدد خيارا" at bounding box center [396, 164] width 10 height 10
click at [285, 187] on td "أسعى وراء الأفكار الجديدة التي يمكن أن تُسفِر عن نتائج جيدة، حتى لا يتم اختباره…" at bounding box center [213, 203] width 319 height 40
click at [434, 160] on span "حدد خيارا" at bounding box center [438, 164] width 10 height 10
click at [434, 160] on input "حدد خيارا" at bounding box center [438, 164] width 10 height 10
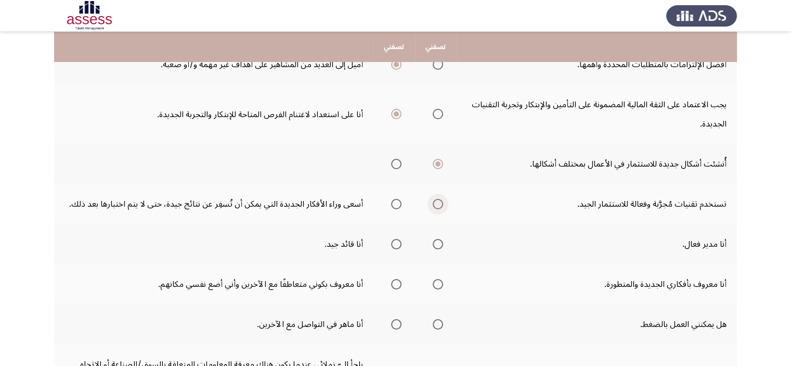
click at [435, 201] on span "حدد خيارا" at bounding box center [438, 204] width 10 height 10
click at [435, 201] on input "حدد خيارا" at bounding box center [438, 204] width 10 height 10
click at [435, 201] on span "حدد خيارا" at bounding box center [437, 203] width 5 height 5
click at [434, 200] on input "حدد خيارا" at bounding box center [438, 204] width 10 height 10
click at [396, 202] on span "حدد خيارا" at bounding box center [396, 204] width 10 height 10
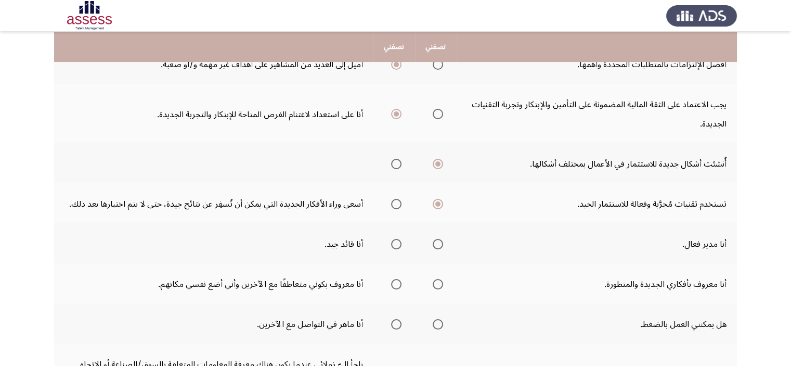
click at [396, 202] on input "حدد خيارا" at bounding box center [396, 204] width 10 height 10
click at [433, 203] on span "حدد خيارا" at bounding box center [438, 204] width 10 height 10
click at [433, 203] on input "حدد خيارا" at bounding box center [438, 204] width 10 height 10
click at [433, 203] on span "حدد خيارا" at bounding box center [438, 204] width 10 height 10
click at [433, 203] on input "حدد خيارا" at bounding box center [438, 204] width 10 height 10
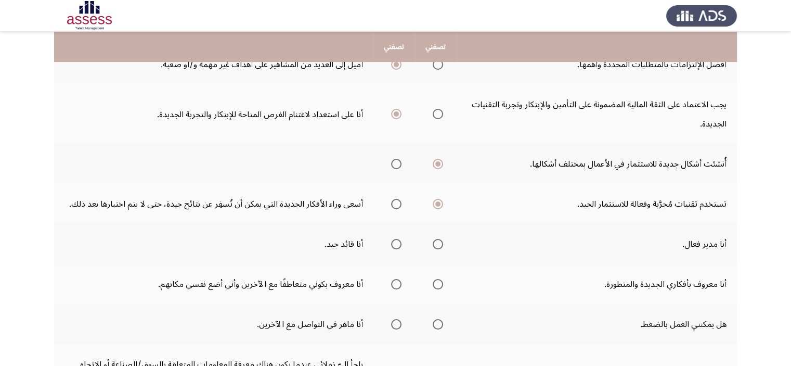
click at [394, 204] on span "حدد خيارا" at bounding box center [396, 204] width 10 height 10
click at [394, 204] on input "حدد خيارا" at bounding box center [396, 204] width 10 height 10
click at [628, 253] on td "أنا مدير فعال." at bounding box center [597, 243] width 280 height 40
click at [395, 164] on span "حدد خيارا" at bounding box center [396, 164] width 10 height 10
click at [395, 164] on input "حدد خيارا" at bounding box center [396, 164] width 10 height 10
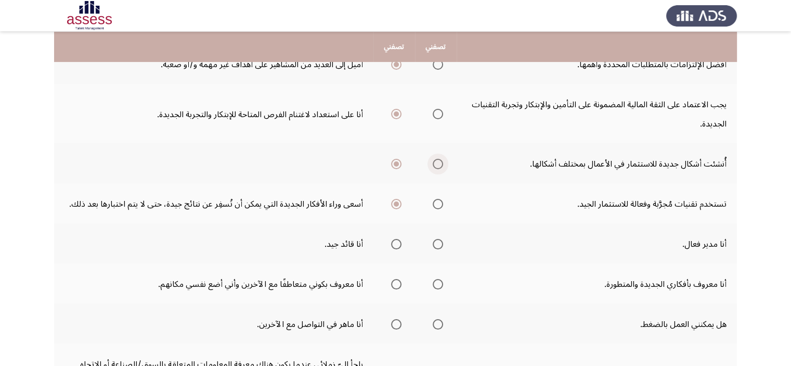
click at [434, 163] on span "حدد خيارا" at bounding box center [438, 164] width 10 height 10
click at [434, 163] on input "حدد خيارا" at bounding box center [438, 164] width 10 height 10
click at [435, 163] on span "حدد خيارا" at bounding box center [437, 163] width 5 height 5
click at [434, 163] on input "حدد خيارا" at bounding box center [438, 164] width 10 height 10
click at [396, 160] on span "حدد خيارا" at bounding box center [396, 164] width 10 height 10
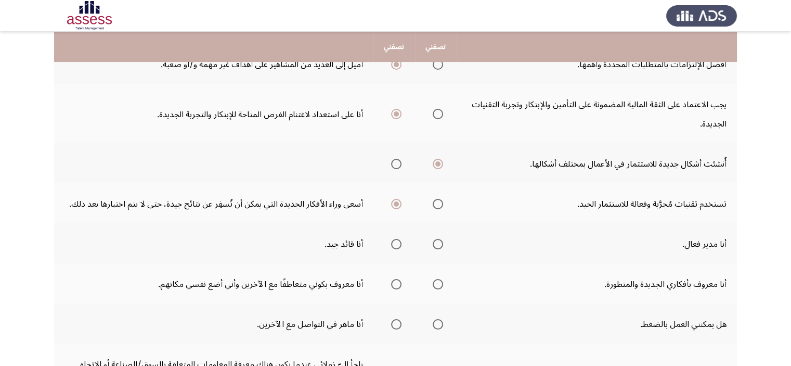
click at [396, 160] on input "حدد خيارا" at bounding box center [396, 164] width 10 height 10
click at [437, 162] on span "حدد خيارا" at bounding box center [438, 164] width 10 height 10
click at [437, 162] on input "حدد خيارا" at bounding box center [438, 164] width 10 height 10
click at [391, 159] on span "حدد خيارا" at bounding box center [396, 164] width 10 height 10
click at [391, 159] on input "حدد خيارا" at bounding box center [396, 164] width 10 height 10
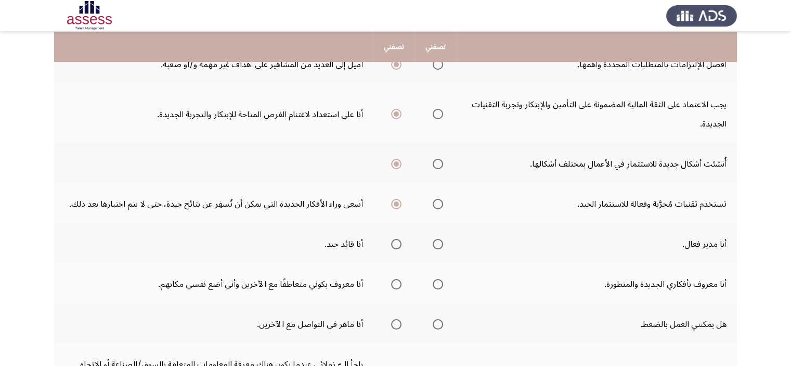
click at [433, 160] on span "حدد خيارا" at bounding box center [438, 164] width 10 height 10
click at [433, 160] on input "حدد خيارا" at bounding box center [438, 164] width 10 height 10
click at [397, 160] on span "حدد خيارا" at bounding box center [396, 164] width 10 height 10
click at [397, 160] on input "حدد خيارا" at bounding box center [396, 164] width 10 height 10
click at [434, 162] on span "حدد خيارا" at bounding box center [438, 164] width 10 height 10
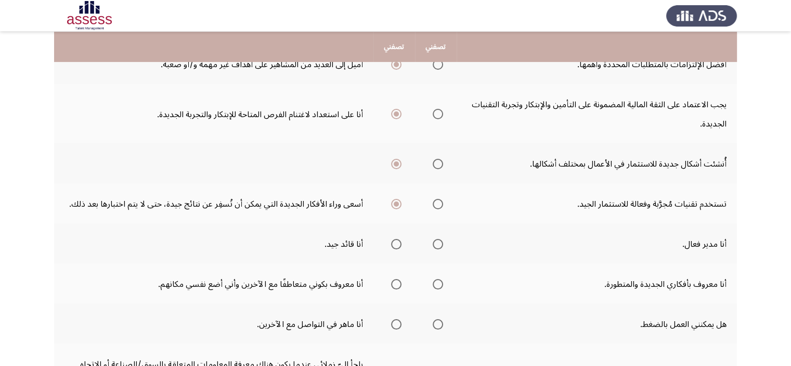
click at [434, 162] on input "حدد خيارا" at bounding box center [438, 164] width 10 height 10
click at [392, 239] on span "حدد خيارا" at bounding box center [396, 244] width 10 height 10
click at [392, 239] on input "حدد خيارا" at bounding box center [396, 244] width 10 height 10
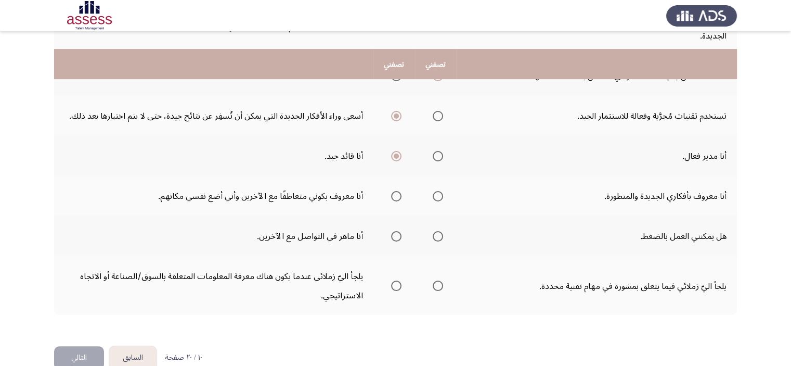
scroll to position [314, 0]
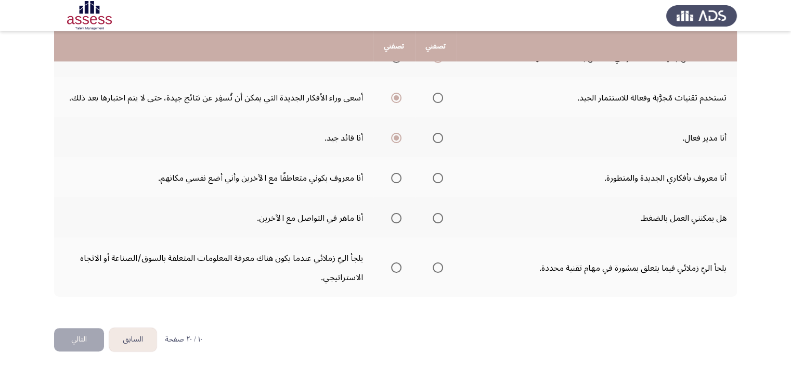
click at [433, 176] on span "حدد خيارا" at bounding box center [438, 178] width 10 height 10
click at [433, 176] on input "حدد خيارا" at bounding box center [438, 178] width 10 height 10
click at [398, 216] on span "حدد خيارا" at bounding box center [396, 218] width 10 height 10
click at [398, 216] on input "حدد خيارا" at bounding box center [396, 218] width 10 height 10
click at [433, 220] on span "حدد خيارا" at bounding box center [438, 218] width 10 height 10
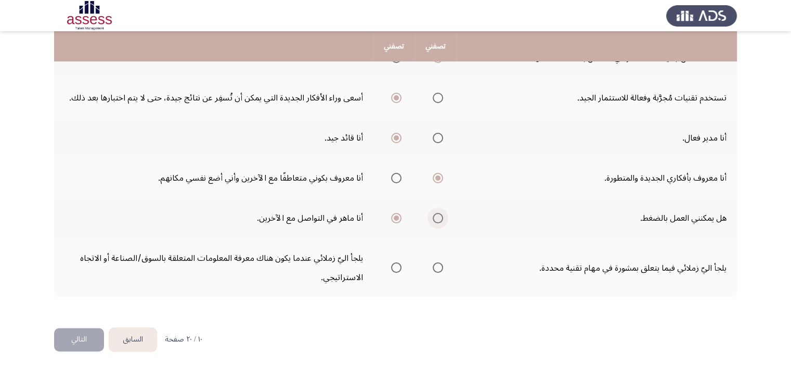
click at [433, 220] on input "حدد خيارا" at bounding box center [438, 218] width 10 height 10
click at [399, 213] on span "حدد خيارا" at bounding box center [396, 218] width 10 height 10
click at [399, 213] on input "حدد خيارا" at bounding box center [396, 218] width 10 height 10
click at [442, 216] on th at bounding box center [436, 217] width 42 height 40
click at [437, 215] on span "حدد خيارا" at bounding box center [438, 218] width 10 height 10
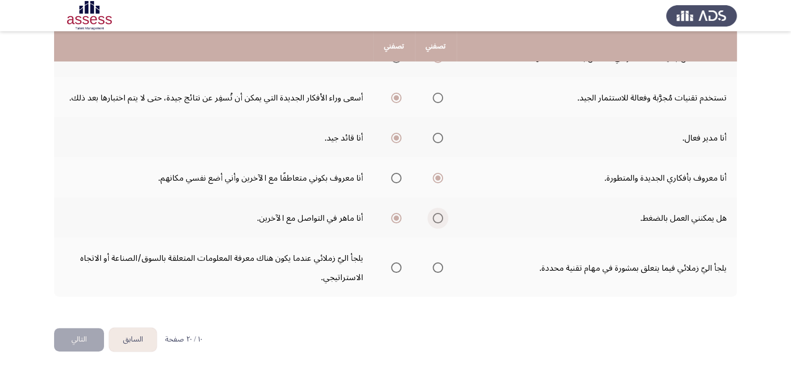
click at [437, 215] on input "حدد خيارا" at bounding box center [438, 218] width 10 height 10
click at [394, 266] on span "حدد خيارا" at bounding box center [396, 267] width 10 height 10
click at [394, 266] on input "حدد خيارا" at bounding box center [396, 267] width 10 height 10
click at [60, 343] on button "التالي" at bounding box center [79, 339] width 50 height 23
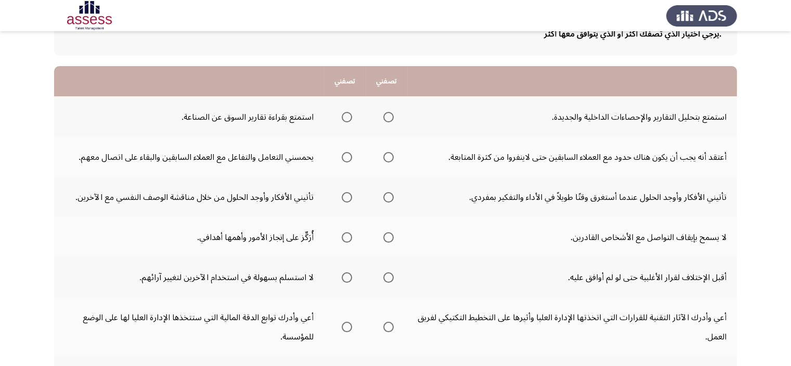
scroll to position [104, 0]
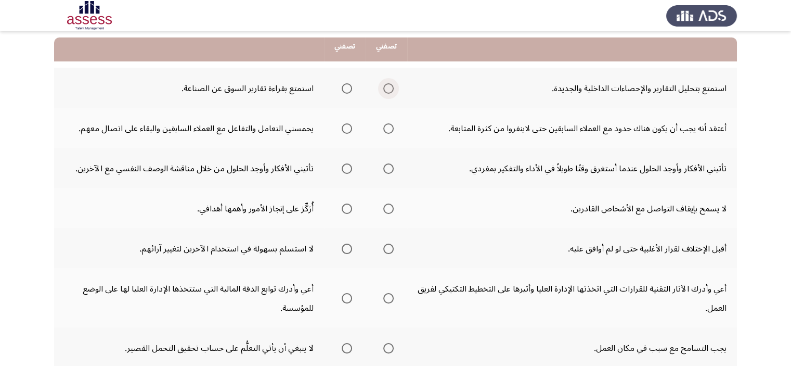
click at [387, 86] on span "حدد خيارا" at bounding box center [388, 88] width 10 height 10
click at [387, 86] on input "حدد خيارا" at bounding box center [388, 88] width 10 height 10
click at [347, 127] on span "حدد خيارا" at bounding box center [347, 128] width 10 height 10
click at [347, 127] on input "حدد خيارا" at bounding box center [347, 128] width 10 height 10
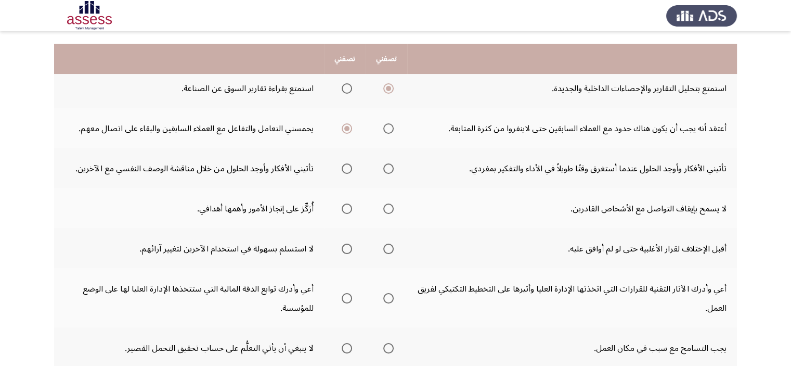
scroll to position [156, 0]
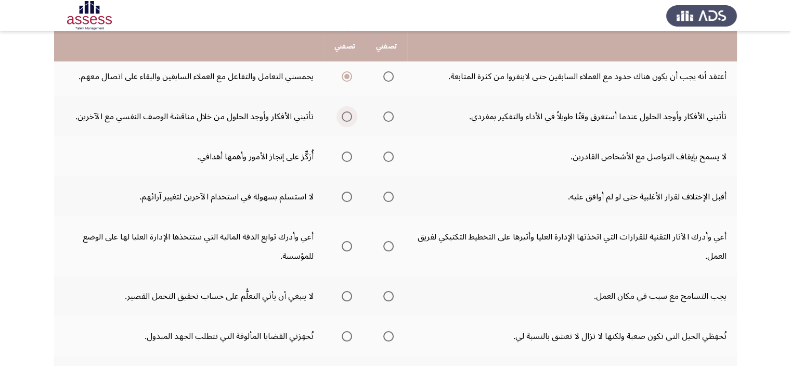
click at [346, 116] on span "حدد خيارا" at bounding box center [347, 116] width 10 height 10
click at [346, 116] on input "حدد خيارا" at bounding box center [347, 116] width 10 height 10
click at [389, 156] on span "حدد خيارا" at bounding box center [388, 156] width 10 height 10
click at [389, 156] on input "حدد خيارا" at bounding box center [388, 156] width 10 height 10
click at [346, 156] on span "حدد خيارا" at bounding box center [347, 156] width 10 height 10
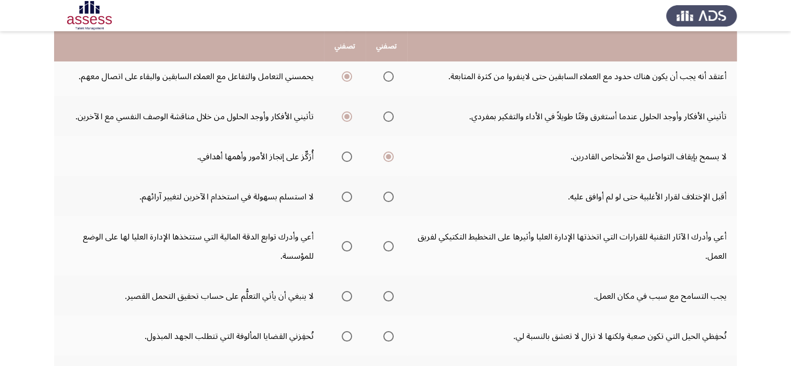
click at [346, 156] on input "حدد خيارا" at bounding box center [347, 156] width 10 height 10
click at [387, 155] on span "حدد خيارا" at bounding box center [388, 156] width 10 height 10
click at [387, 155] on input "حدد خيارا" at bounding box center [388, 156] width 10 height 10
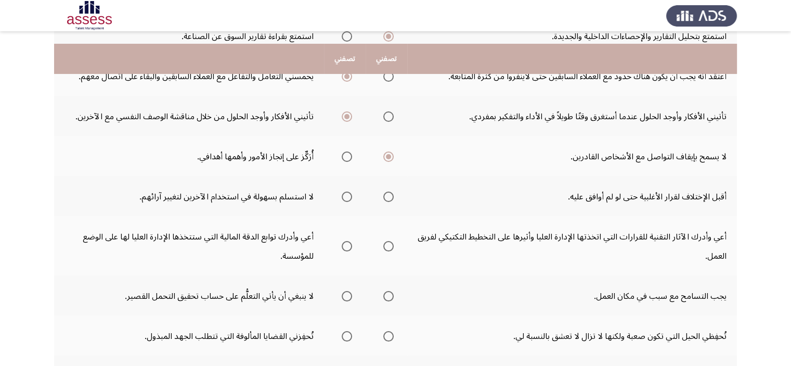
scroll to position [208, 0]
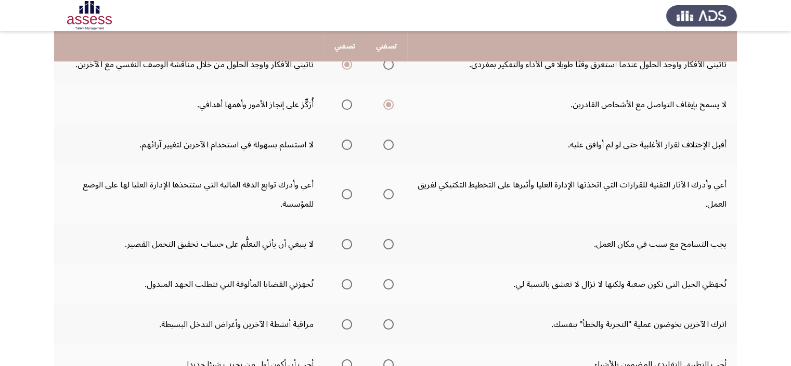
click at [387, 146] on span "حدد خيارا" at bounding box center [388, 144] width 10 height 10
click at [387, 146] on input "حدد خيارا" at bounding box center [388, 144] width 10 height 10
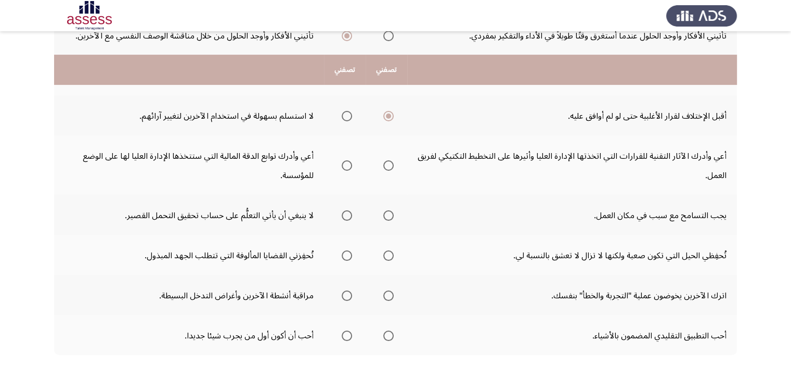
scroll to position [260, 0]
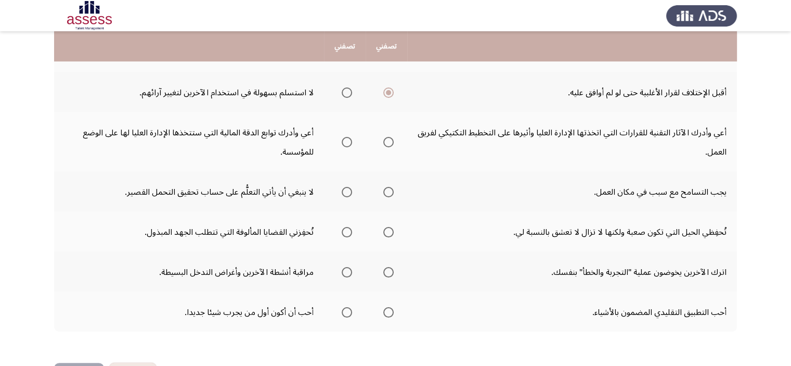
click at [391, 142] on span "حدد خيارا" at bounding box center [388, 142] width 10 height 10
click at [391, 142] on input "حدد خيارا" at bounding box center [388, 142] width 10 height 10
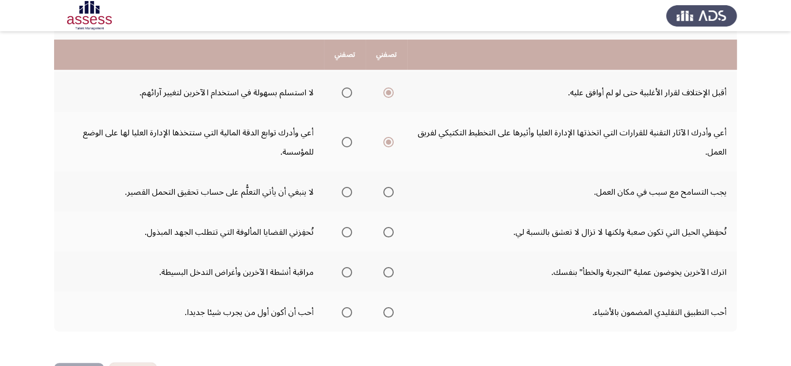
scroll to position [295, 0]
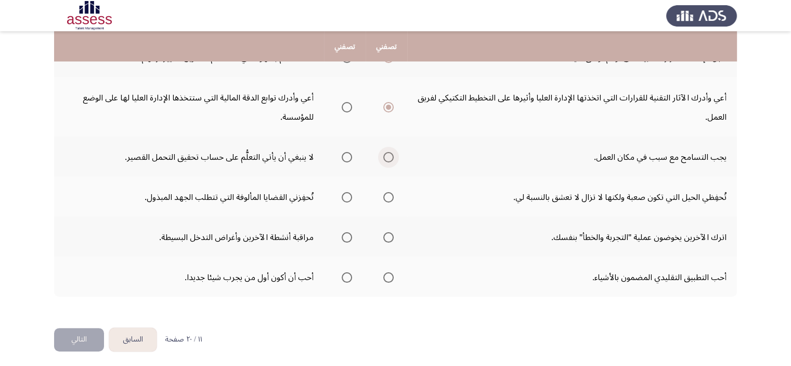
click at [388, 154] on span "حدد خيارا" at bounding box center [388, 157] width 10 height 10
click at [388, 154] on input "حدد خيارا" at bounding box center [388, 157] width 10 height 10
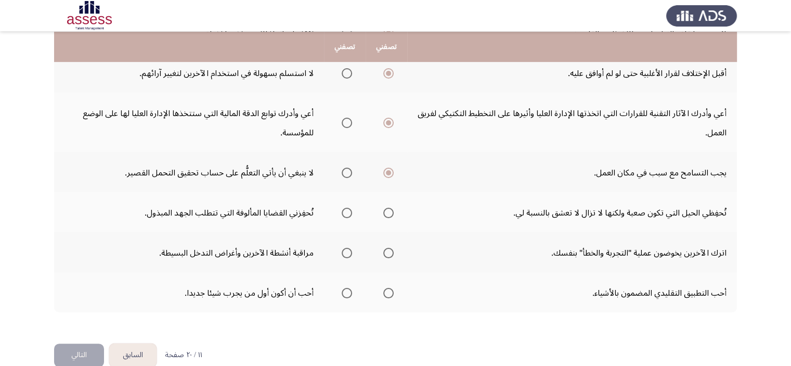
click at [345, 176] on mat-radio-group "حدد خيارا" at bounding box center [345, 172] width 15 height 18
click at [344, 167] on span "حدد خيارا" at bounding box center [347, 172] width 10 height 10
click at [344, 167] on input "حدد خيارا" at bounding box center [347, 172] width 10 height 10
click at [385, 169] on span "حدد خيارا" at bounding box center [388, 172] width 10 height 10
click at [385, 169] on input "حدد خيارا" at bounding box center [388, 172] width 10 height 10
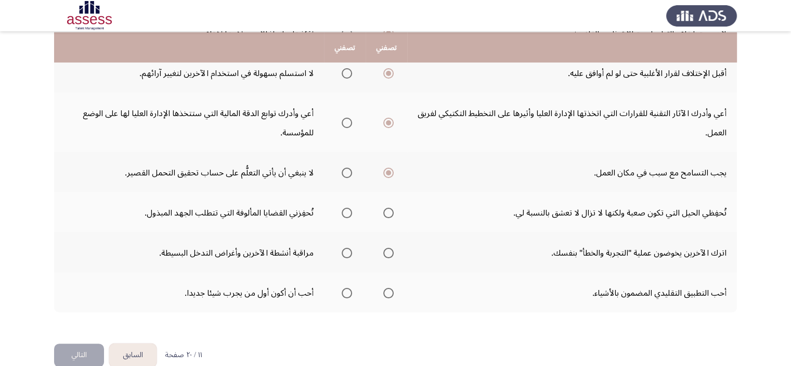
scroll to position [295, 0]
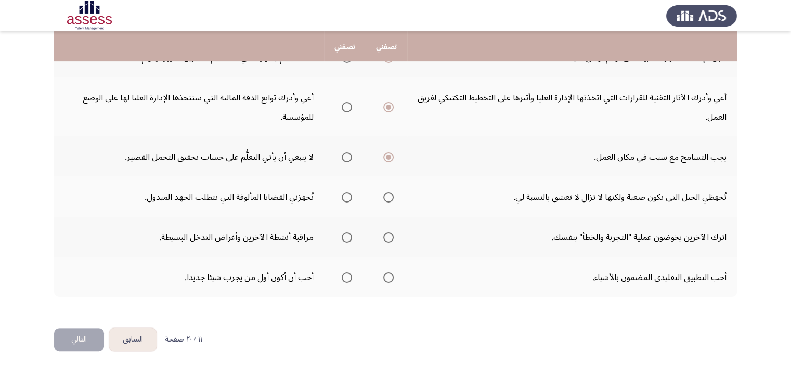
click at [388, 192] on span "حدد خيارا" at bounding box center [388, 197] width 10 height 10
click at [388, 192] on input "حدد خيارا" at bounding box center [388, 197] width 10 height 10
click at [342, 196] on span "حدد خيارا" at bounding box center [347, 197] width 10 height 10
click at [342, 196] on input "حدد خيارا" at bounding box center [347, 197] width 10 height 10
click at [338, 233] on label "حدد خيارا" at bounding box center [345, 237] width 15 height 10
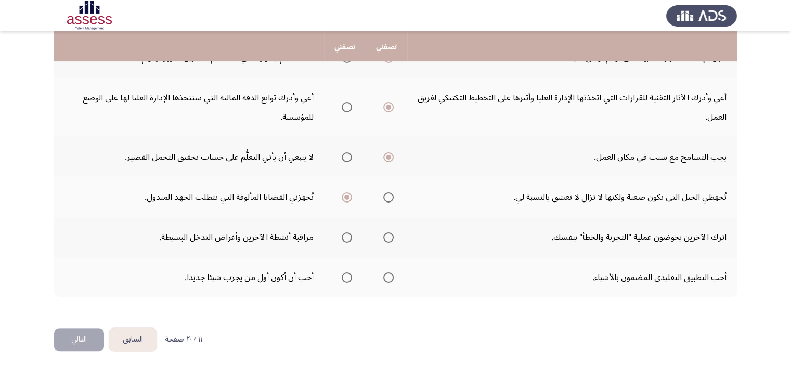
click at [342, 233] on input "حدد خيارا" at bounding box center [347, 237] width 10 height 10
click at [345, 277] on span "حدد خيارا" at bounding box center [347, 277] width 10 height 10
click at [345, 277] on input "حدد خيارا" at bounding box center [347, 277] width 10 height 10
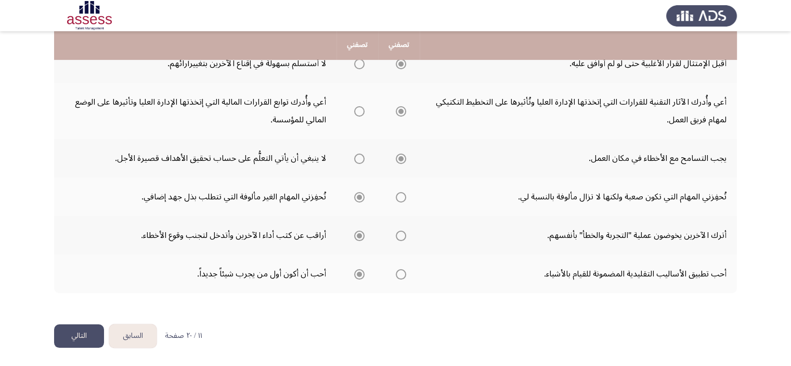
scroll to position [279, 0]
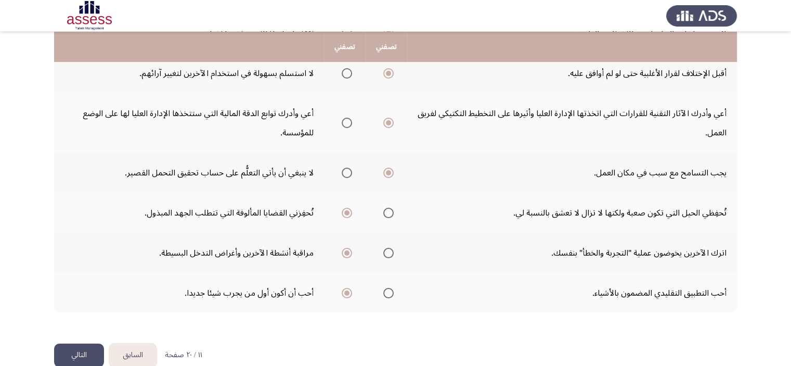
click at [80, 349] on font "التالي" at bounding box center [79, 354] width 16 height 15
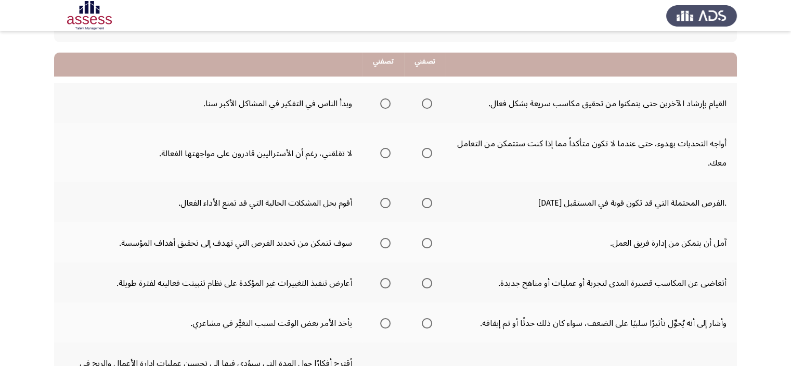
scroll to position [104, 0]
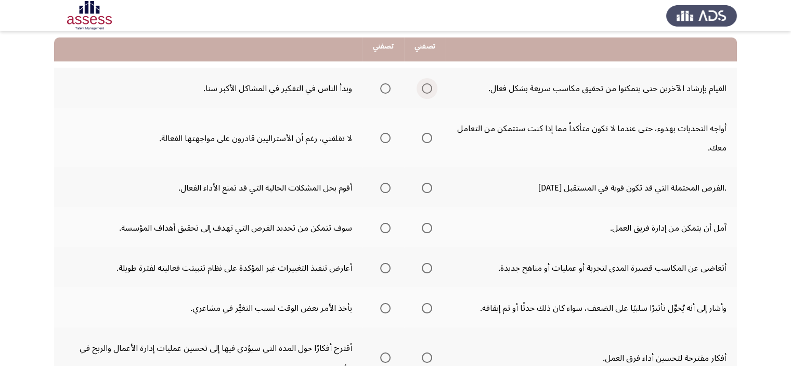
click at [429, 87] on span "حدد خيارا" at bounding box center [427, 88] width 10 height 10
click at [429, 87] on input "حدد خيارا" at bounding box center [427, 88] width 10 height 10
click at [388, 140] on span "حدد خيارا" at bounding box center [385, 138] width 10 height 10
click at [388, 140] on input "حدد خيارا" at bounding box center [385, 138] width 10 height 10
click at [388, 140] on span "حدد خيارا" at bounding box center [385, 138] width 10 height 10
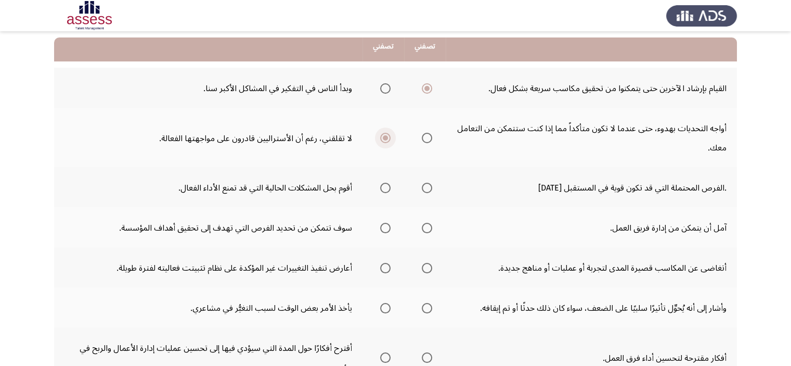
click at [388, 140] on input "حدد خيارا" at bounding box center [385, 138] width 10 height 10
click at [429, 134] on span "حدد خيارا" at bounding box center [427, 138] width 10 height 10
click at [429, 134] on input "حدد خيارا" at bounding box center [427, 138] width 10 height 10
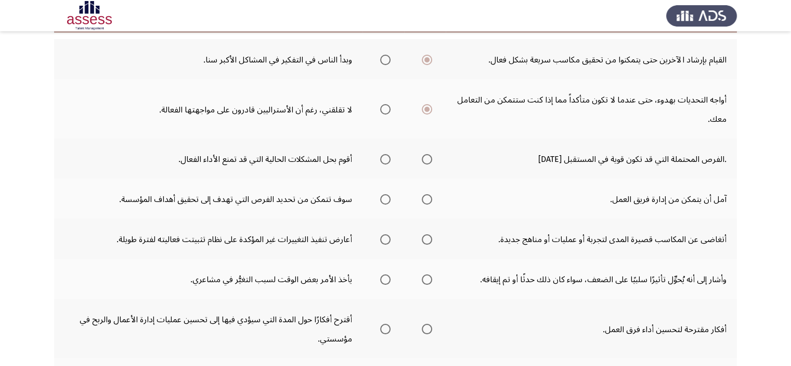
scroll to position [156, 0]
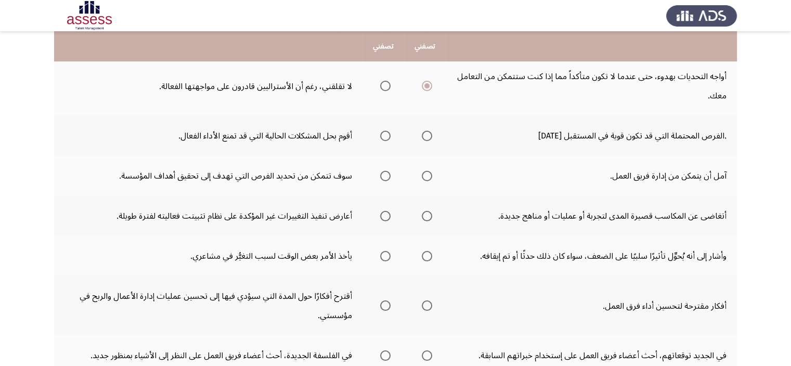
click at [424, 137] on span "حدد خيارا" at bounding box center [427, 136] width 10 height 10
click at [424, 137] on input "حدد خيارا" at bounding box center [427, 136] width 10 height 10
click at [432, 176] on span "حدد خيارا" at bounding box center [427, 176] width 10 height 10
click at [432, 176] on input "حدد خيارا" at bounding box center [427, 176] width 10 height 10
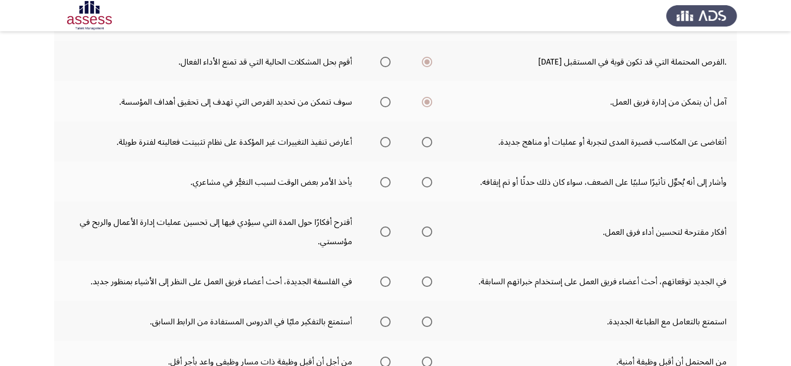
scroll to position [260, 0]
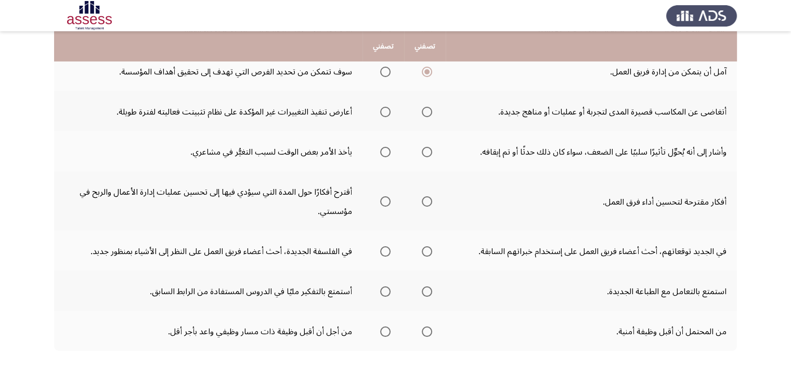
click at [383, 109] on span "حدد خيارا" at bounding box center [385, 112] width 10 height 10
click at [383, 109] on input "حدد خيارا" at bounding box center [385, 112] width 10 height 10
click at [424, 110] on span "حدد خيارا" at bounding box center [427, 112] width 10 height 10
click at [424, 110] on input "حدد خيارا" at bounding box center [427, 112] width 10 height 10
click at [425, 149] on span "حدد خيارا" at bounding box center [427, 152] width 10 height 10
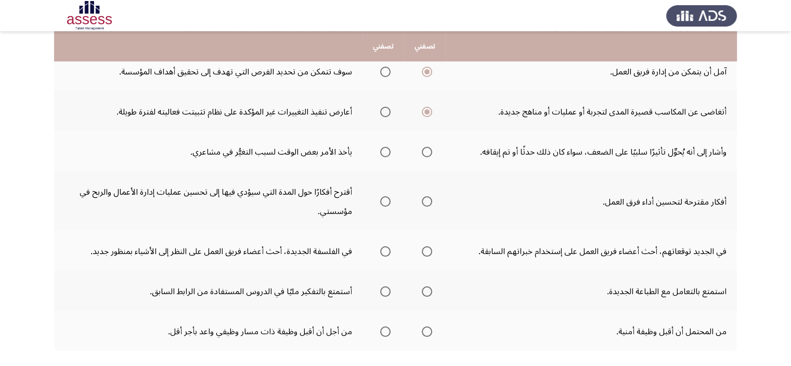
click at [425, 149] on input "حدد خيارا" at bounding box center [427, 152] width 10 height 10
click at [432, 197] on span "حدد خيارا" at bounding box center [427, 201] width 10 height 10
click at [432, 197] on input "حدد خيارا" at bounding box center [427, 201] width 10 height 10
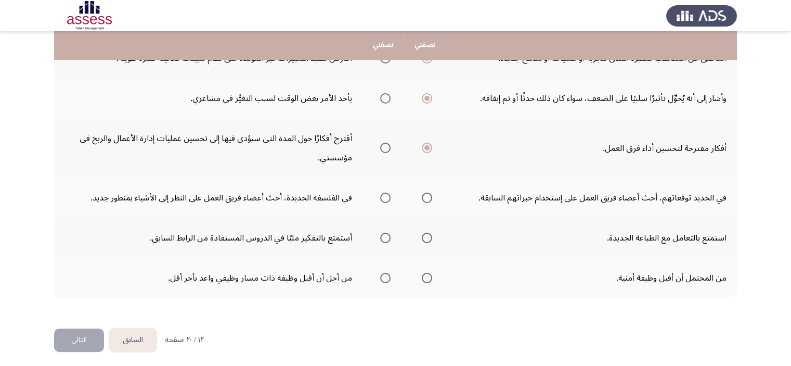
scroll to position [314, 0]
click at [387, 143] on span "حدد خيارا" at bounding box center [385, 147] width 10 height 10
click at [387, 143] on input "حدد خيارا" at bounding box center [385, 147] width 10 height 10
click at [385, 194] on span "حدد خيارا" at bounding box center [385, 197] width 10 height 10
click at [385, 194] on input "حدد خيارا" at bounding box center [385, 197] width 10 height 10
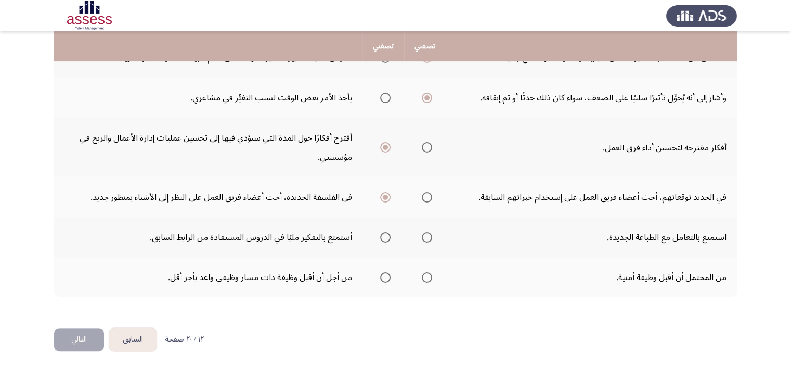
click at [387, 234] on span "حدد خيارا" at bounding box center [385, 237] width 10 height 10
click at [387, 234] on input "حدد خيارا" at bounding box center [385, 237] width 10 height 10
click at [425, 236] on span "حدد خيارا" at bounding box center [427, 237] width 10 height 10
click at [425, 236] on input "حدد خيارا" at bounding box center [427, 237] width 10 height 10
click at [382, 276] on span "حدد خيارا" at bounding box center [385, 277] width 10 height 10
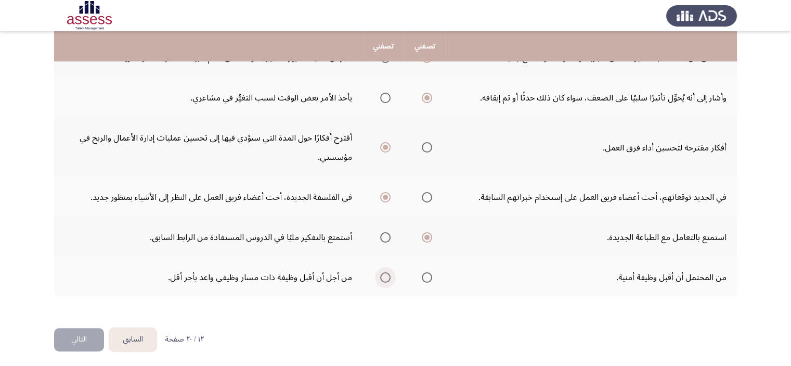
click at [382, 276] on input "حدد خيارا" at bounding box center [385, 277] width 10 height 10
click at [76, 335] on font "التالي" at bounding box center [79, 338] width 16 height 15
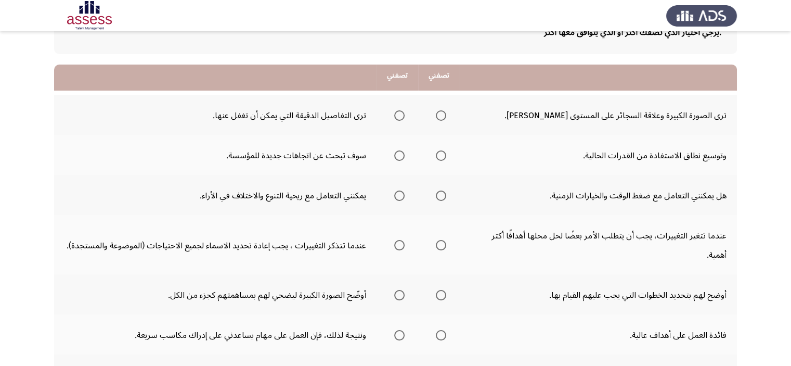
scroll to position [54, 0]
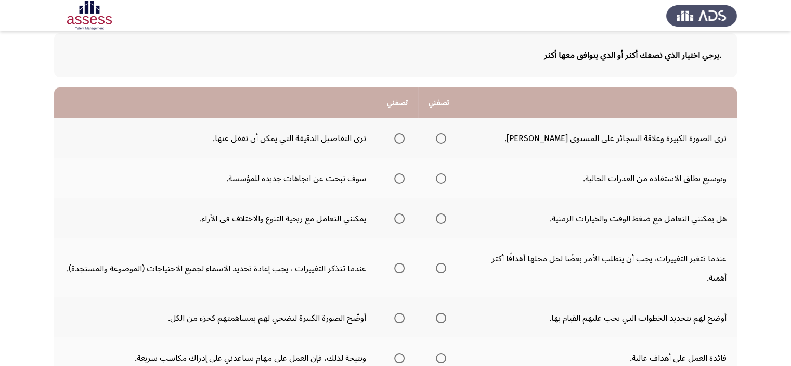
click at [402, 137] on span "حدد خيارا" at bounding box center [399, 138] width 10 height 10
click at [402, 137] on input "حدد خيارا" at bounding box center [399, 138] width 10 height 10
click at [399, 180] on span "حدد خيارا" at bounding box center [399, 178] width 10 height 10
click at [399, 180] on input "حدد خيارا" at bounding box center [399, 178] width 10 height 10
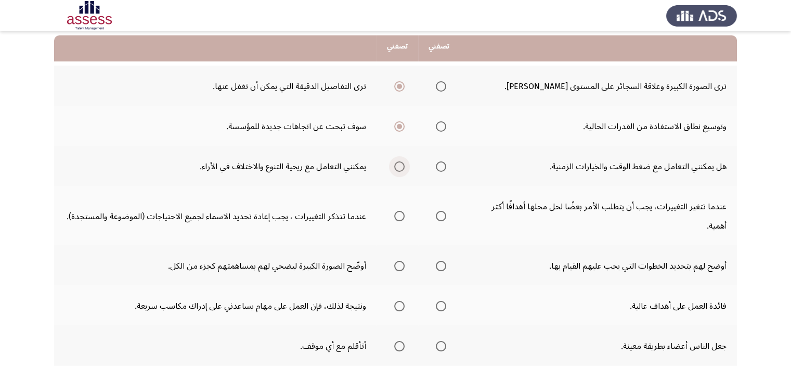
click at [403, 166] on span "حدد خيارا" at bounding box center [399, 166] width 10 height 10
click at [403, 166] on input "حدد خيارا" at bounding box center [399, 166] width 10 height 10
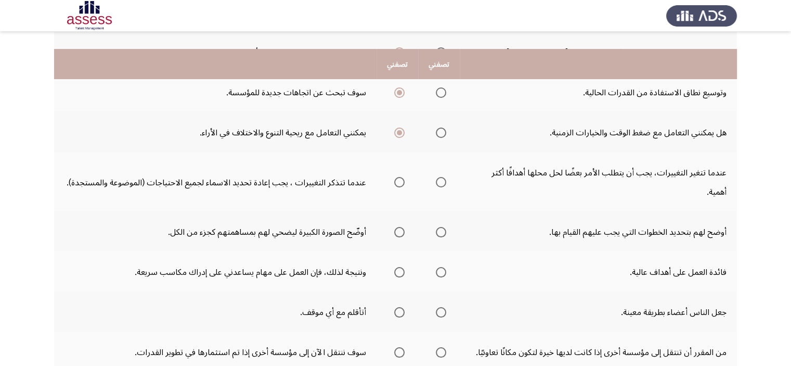
scroll to position [158, 0]
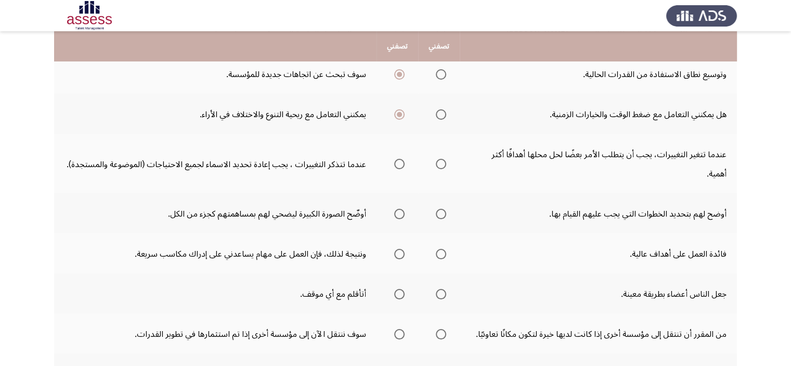
click at [440, 166] on span "حدد خيارا" at bounding box center [441, 164] width 10 height 10
click at [440, 166] on input "حدد خيارا" at bounding box center [441, 164] width 10 height 10
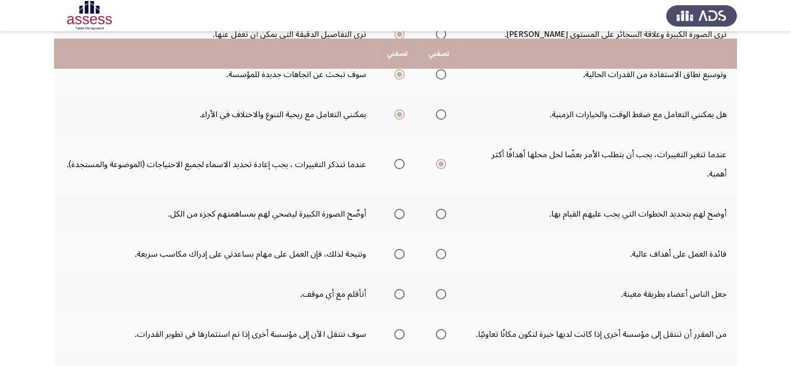
scroll to position [210, 0]
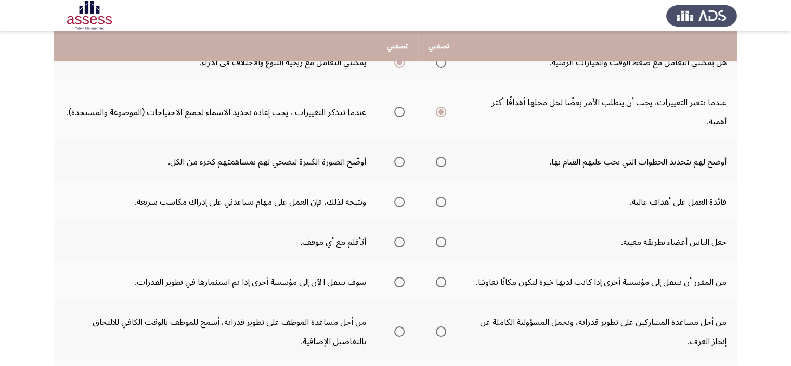
click at [402, 110] on span "حدد خيارا" at bounding box center [399, 112] width 10 height 10
click at [402, 110] on input "حدد خيارا" at bounding box center [399, 112] width 10 height 10
click at [399, 161] on span "حدد خيارا" at bounding box center [399, 162] width 10 height 10
click at [399, 161] on input "حدد خيارا" at bounding box center [399, 162] width 10 height 10
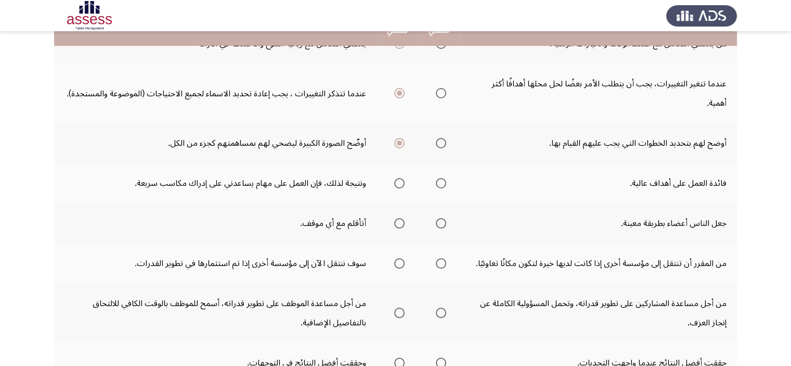
scroll to position [262, 0]
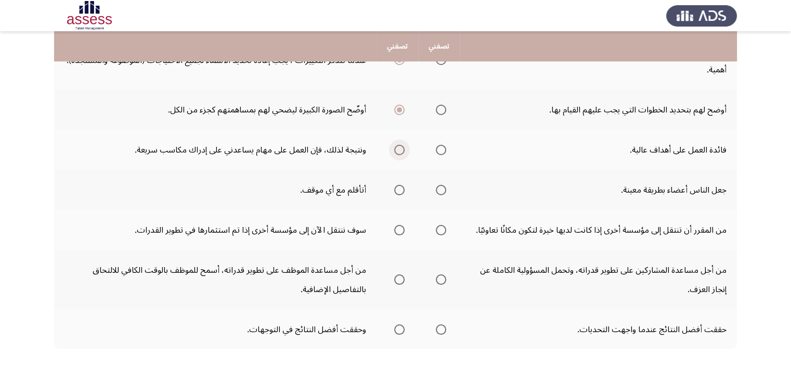
click at [397, 149] on span "حدد خيارا" at bounding box center [399, 150] width 10 height 10
click at [397, 149] on input "حدد خيارا" at bounding box center [399, 150] width 10 height 10
click at [448, 149] on th at bounding box center [439, 149] width 42 height 40
click at [440, 149] on span "حدد خيارا" at bounding box center [441, 150] width 10 height 10
click at [440, 149] on input "حدد خيارا" at bounding box center [441, 150] width 10 height 10
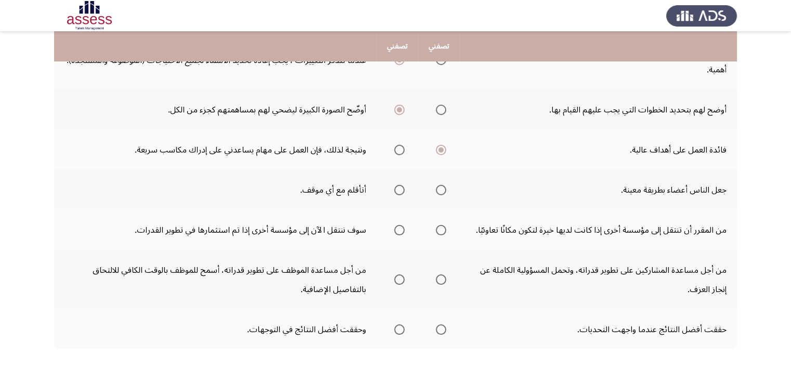
click at [443, 187] on span "حدد خيارا" at bounding box center [441, 190] width 10 height 10
click at [443, 187] on input "حدد خيارا" at bounding box center [441, 190] width 10 height 10
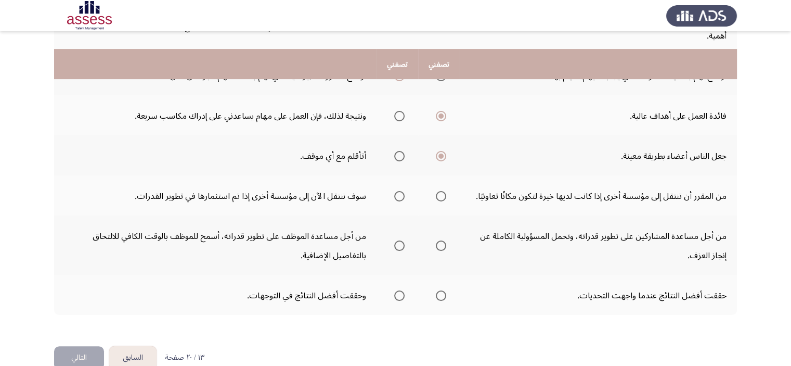
scroll to position [314, 0]
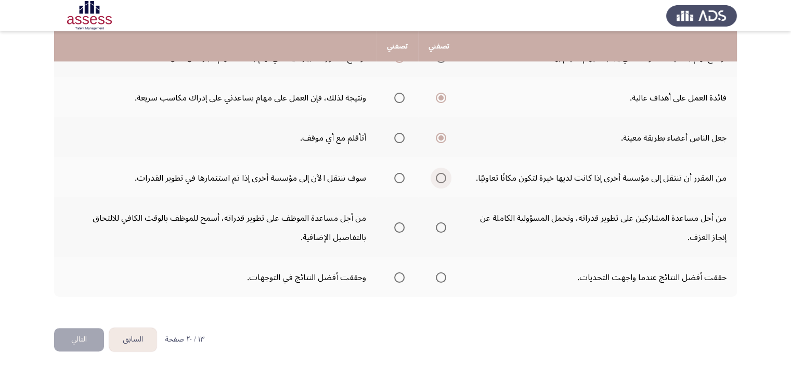
click at [439, 173] on span "حدد خيارا" at bounding box center [441, 178] width 10 height 10
click at [439, 173] on input "حدد خيارا" at bounding box center [441, 178] width 10 height 10
click at [397, 175] on span "حدد خيارا" at bounding box center [399, 178] width 10 height 10
click at [397, 175] on input "حدد خيارا" at bounding box center [399, 178] width 10 height 10
click at [400, 222] on span "حدد خيارا" at bounding box center [399, 227] width 10 height 10
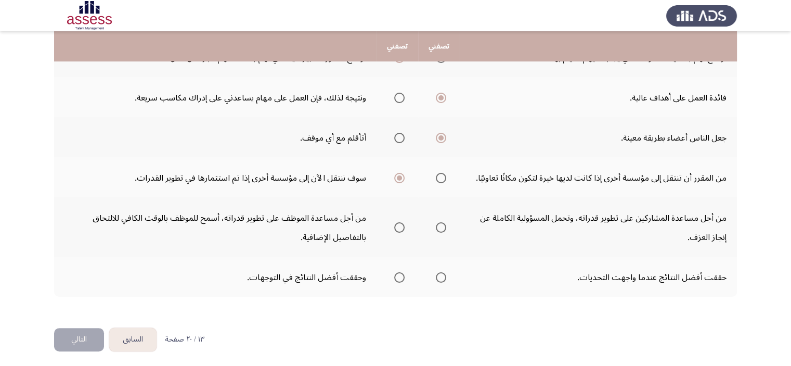
click at [400, 222] on input "حدد خيارا" at bounding box center [399, 227] width 10 height 10
click at [438, 276] on span "حدد خيارا" at bounding box center [441, 277] width 10 height 10
click at [438, 276] on input "حدد خيارا" at bounding box center [441, 277] width 10 height 10
drag, startPoint x: 85, startPoint y: 338, endPoint x: 181, endPoint y: 324, distance: 97.2
click at [85, 339] on font "التالي" at bounding box center [79, 338] width 16 height 15
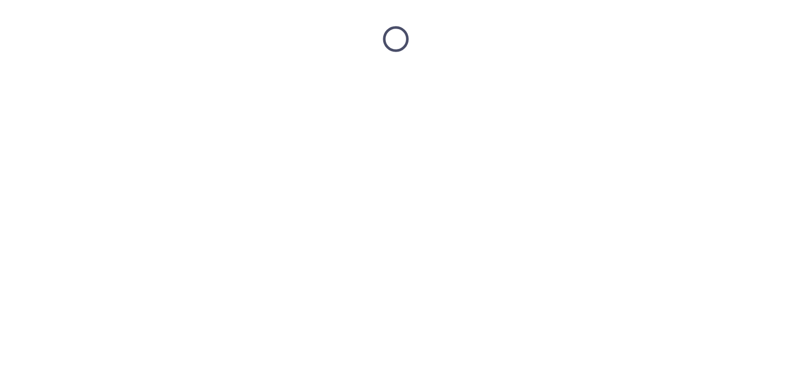
scroll to position [0, 0]
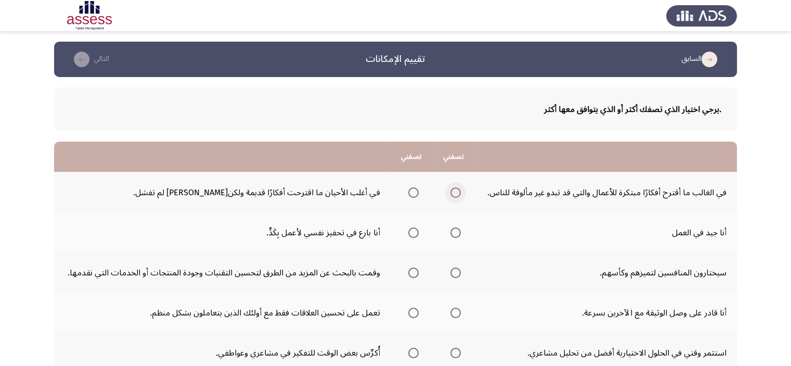
click at [457, 192] on span "حدد خيارا" at bounding box center [455, 192] width 10 height 10
click at [457, 192] on input "حدد خيارا" at bounding box center [455, 192] width 10 height 10
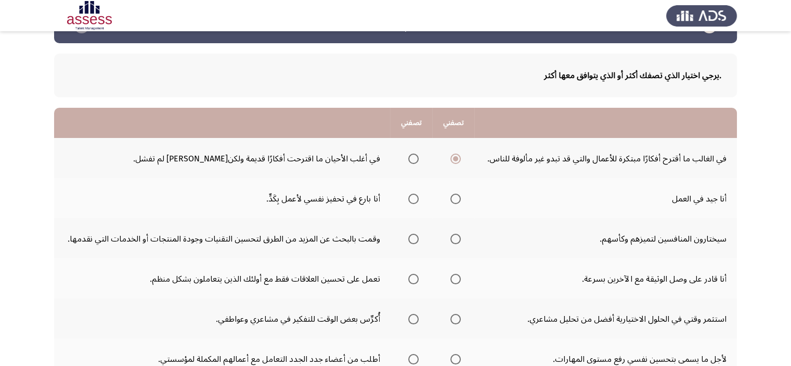
scroll to position [52, 0]
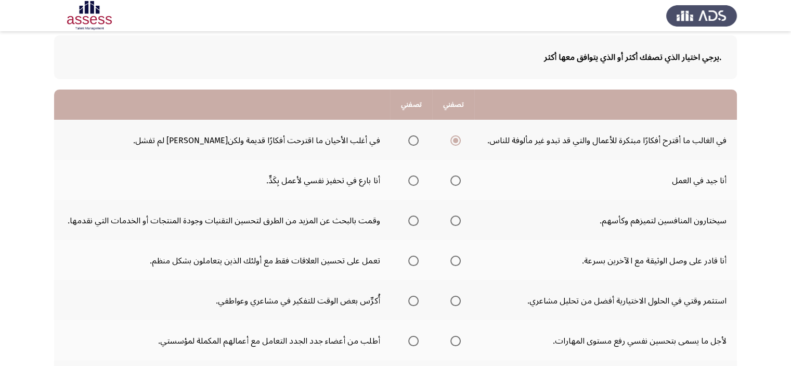
click at [414, 180] on span "حدد خيارا" at bounding box center [413, 180] width 10 height 10
click at [414, 180] on input "حدد خيارا" at bounding box center [413, 180] width 10 height 10
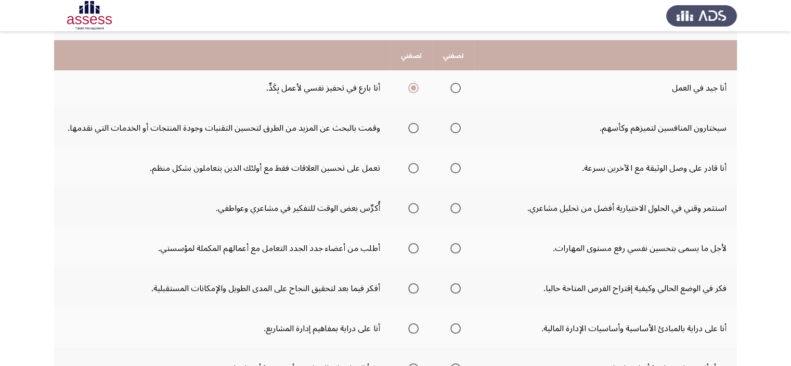
scroll to position [156, 0]
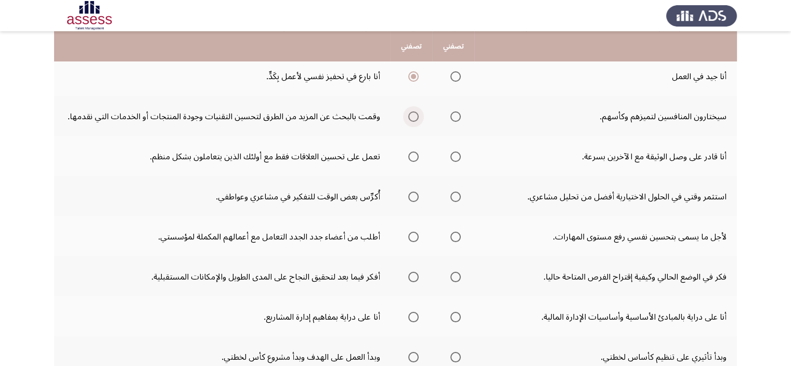
click at [414, 115] on span "حدد خيارا" at bounding box center [413, 116] width 10 height 10
click at [414, 115] on input "حدد خيارا" at bounding box center [413, 116] width 10 height 10
click at [459, 158] on span "حدد خيارا" at bounding box center [455, 156] width 10 height 10
click at [459, 158] on input "حدد خيارا" at bounding box center [455, 156] width 10 height 10
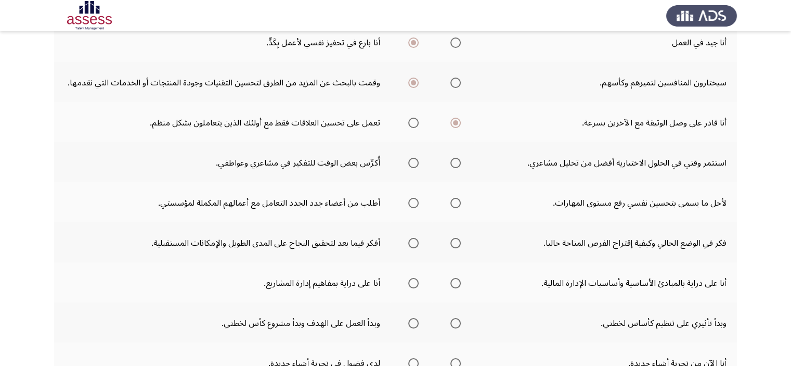
scroll to position [208, 0]
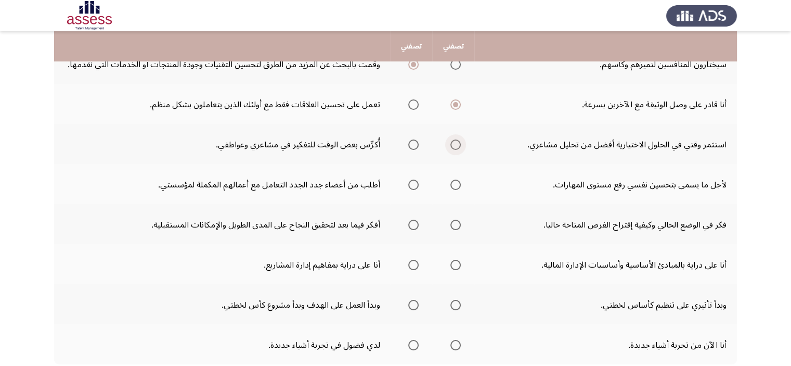
click at [455, 145] on span "حدد خيارا" at bounding box center [455, 144] width 10 height 10
click at [455, 145] on input "حدد خيارا" at bounding box center [455, 144] width 10 height 10
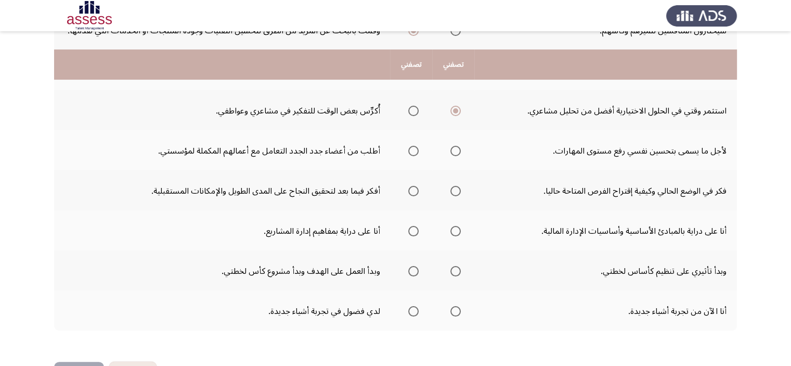
scroll to position [260, 0]
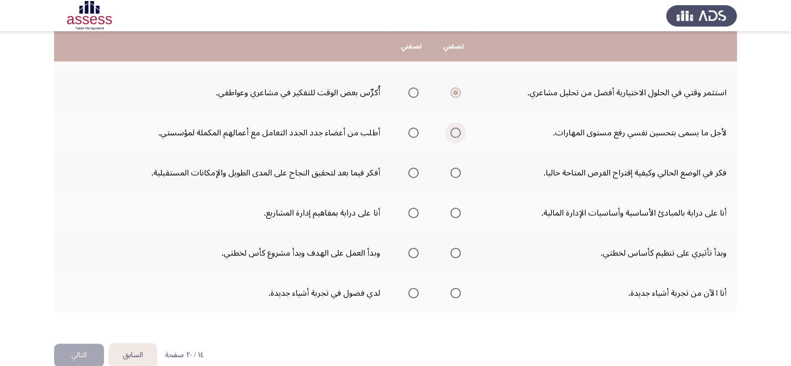
click at [454, 135] on span "حدد خيارا" at bounding box center [455, 132] width 10 height 10
click at [454, 135] on input "حدد خيارا" at bounding box center [455, 132] width 10 height 10
click at [412, 170] on span "حدد خيارا" at bounding box center [413, 172] width 10 height 10
click at [412, 170] on input "حدد خيارا" at bounding box center [413, 172] width 10 height 10
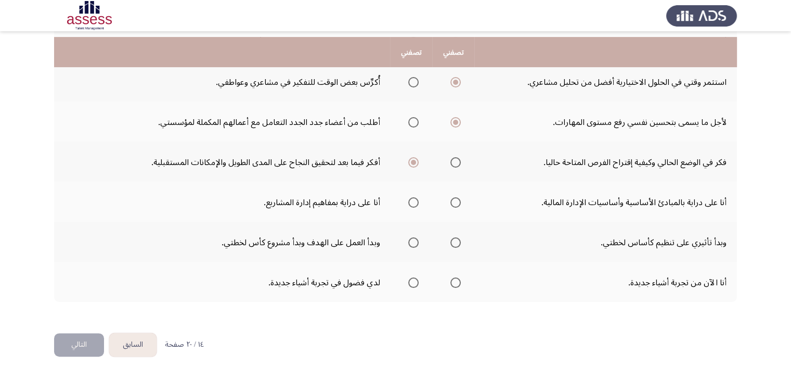
scroll to position [276, 0]
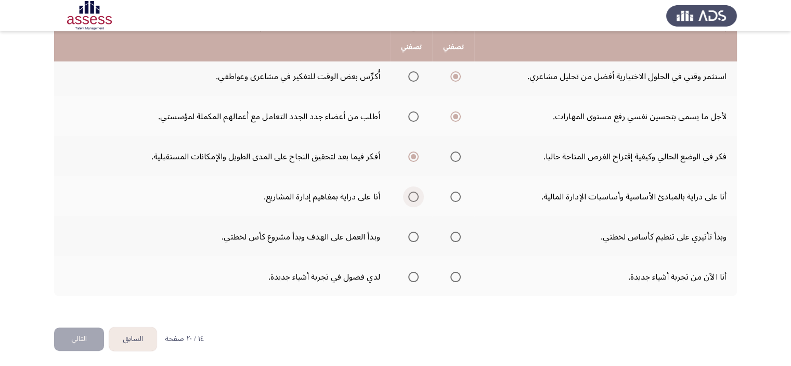
click at [417, 196] on span "حدد خيارا" at bounding box center [413, 196] width 10 height 10
click at [417, 196] on input "حدد خيارا" at bounding box center [413, 196] width 10 height 10
click at [414, 235] on span "حدد خيارا" at bounding box center [413, 236] width 10 height 10
click at [414, 235] on input "حدد خيارا" at bounding box center [413, 236] width 10 height 10
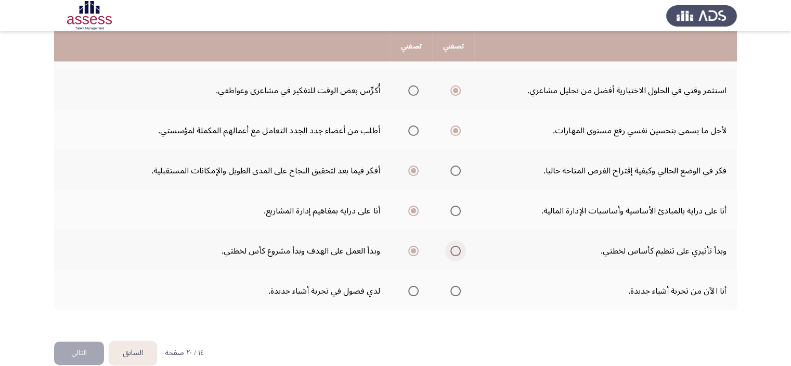
click at [458, 248] on span "حدد خيارا" at bounding box center [455, 251] width 10 height 10
click at [458, 248] on input "حدد خيارا" at bounding box center [455, 251] width 10 height 10
click at [414, 251] on span "حدد خيارا" at bounding box center [413, 251] width 10 height 10
click at [414, 251] on input "حدد خيارا" at bounding box center [413, 251] width 10 height 10
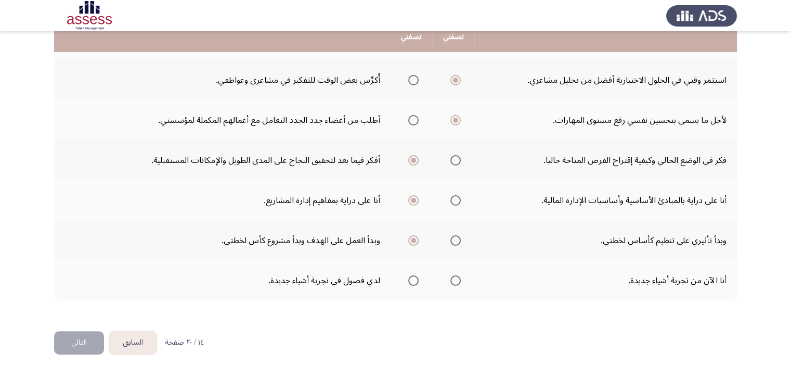
scroll to position [276, 0]
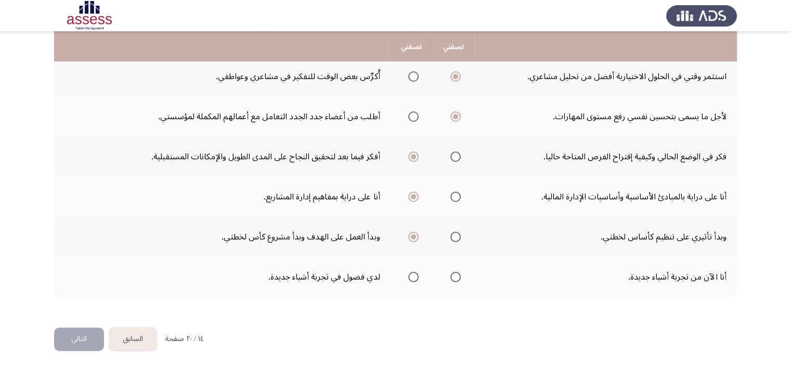
click at [414, 274] on span "حدد خيارا" at bounding box center [413, 277] width 10 height 10
click at [414, 274] on input "حدد خيارا" at bounding box center [413, 277] width 10 height 10
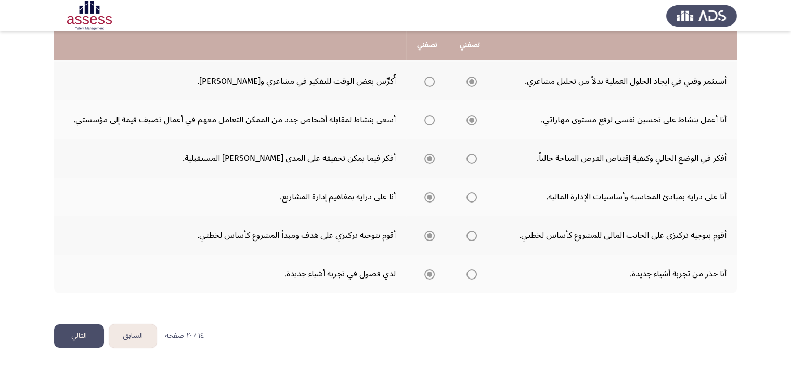
scroll to position [262, 0]
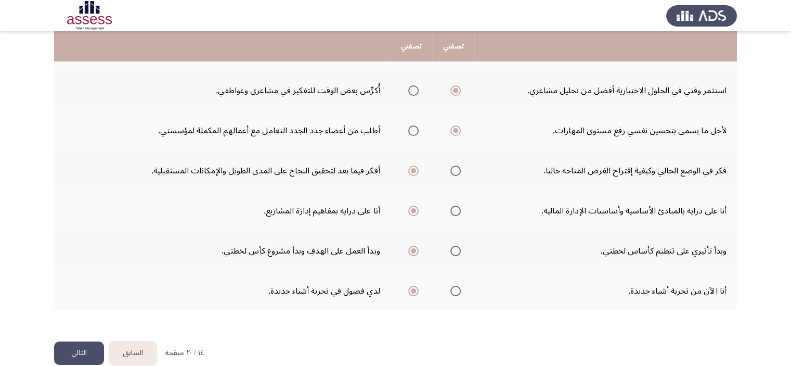
click at [92, 348] on button "التالي" at bounding box center [79, 352] width 50 height 23
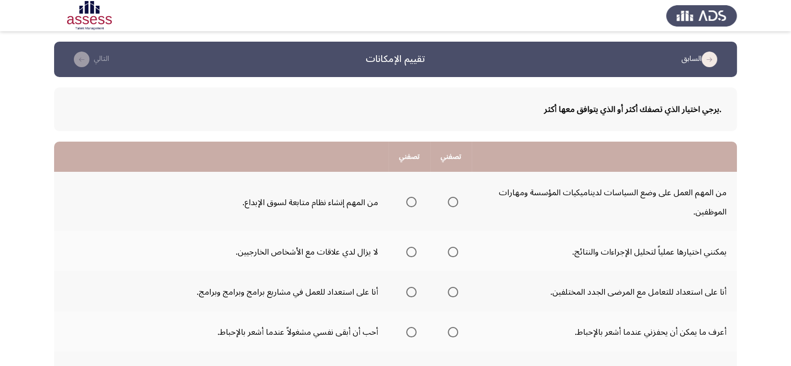
scroll to position [52, 0]
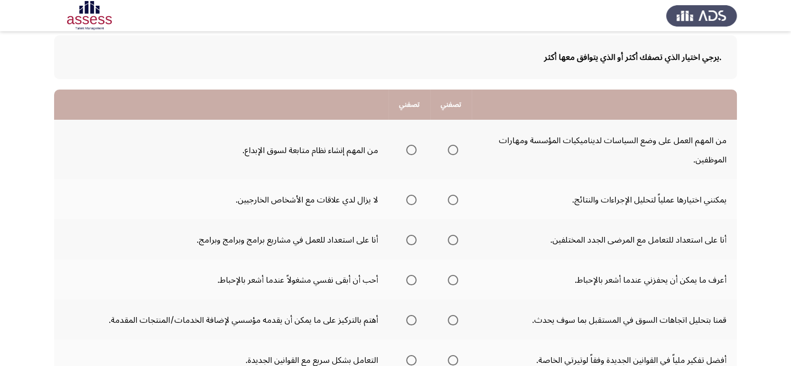
click at [414, 151] on span "حدد خيارا" at bounding box center [411, 150] width 10 height 10
click at [414, 151] on input "حدد خيارا" at bounding box center [411, 150] width 10 height 10
click at [455, 151] on span "حدد خيارا" at bounding box center [453, 150] width 10 height 10
click at [455, 151] on input "حدد خيارا" at bounding box center [453, 150] width 10 height 10
click at [411, 196] on span "حدد خيارا" at bounding box center [411, 200] width 10 height 10
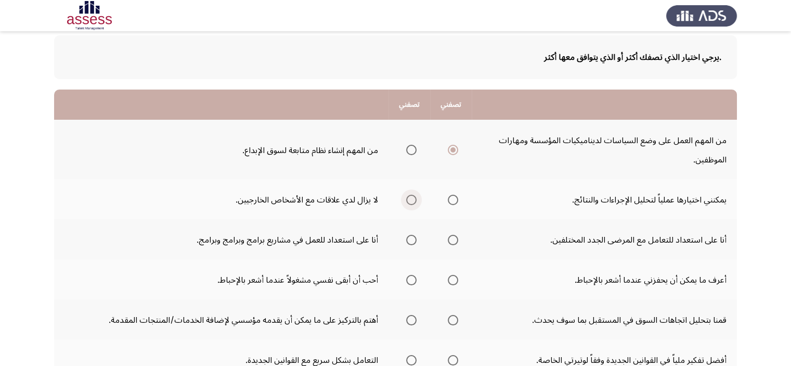
click at [411, 196] on input "حدد خيارا" at bounding box center [411, 200] width 10 height 10
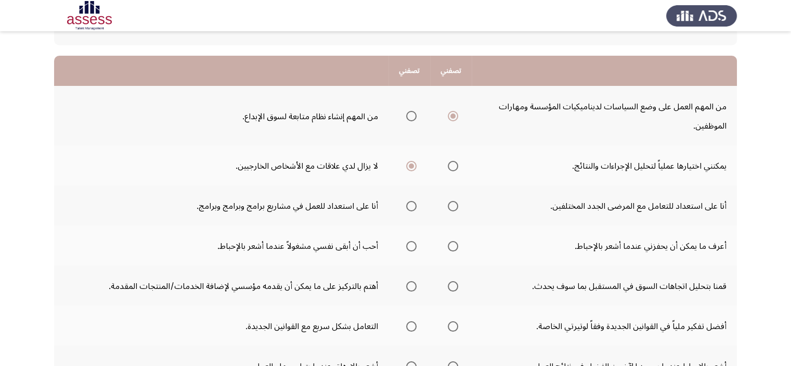
scroll to position [104, 0]
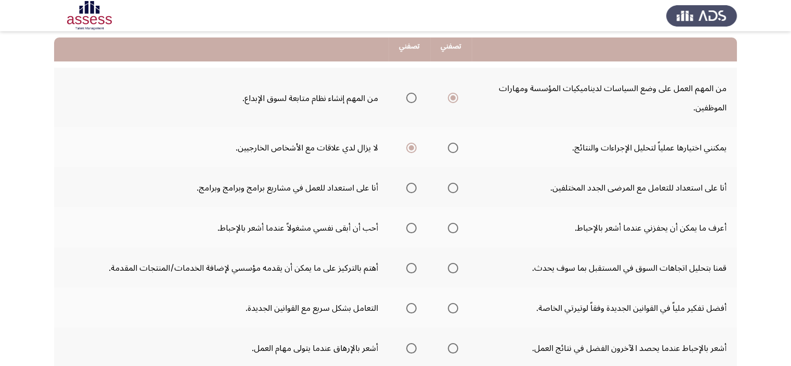
click at [454, 151] on span "حدد خيارا" at bounding box center [453, 148] width 10 height 10
click at [454, 151] on input "حدد خيارا" at bounding box center [453, 148] width 10 height 10
click at [458, 187] on span "حدد خيارا" at bounding box center [453, 188] width 10 height 10
click at [458, 187] on input "حدد خيارا" at bounding box center [453, 188] width 10 height 10
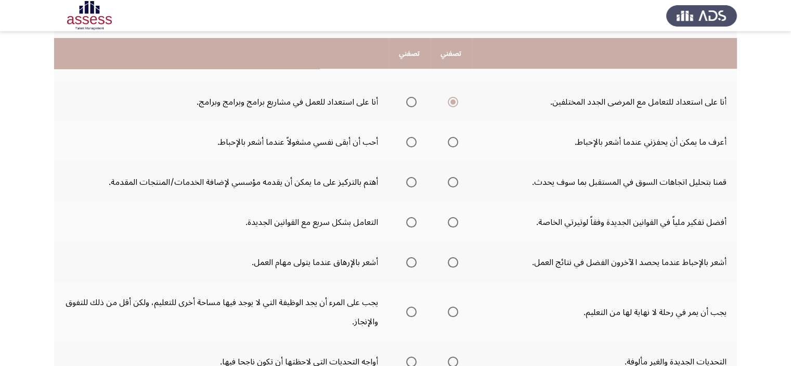
scroll to position [208, 0]
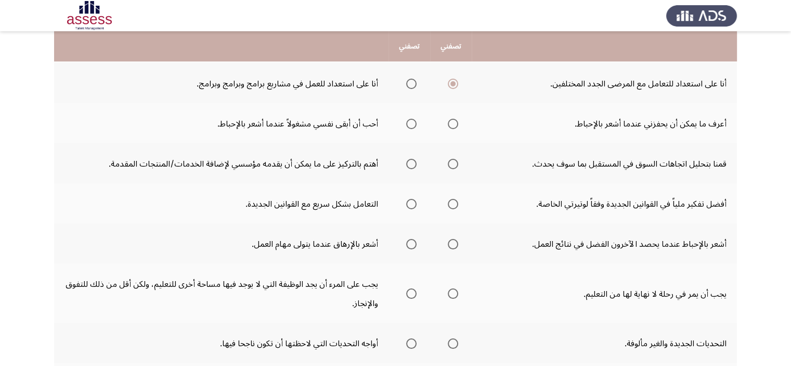
click at [414, 81] on span "حدد خيارا" at bounding box center [411, 84] width 10 height 10
click at [414, 81] on input "حدد خيارا" at bounding box center [411, 84] width 10 height 10
click at [454, 124] on span "حدد خيارا" at bounding box center [453, 124] width 10 height 10
click at [454, 124] on input "حدد خيارا" at bounding box center [453, 124] width 10 height 10
click at [407, 160] on span "حدد خيارا" at bounding box center [411, 164] width 10 height 10
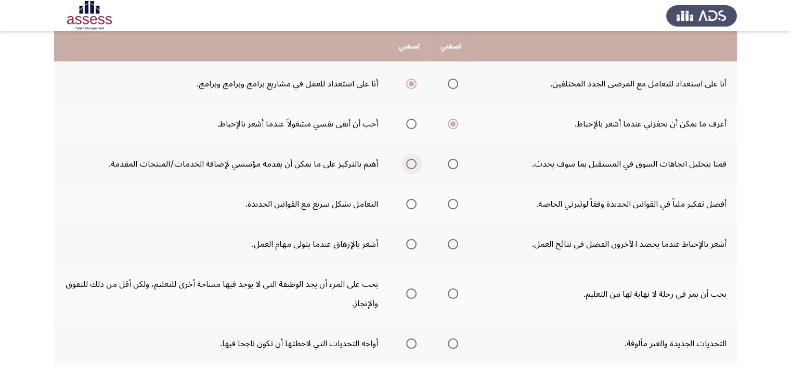
click at [407, 160] on input "حدد خيارا" at bounding box center [411, 164] width 10 height 10
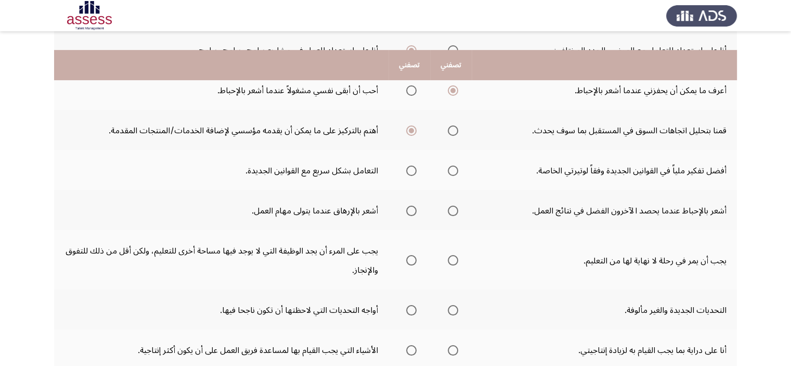
scroll to position [260, 0]
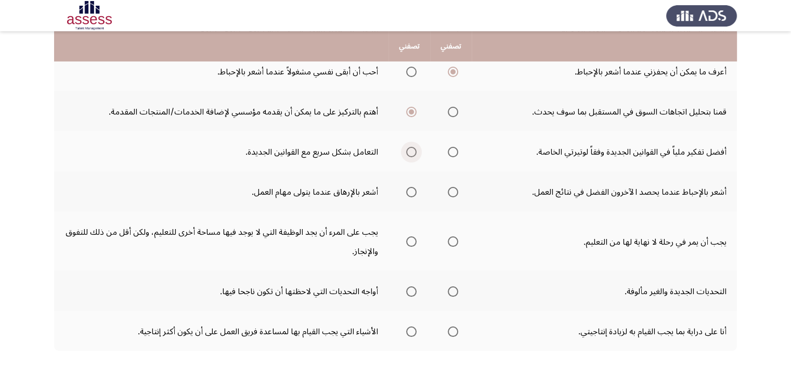
click at [415, 147] on span "حدد خيارا" at bounding box center [411, 152] width 10 height 10
click at [415, 147] on input "حدد خيارا" at bounding box center [411, 152] width 10 height 10
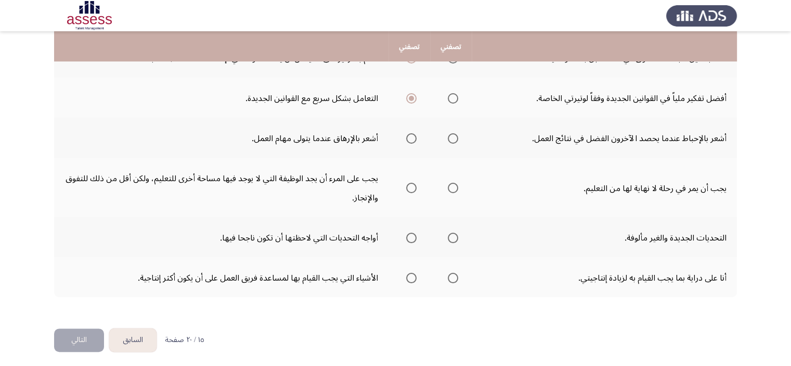
scroll to position [314, 0]
click at [450, 136] on span "حدد خيارا" at bounding box center [453, 138] width 10 height 10
click at [450, 136] on input "حدد خيارا" at bounding box center [453, 138] width 10 height 10
click at [453, 188] on span "حدد خيارا" at bounding box center [453, 187] width 10 height 10
click at [453, 188] on input "حدد خيارا" at bounding box center [453, 187] width 10 height 10
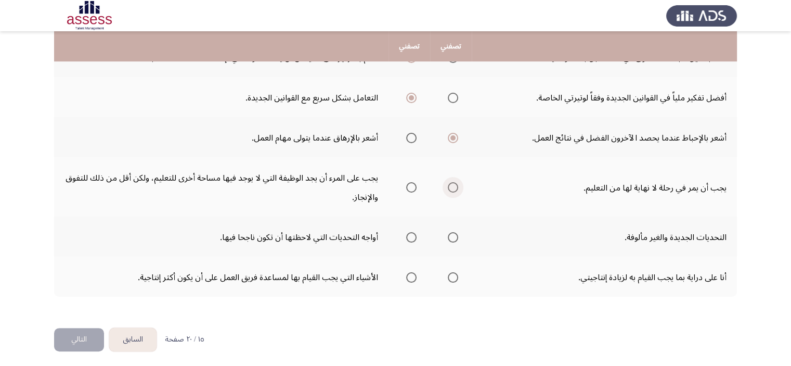
scroll to position [297, 0]
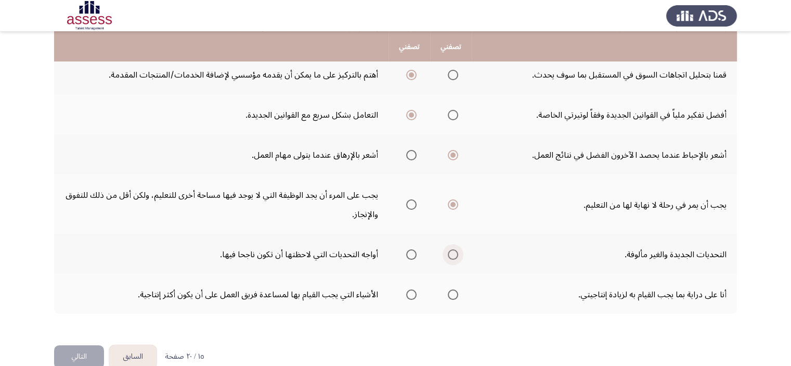
click at [457, 253] on span "حدد خيارا" at bounding box center [453, 254] width 10 height 10
click at [457, 253] on input "حدد خيارا" at bounding box center [453, 254] width 10 height 10
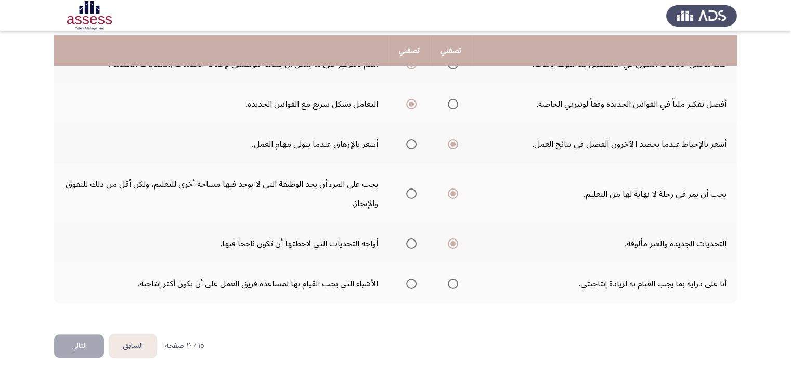
scroll to position [314, 0]
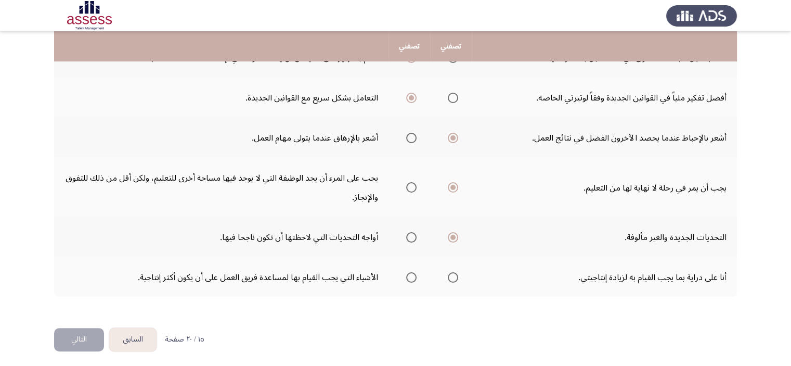
click at [415, 273] on span "حدد خيارا" at bounding box center [411, 277] width 10 height 10
click at [415, 273] on input "حدد خيارا" at bounding box center [411, 277] width 10 height 10
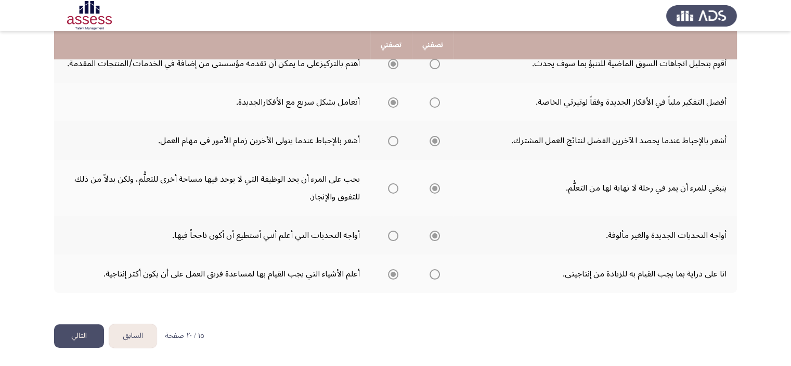
scroll to position [297, 0]
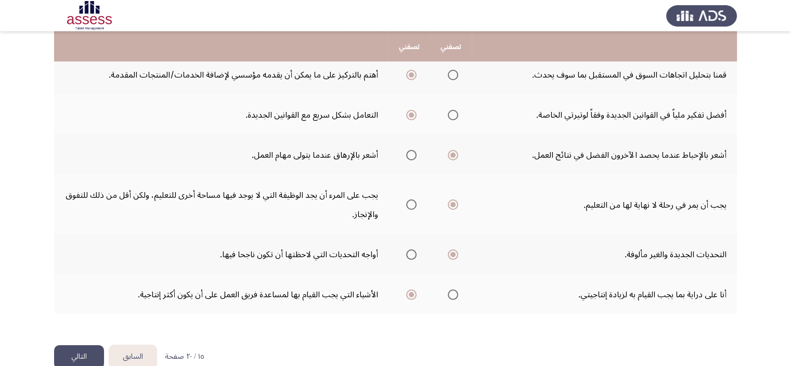
click at [62, 350] on button "التالي" at bounding box center [79, 356] width 50 height 23
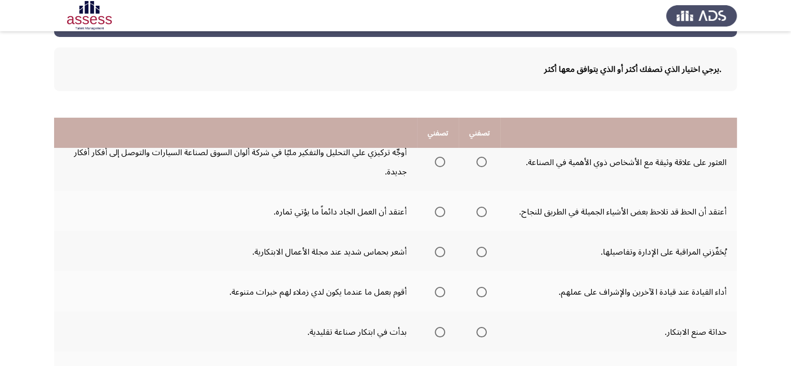
scroll to position [156, 0]
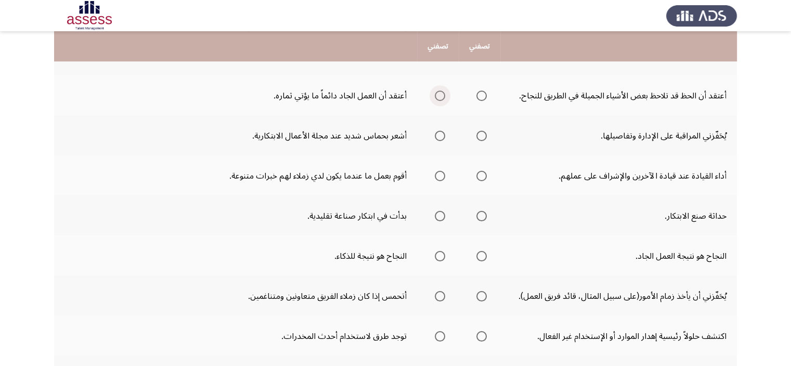
click at [443, 93] on span "حدد خيارا" at bounding box center [440, 96] width 10 height 10
click at [443, 93] on input "حدد خيارا" at bounding box center [440, 96] width 10 height 10
click at [443, 134] on span "حدد خيارا" at bounding box center [440, 136] width 10 height 10
click at [443, 134] on input "حدد خيارا" at bounding box center [440, 136] width 10 height 10
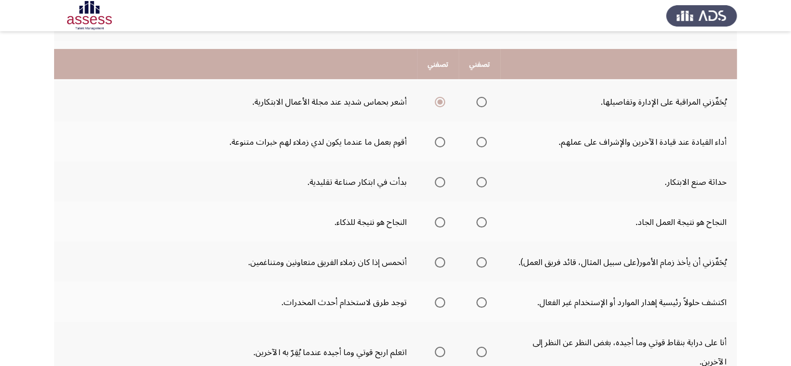
scroll to position [208, 0]
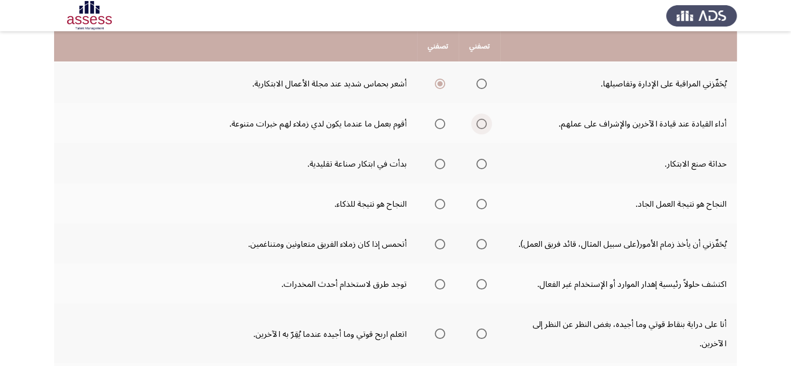
click at [479, 122] on span "حدد خيارا" at bounding box center [481, 124] width 10 height 10
click at [479, 122] on input "حدد خيارا" at bounding box center [481, 124] width 10 height 10
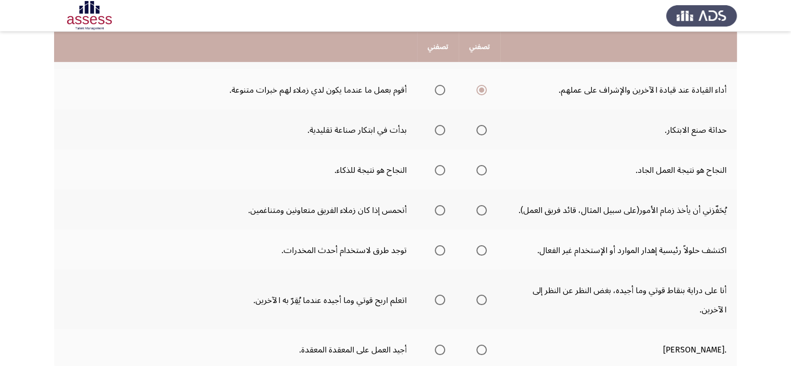
scroll to position [260, 0]
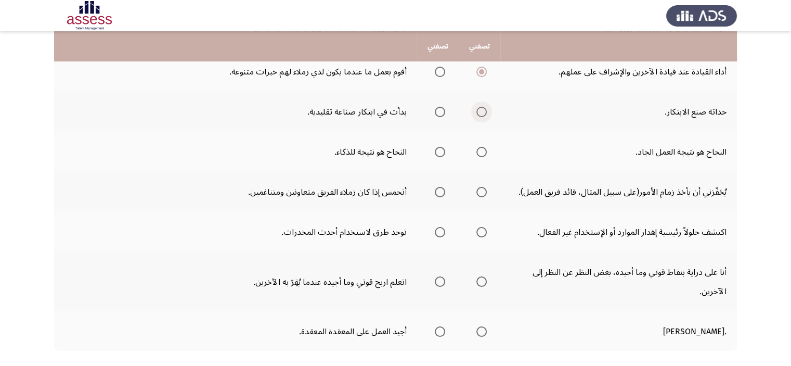
click at [480, 111] on span "حدد خيارا" at bounding box center [481, 112] width 10 height 10
click at [480, 111] on input "حدد خيارا" at bounding box center [481, 112] width 10 height 10
click at [482, 147] on span "حدد خيارا" at bounding box center [481, 152] width 10 height 10
click at [482, 147] on input "حدد خيارا" at bounding box center [481, 152] width 10 height 10
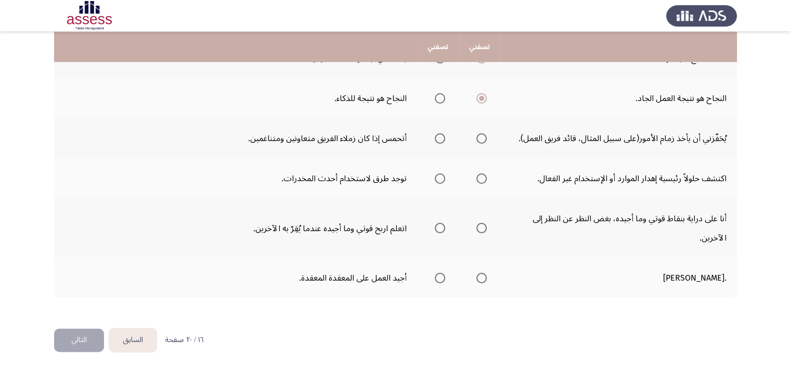
scroll to position [314, 0]
click at [484, 138] on span "حدد خيارا" at bounding box center [481, 138] width 10 height 10
click at [484, 138] on input "حدد خيارا" at bounding box center [481, 138] width 10 height 10
click at [481, 176] on span "حدد خيارا" at bounding box center [481, 178] width 10 height 10
click at [481, 176] on input "حدد خيارا" at bounding box center [481, 178] width 10 height 10
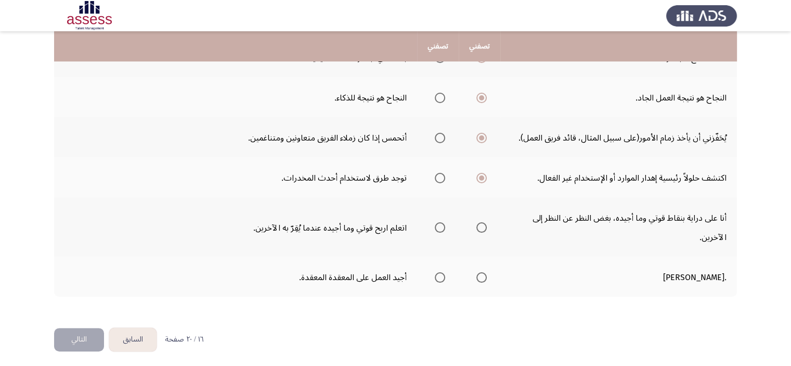
click at [435, 223] on span "حدد خيارا" at bounding box center [440, 227] width 10 height 10
click at [435, 223] on input "حدد خيارا" at bounding box center [440, 227] width 10 height 10
click at [484, 228] on span "حدد خيارا" at bounding box center [481, 227] width 10 height 10
click at [484, 228] on input "حدد خيارا" at bounding box center [481, 227] width 10 height 10
click at [443, 276] on span "حدد خيارا" at bounding box center [440, 277] width 10 height 10
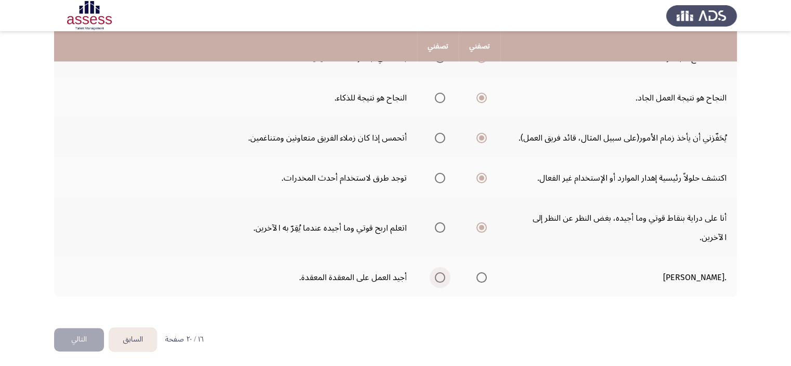
click at [443, 276] on input "حدد خيارا" at bounding box center [440, 277] width 10 height 10
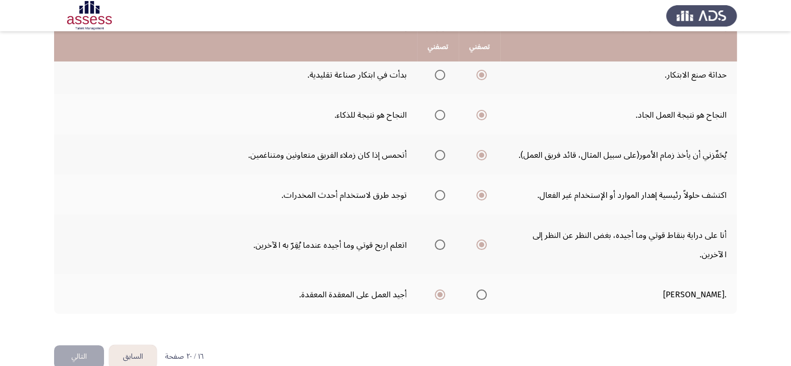
click at [87, 354] on font "التالي" at bounding box center [79, 355] width 16 height 15
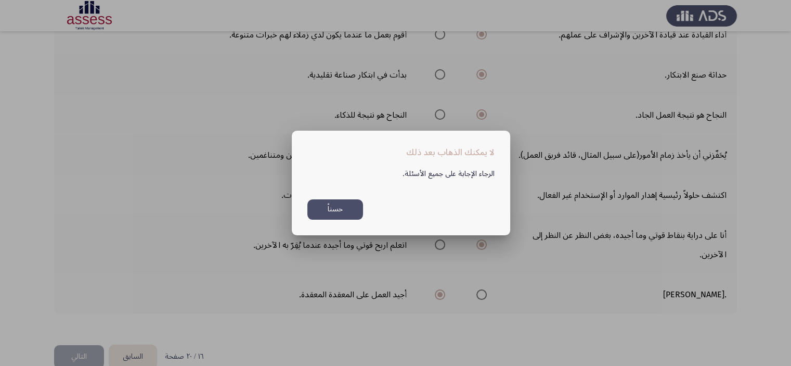
click at [352, 213] on button "حسناً" at bounding box center [335, 209] width 56 height 20
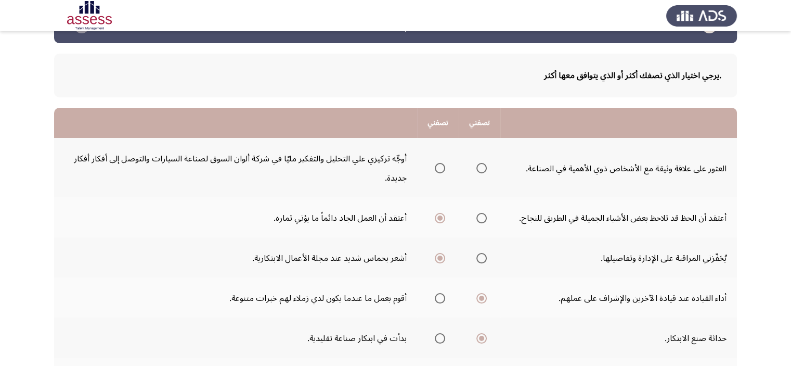
scroll to position [52, 0]
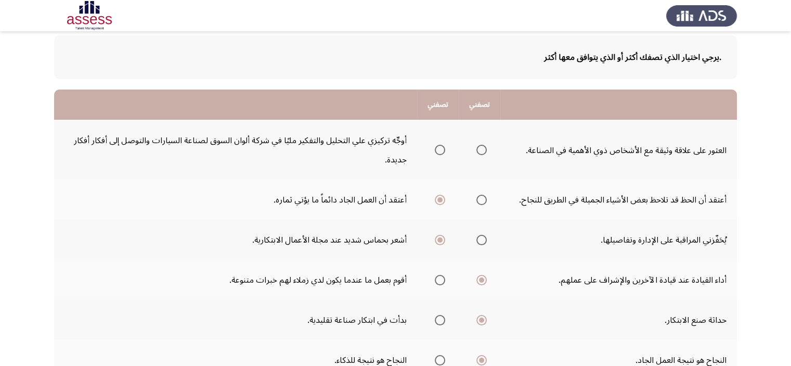
click at [483, 150] on span "حدد خيارا" at bounding box center [481, 150] width 10 height 10
click at [483, 150] on input "حدد خيارا" at bounding box center [481, 150] width 10 height 10
click at [438, 152] on span "حدد خيارا" at bounding box center [440, 150] width 10 height 10
click at [438, 152] on input "حدد خيارا" at bounding box center [440, 150] width 10 height 10
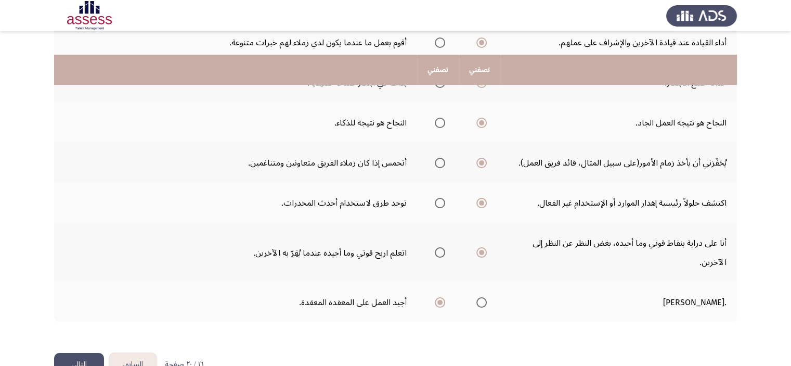
scroll to position [314, 0]
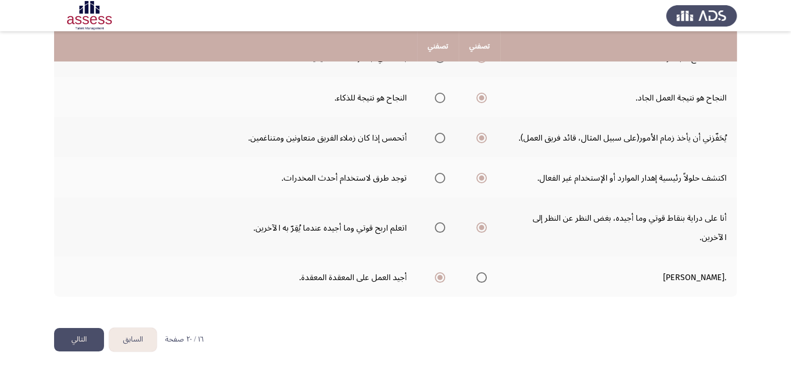
click at [88, 337] on button "التالي" at bounding box center [79, 339] width 50 height 23
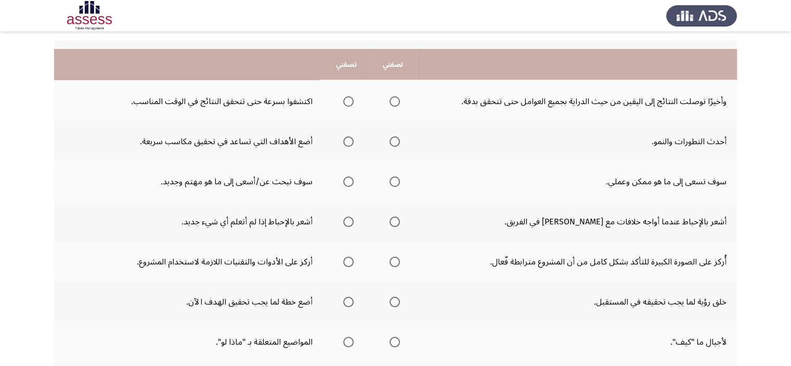
scroll to position [156, 0]
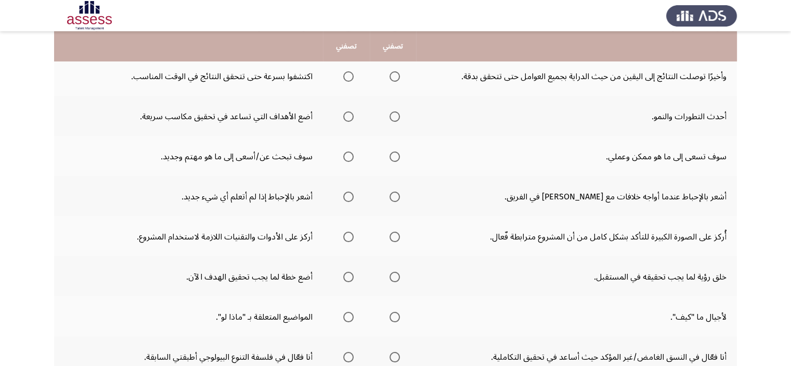
click at [350, 79] on span "حدد خيارا" at bounding box center [348, 76] width 10 height 10
click at [350, 79] on input "حدد خيارا" at bounding box center [348, 76] width 10 height 10
click at [393, 82] on mat-radio-group "حدد خيارا" at bounding box center [392, 76] width 15 height 18
click at [395, 71] on span "حدد خيارا" at bounding box center [395, 76] width 10 height 10
click at [395, 71] on input "حدد خيارا" at bounding box center [395, 76] width 10 height 10
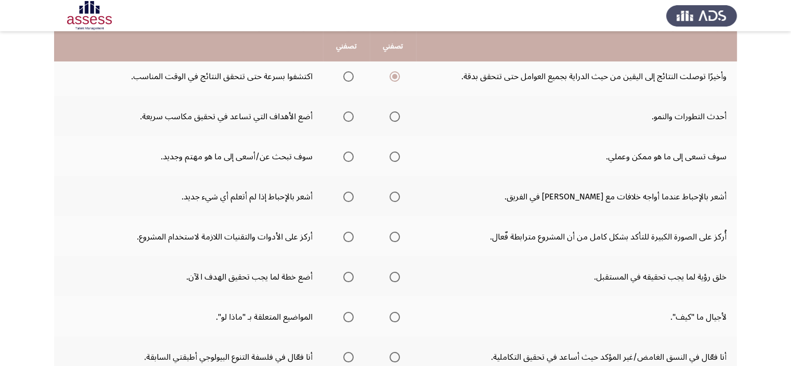
click at [351, 118] on span "حدد خيارا" at bounding box center [348, 116] width 10 height 10
click at [351, 118] on input "حدد خيارا" at bounding box center [348, 116] width 10 height 10
click at [397, 111] on span "حدد خيارا" at bounding box center [395, 116] width 10 height 10
click at [397, 111] on input "حدد خيارا" at bounding box center [395, 116] width 10 height 10
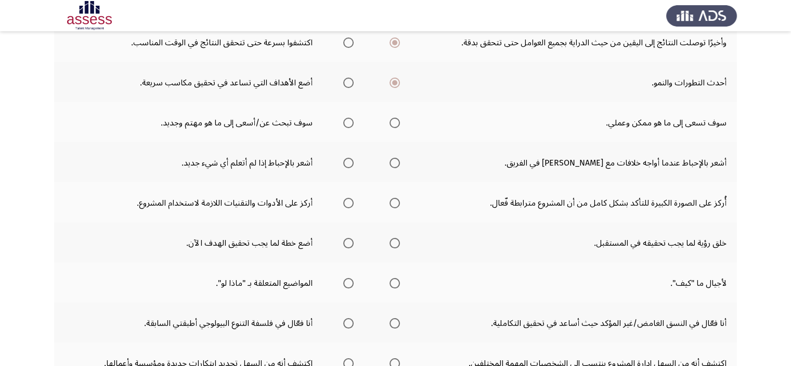
scroll to position [208, 0]
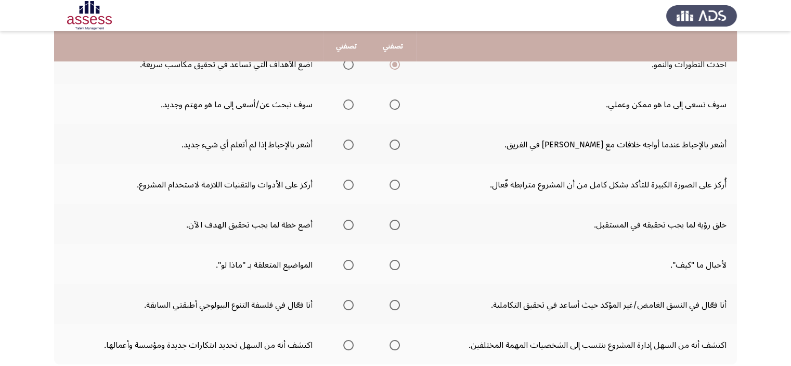
click at [392, 100] on span "حدد خيارا" at bounding box center [395, 104] width 10 height 10
click at [392, 100] on input "حدد خيارا" at bounding box center [395, 104] width 10 height 10
click at [350, 145] on span "حدد خيارا" at bounding box center [348, 144] width 10 height 10
click at [350, 145] on input "حدد خيارا" at bounding box center [348, 144] width 10 height 10
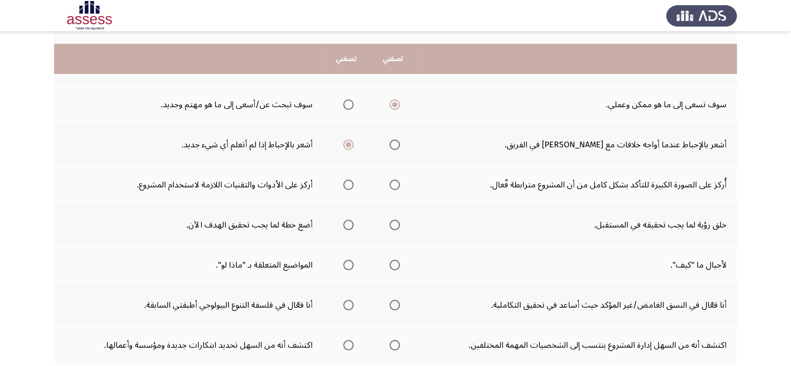
scroll to position [260, 0]
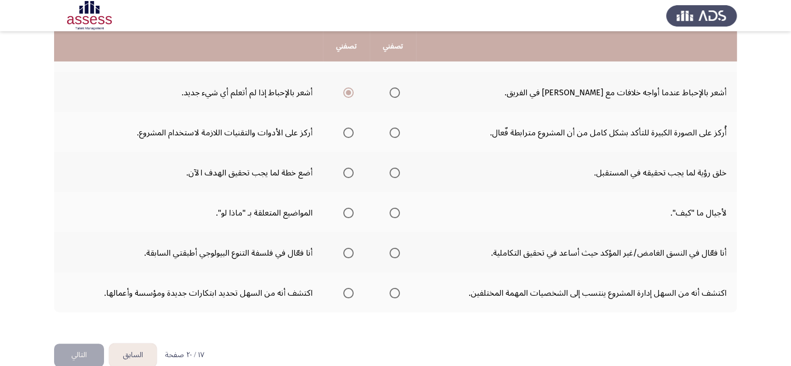
click at [392, 132] on span "حدد خيارا" at bounding box center [395, 132] width 10 height 10
click at [392, 132] on input "حدد خيارا" at bounding box center [395, 132] width 10 height 10
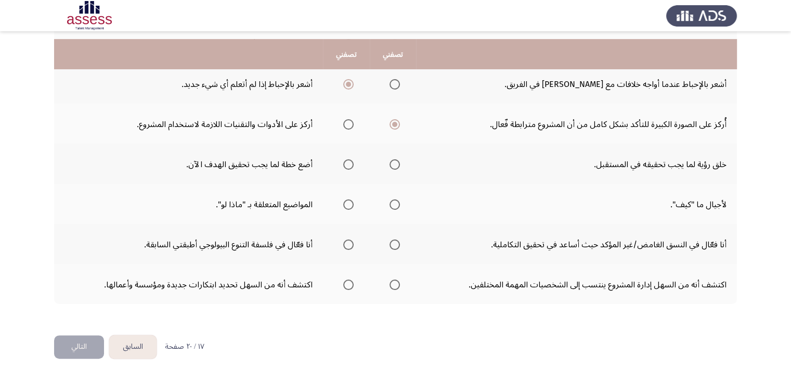
scroll to position [276, 0]
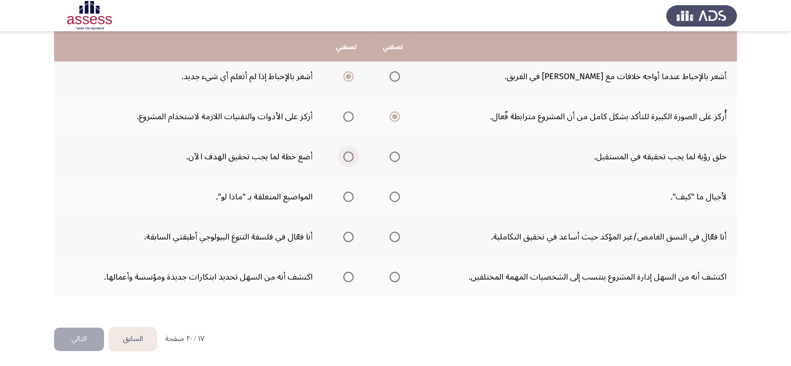
click at [349, 153] on span "حدد خيارا" at bounding box center [348, 156] width 10 height 10
click at [349, 153] on input "حدد خيارا" at bounding box center [348, 156] width 10 height 10
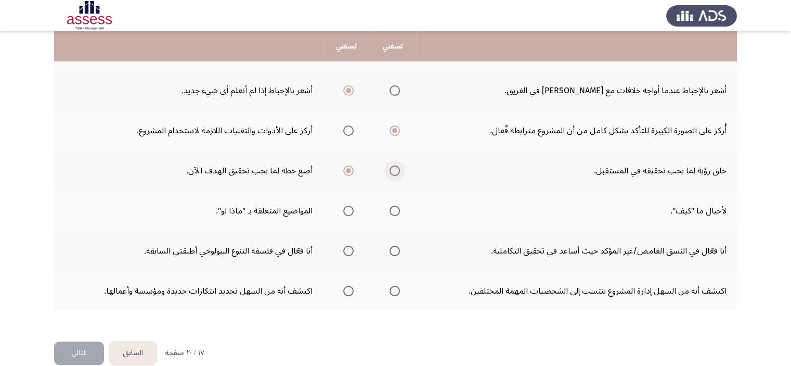
click at [390, 166] on span "حدد خيارا" at bounding box center [395, 170] width 10 height 10
click at [390, 166] on input "حدد خيارا" at bounding box center [395, 170] width 10 height 10
click at [347, 208] on span "حدد خيارا" at bounding box center [348, 210] width 10 height 10
click at [347, 208] on input "حدد خيارا" at bounding box center [348, 210] width 10 height 10
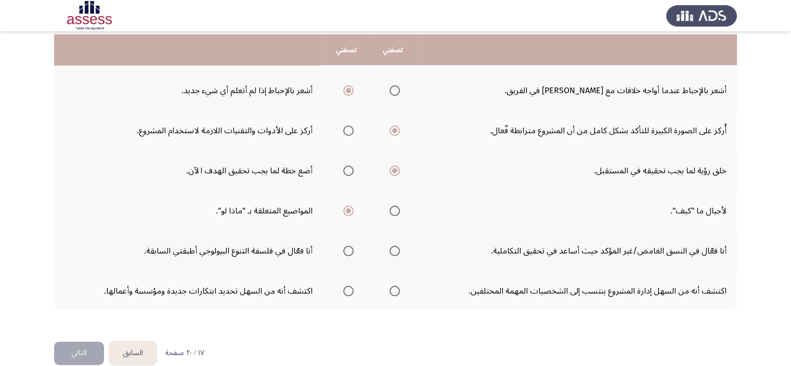
scroll to position [276, 0]
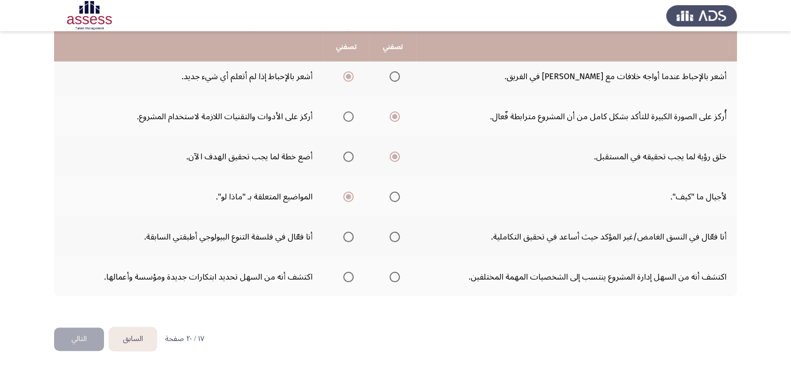
click at [395, 237] on span "حدد خيارا" at bounding box center [395, 236] width 10 height 10
click at [395, 237] on input "حدد خيارا" at bounding box center [395, 236] width 10 height 10
click at [393, 276] on span "حدد خيارا" at bounding box center [395, 277] width 10 height 10
click at [393, 276] on input "حدد خيارا" at bounding box center [395, 277] width 10 height 10
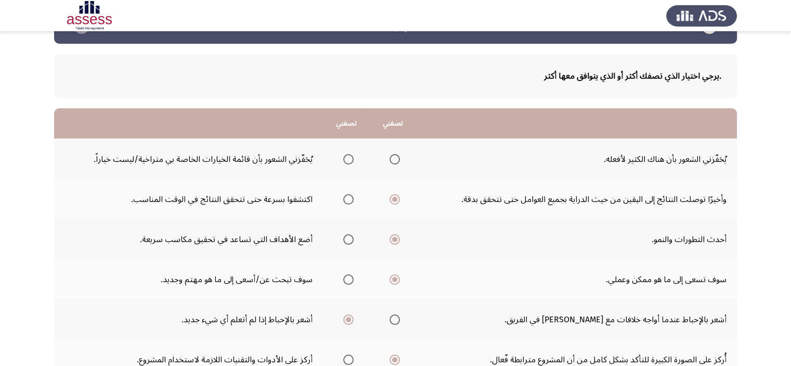
scroll to position [0, 0]
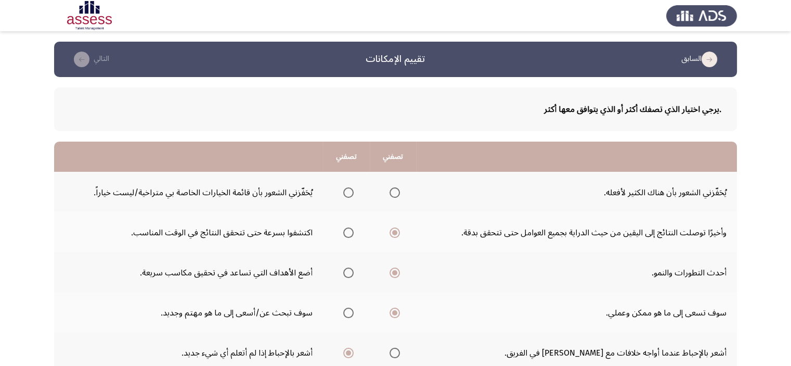
click at [395, 195] on span "حدد خيارا" at bounding box center [395, 192] width 10 height 10
click at [395, 195] on input "حدد خيارا" at bounding box center [395, 192] width 10 height 10
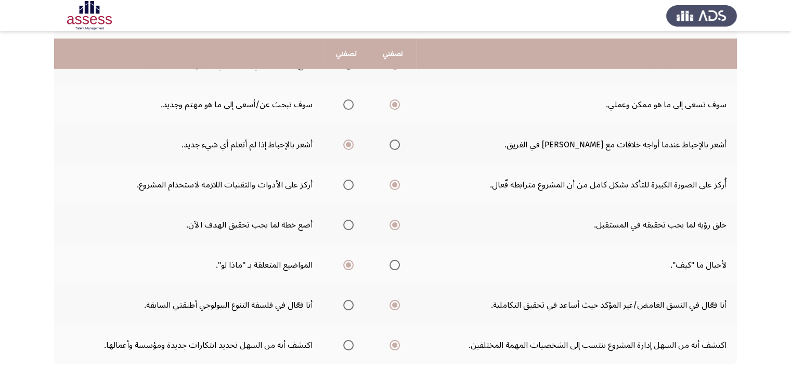
scroll to position [276, 0]
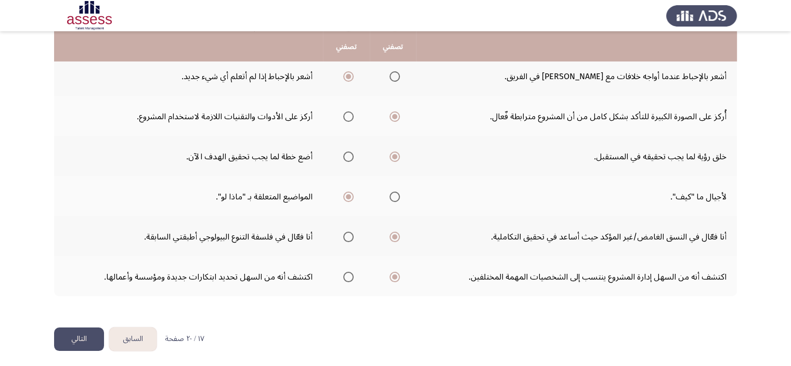
click at [73, 334] on font "التالي" at bounding box center [79, 338] width 16 height 15
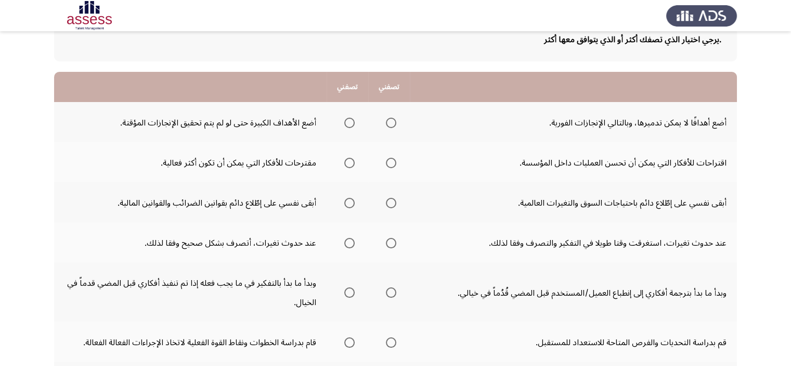
scroll to position [52, 0]
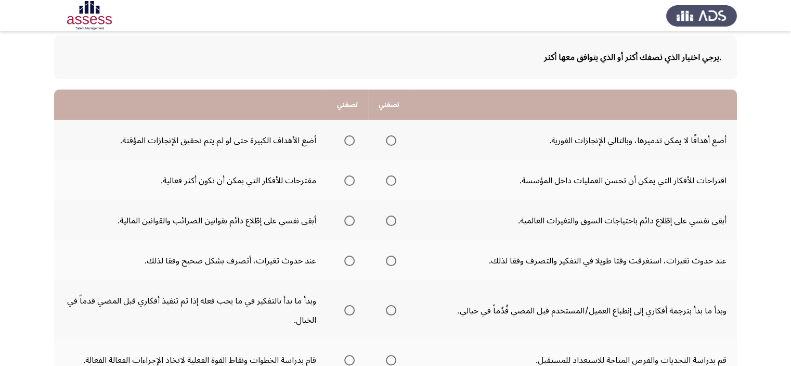
click at [385, 147] on mat-radio-group "حدد خيارا" at bounding box center [389, 140] width 15 height 18
click at [393, 143] on span "حدد خيارا" at bounding box center [391, 140] width 10 height 10
click at [393, 143] on input "حدد خيارا" at bounding box center [391, 140] width 10 height 10
click at [352, 141] on span "حدد خيارا" at bounding box center [349, 140] width 10 height 10
click at [352, 141] on input "حدد خيارا" at bounding box center [349, 140] width 10 height 10
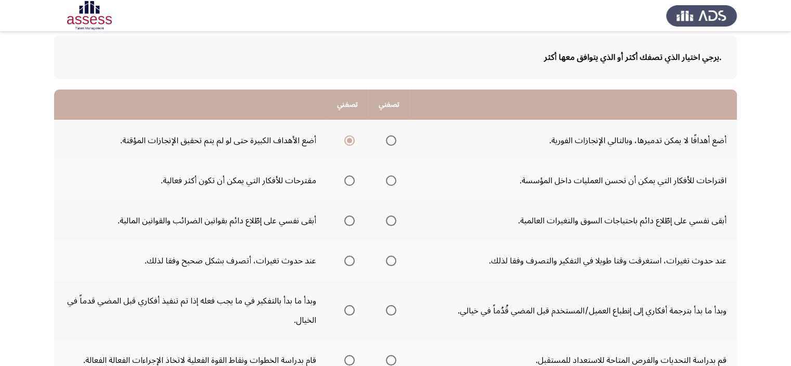
click at [351, 178] on span "حدد خيارا" at bounding box center [349, 180] width 10 height 10
click at [351, 178] on input "حدد خيارا" at bounding box center [349, 180] width 10 height 10
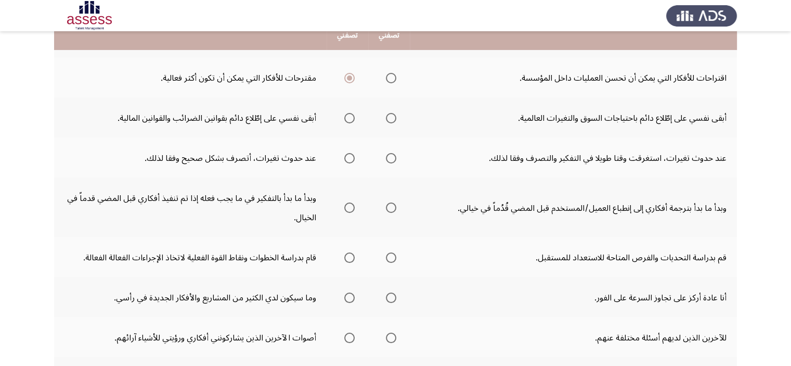
scroll to position [156, 0]
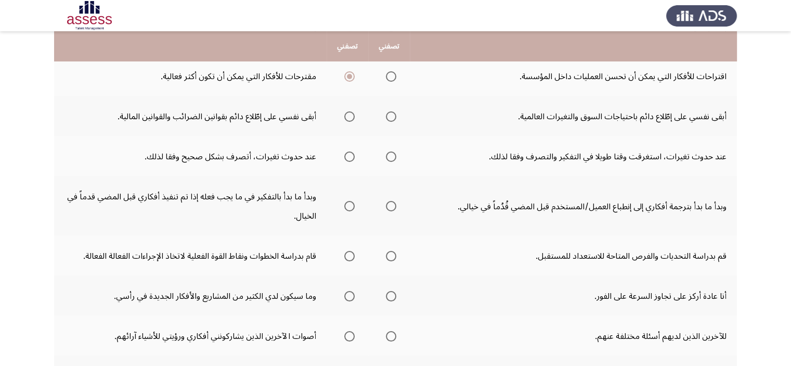
click at [388, 113] on span "حدد خيارا" at bounding box center [391, 116] width 10 height 10
click at [388, 113] on input "حدد خيارا" at bounding box center [391, 116] width 10 height 10
click at [347, 155] on span "حدد خيارا" at bounding box center [349, 156] width 10 height 10
click at [347, 155] on input "حدد خيارا" at bounding box center [349, 156] width 10 height 10
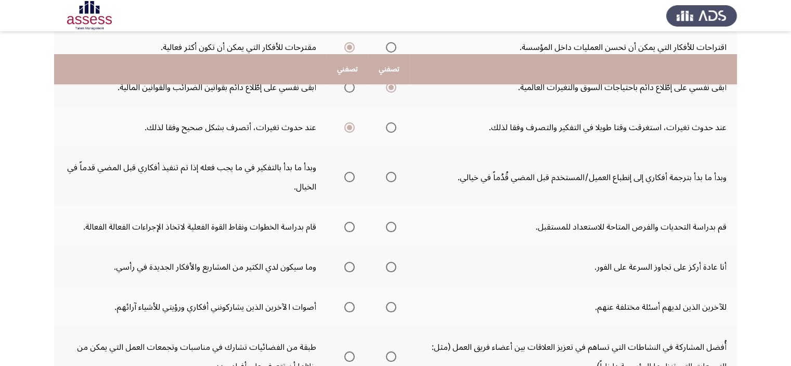
scroll to position [208, 0]
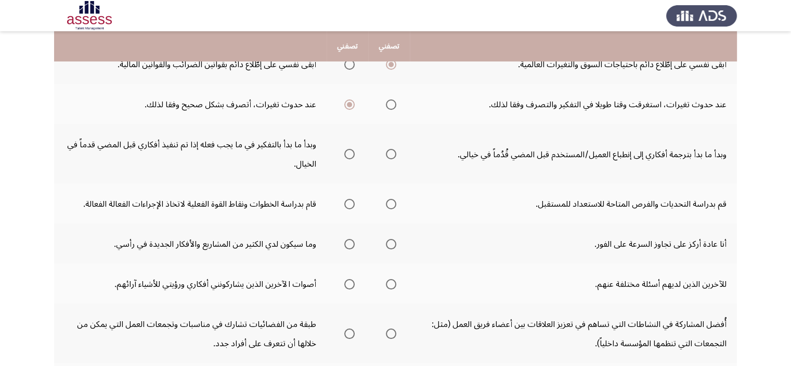
click at [354, 153] on span "حدد خيارا" at bounding box center [349, 154] width 10 height 10
click at [354, 153] on input "حدد خيارا" at bounding box center [349, 154] width 10 height 10
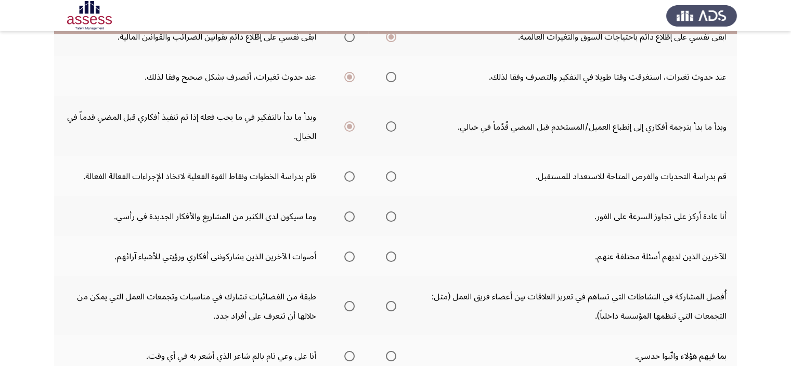
scroll to position [260, 0]
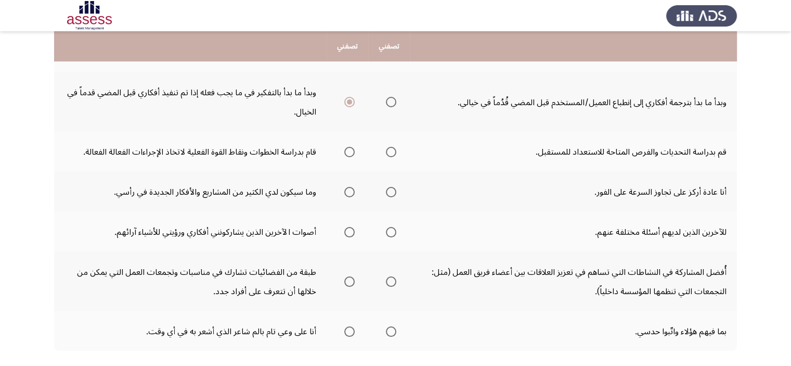
click at [388, 149] on span "حدد خيارا" at bounding box center [391, 152] width 10 height 10
click at [388, 149] on input "حدد خيارا" at bounding box center [391, 152] width 10 height 10
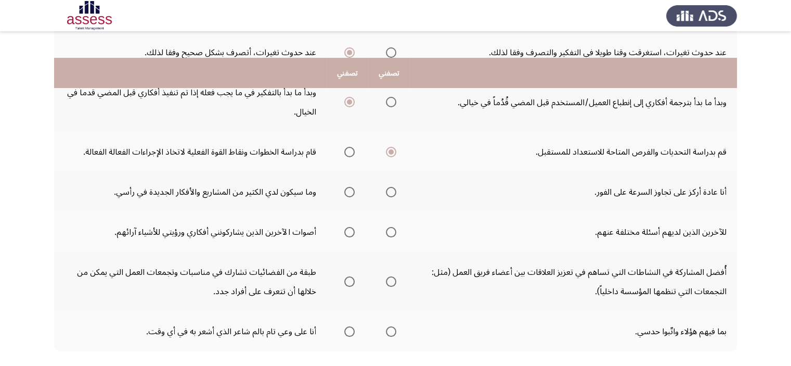
scroll to position [312, 0]
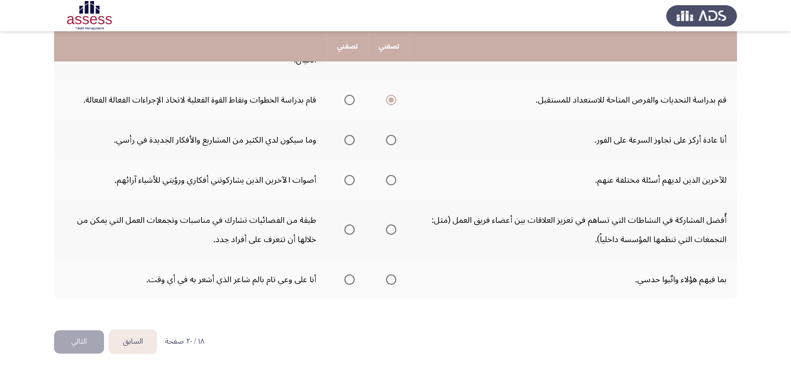
click at [343, 137] on label "حدد خيارا" at bounding box center [347, 140] width 15 height 10
click at [344, 137] on input "حدد خيارا" at bounding box center [349, 140] width 10 height 10
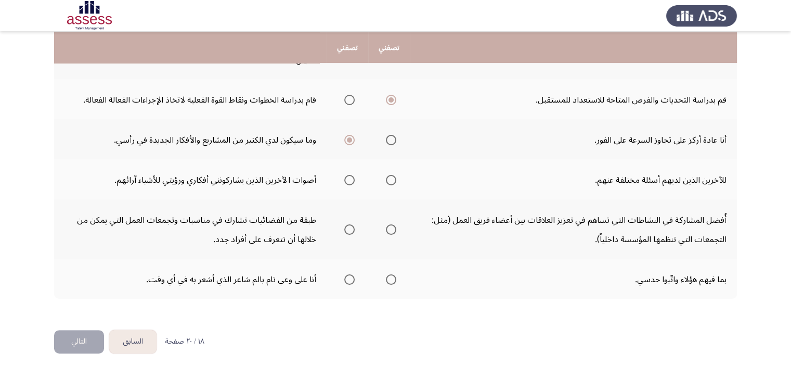
scroll to position [314, 0]
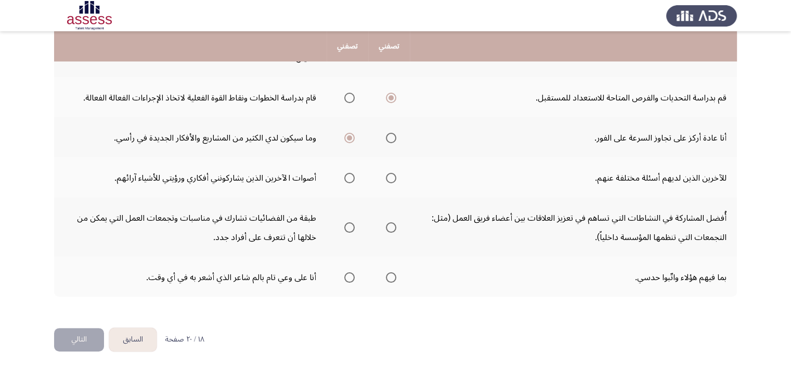
click at [389, 176] on span "حدد خيارا" at bounding box center [391, 178] width 10 height 10
click at [389, 176] on input "حدد خيارا" at bounding box center [391, 178] width 10 height 10
click at [350, 226] on span "حدد خيارا" at bounding box center [349, 227] width 10 height 10
click at [350, 226] on input "حدد خيارا" at bounding box center [349, 227] width 10 height 10
click at [395, 233] on th at bounding box center [389, 226] width 42 height 59
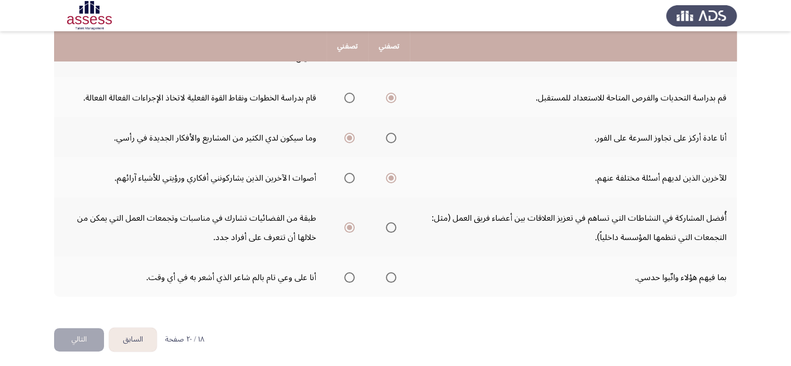
click at [391, 227] on span "حدد خيارا" at bounding box center [391, 227] width 10 height 10
click at [391, 227] on input "حدد خيارا" at bounding box center [391, 227] width 10 height 10
drag, startPoint x: 356, startPoint y: 273, endPoint x: 347, endPoint y: 273, distance: 8.8
click at [353, 273] on th at bounding box center [348, 276] width 42 height 40
click at [347, 273] on span "حدد خيارا" at bounding box center [349, 277] width 10 height 10
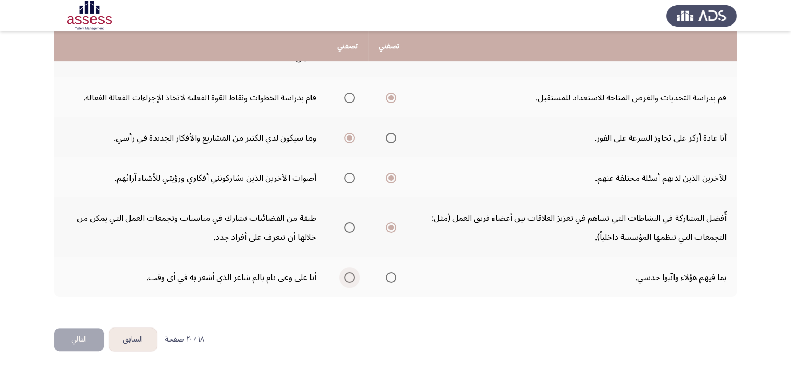
click at [347, 273] on input "حدد خيارا" at bounding box center [349, 277] width 10 height 10
click at [77, 341] on font "التالي" at bounding box center [79, 338] width 16 height 15
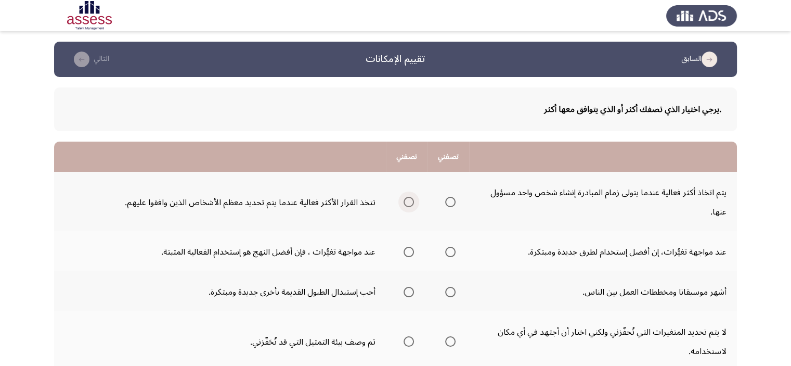
click at [412, 202] on span "حدد خيارا" at bounding box center [409, 202] width 10 height 10
click at [412, 202] on input "حدد خيارا" at bounding box center [409, 202] width 10 height 10
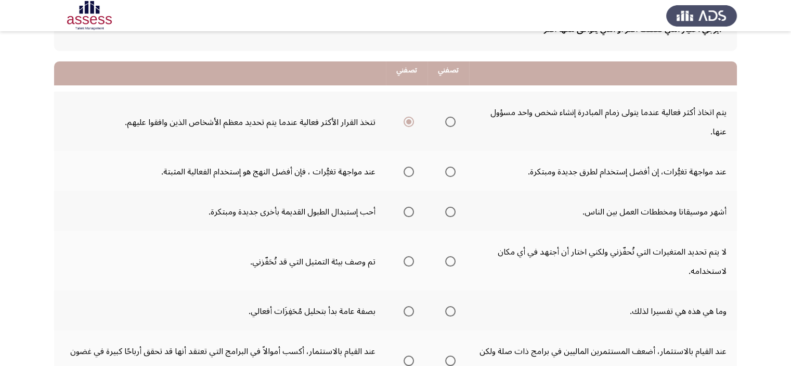
scroll to position [104, 0]
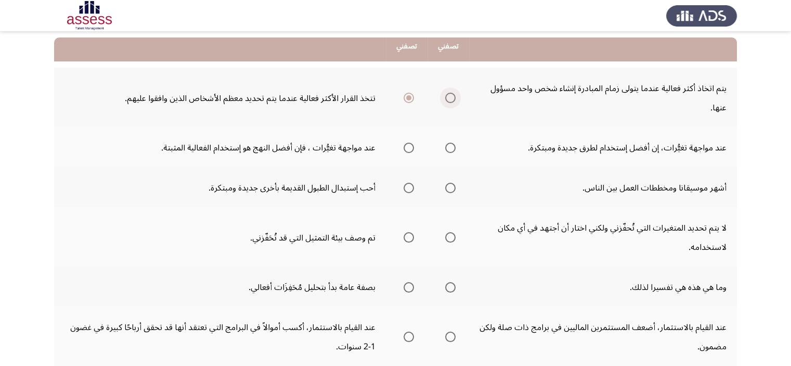
click at [450, 99] on span "حدد خيارا" at bounding box center [450, 98] width 10 height 10
click at [450, 99] on input "حدد خيارا" at bounding box center [450, 98] width 10 height 10
click at [411, 101] on span "حدد خيارا" at bounding box center [409, 98] width 10 height 10
click at [411, 101] on input "حدد خيارا" at bounding box center [409, 98] width 10 height 10
click at [407, 148] on span "حدد خيارا" at bounding box center [409, 148] width 10 height 10
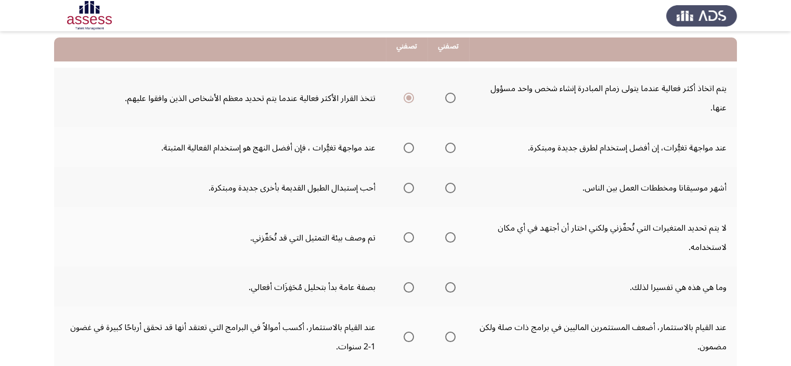
click at [407, 148] on input "حدد خيارا" at bounding box center [409, 148] width 10 height 10
click at [452, 149] on span "حدد خيارا" at bounding box center [450, 148] width 10 height 10
click at [452, 149] on input "حدد خيارا" at bounding box center [450, 148] width 10 height 10
click at [411, 187] on span "حدد خيارا" at bounding box center [409, 188] width 10 height 10
click at [411, 187] on input "حدد خيارا" at bounding box center [409, 188] width 10 height 10
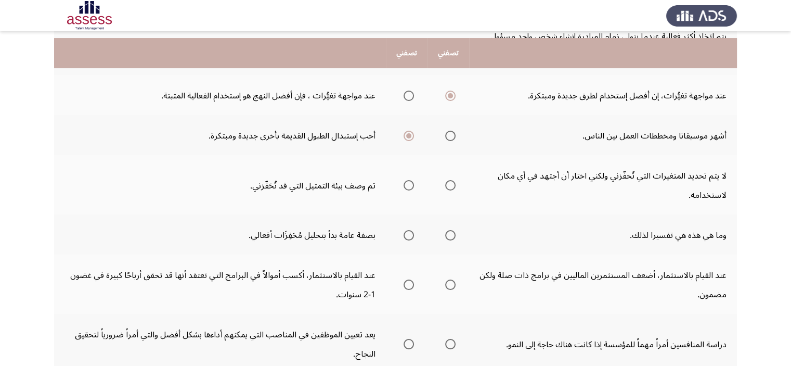
scroll to position [208, 0]
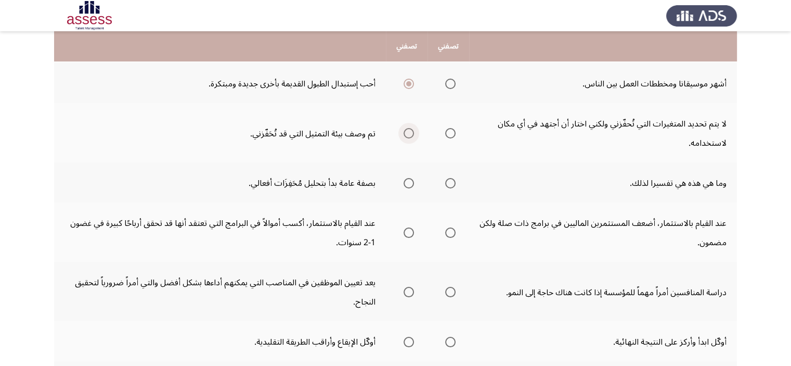
click at [408, 129] on span "حدد خيارا" at bounding box center [409, 133] width 10 height 10
click at [408, 129] on input "حدد خيارا" at bounding box center [409, 133] width 10 height 10
click at [448, 130] on span "حدد خيارا" at bounding box center [450, 133] width 10 height 10
click at [448, 130] on input "حدد خيارا" at bounding box center [450, 133] width 10 height 10
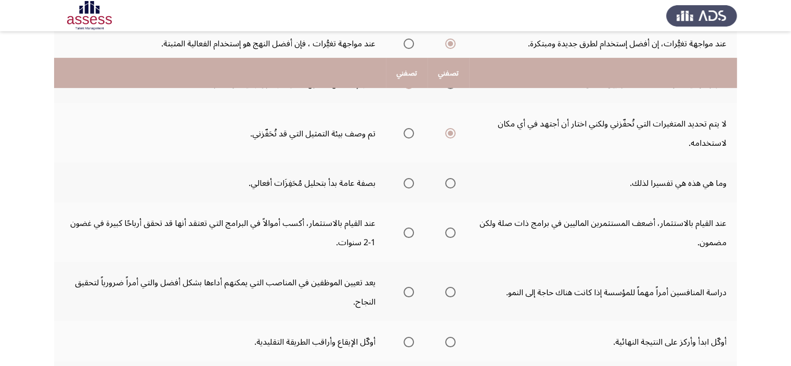
scroll to position [260, 0]
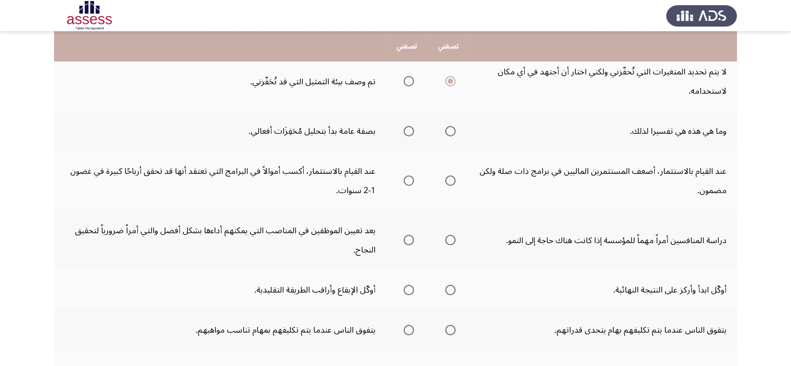
click at [409, 130] on span "حدد خيارا" at bounding box center [409, 131] width 10 height 10
click at [409, 130] on input "حدد خيارا" at bounding box center [409, 131] width 10 height 10
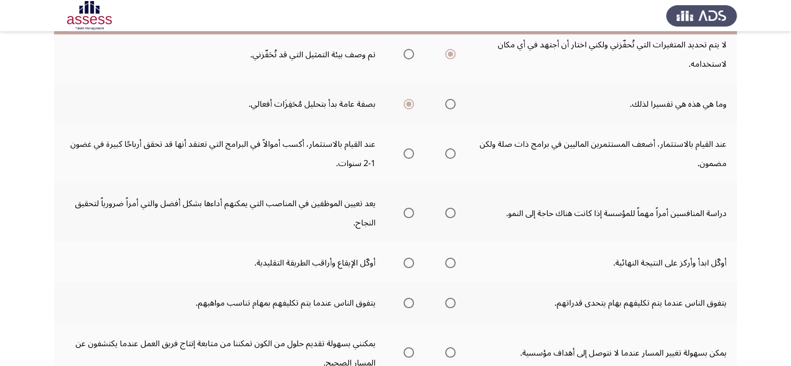
scroll to position [312, 0]
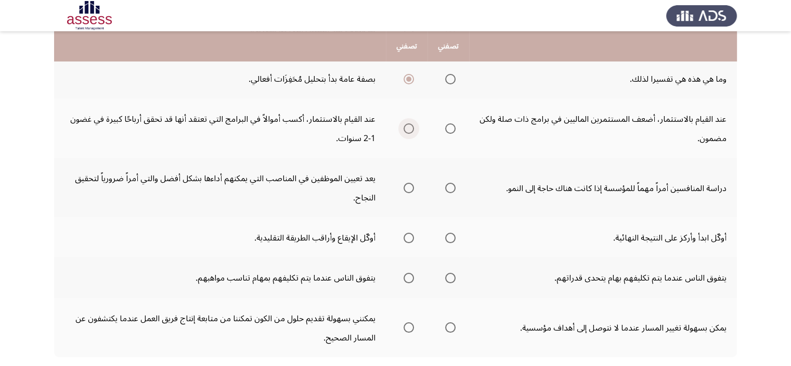
click at [408, 125] on span "حدد خيارا" at bounding box center [409, 128] width 10 height 10
click at [408, 125] on input "حدد خيارا" at bounding box center [409, 128] width 10 height 10
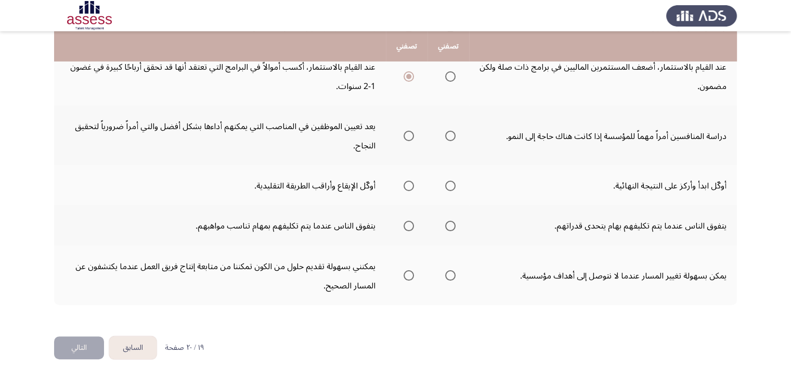
click at [409, 131] on span "حدد خيارا" at bounding box center [409, 136] width 10 height 10
click at [409, 131] on input "حدد خيارا" at bounding box center [409, 136] width 10 height 10
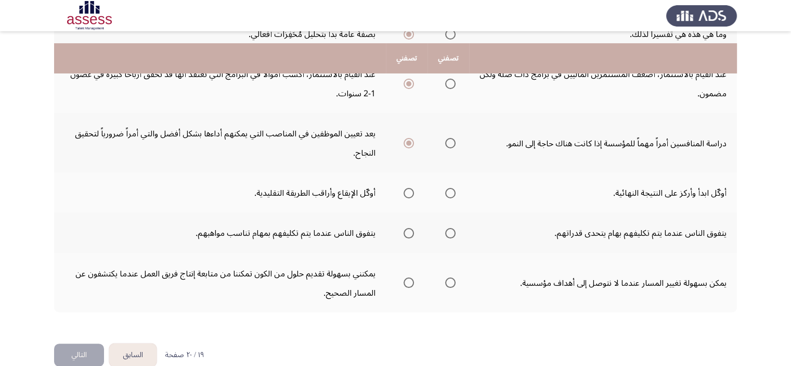
scroll to position [370, 0]
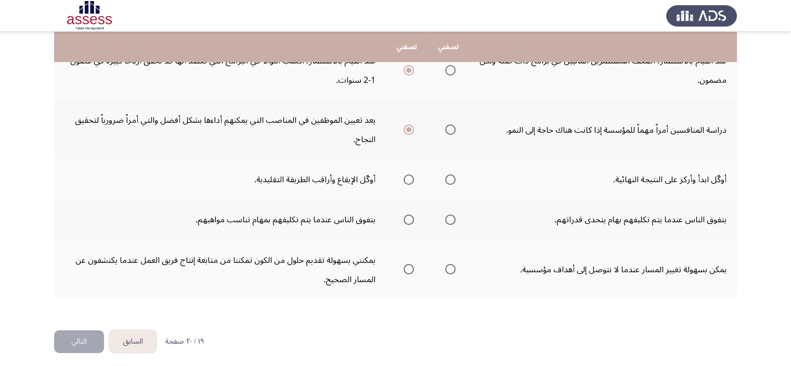
click at [455, 176] on span "حدد خيارا" at bounding box center [450, 179] width 10 height 10
click at [455, 176] on input "حدد خيارا" at bounding box center [450, 179] width 10 height 10
click at [410, 216] on span "حدد خيارا" at bounding box center [409, 219] width 10 height 10
click at [410, 216] on input "حدد خيارا" at bounding box center [409, 219] width 10 height 10
click at [411, 264] on span "حدد خيارا" at bounding box center [409, 269] width 10 height 10
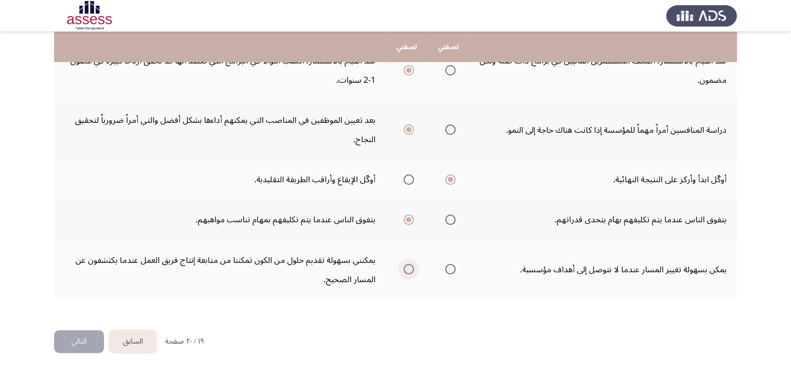
click at [411, 264] on input "حدد خيارا" at bounding box center [409, 269] width 10 height 10
click at [87, 334] on button "التالي" at bounding box center [79, 341] width 50 height 23
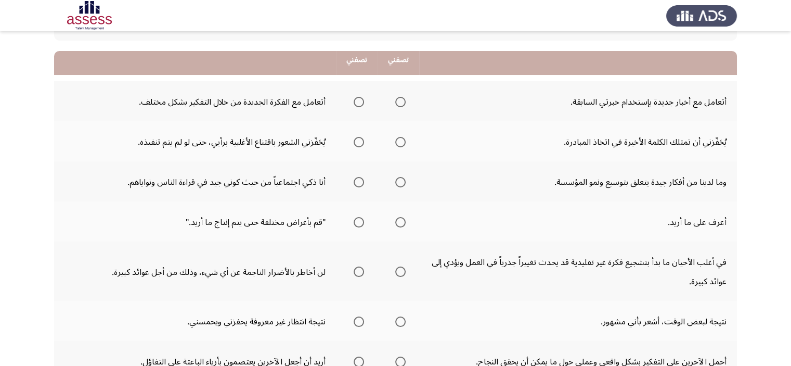
scroll to position [104, 0]
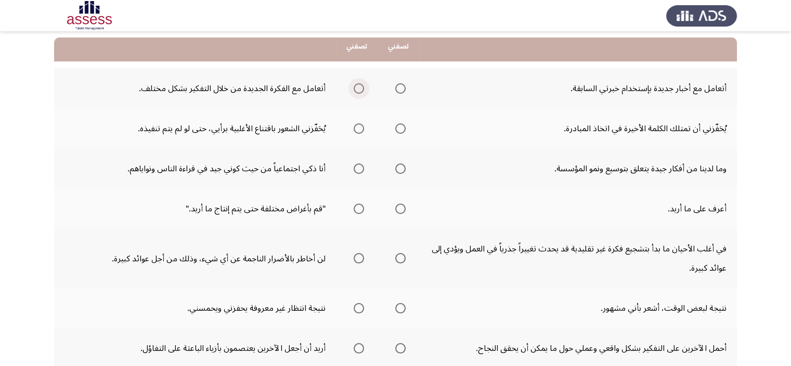
click at [359, 89] on span "حدد خيارا" at bounding box center [359, 88] width 10 height 10
click at [359, 89] on input "حدد خيارا" at bounding box center [359, 88] width 10 height 10
click at [356, 127] on span "حدد خيارا" at bounding box center [359, 128] width 10 height 10
click at [356, 127] on input "حدد خيارا" at bounding box center [359, 128] width 10 height 10
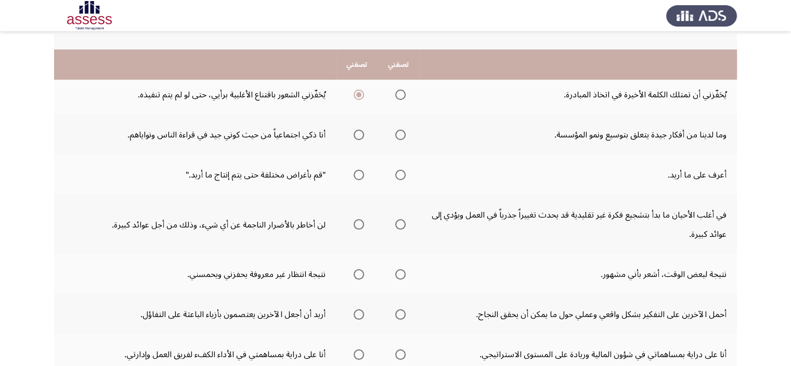
scroll to position [156, 0]
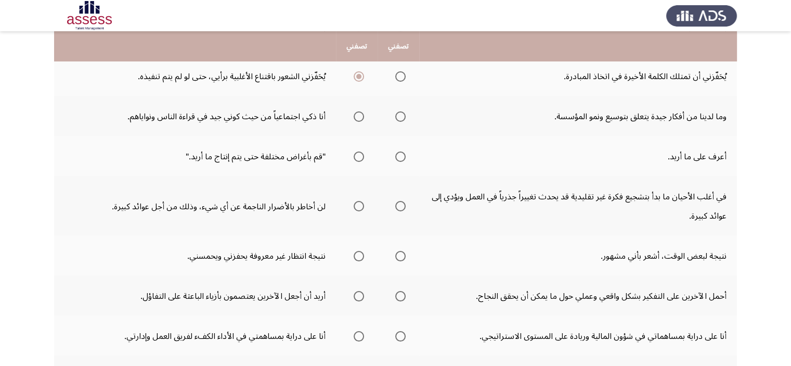
click at [356, 117] on span "حدد خيارا" at bounding box center [359, 116] width 10 height 10
click at [356, 117] on input "حدد خيارا" at bounding box center [359, 116] width 10 height 10
click at [399, 160] on span "حدد خيارا" at bounding box center [400, 156] width 10 height 10
click at [399, 160] on input "حدد خيارا" at bounding box center [400, 156] width 10 height 10
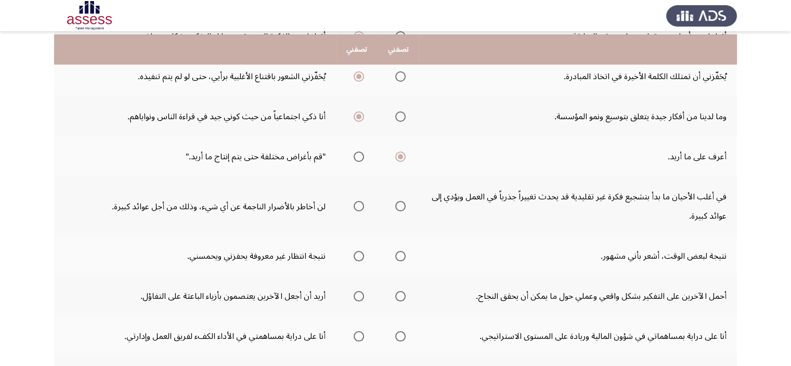
scroll to position [208, 0]
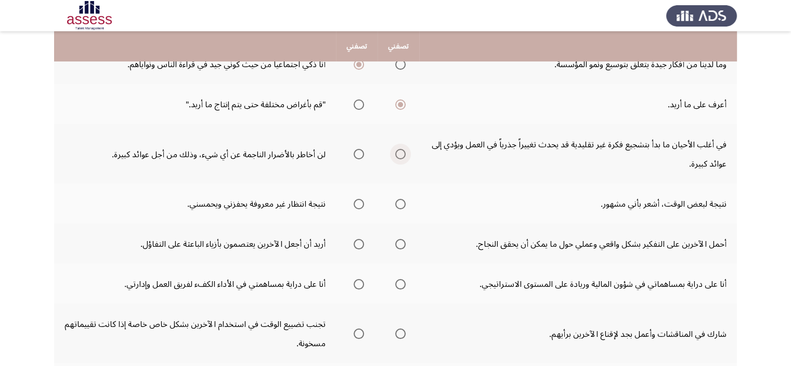
click at [397, 150] on span "حدد خيارا" at bounding box center [400, 154] width 10 height 10
click at [397, 150] on input "حدد خيارا" at bounding box center [400, 154] width 10 height 10
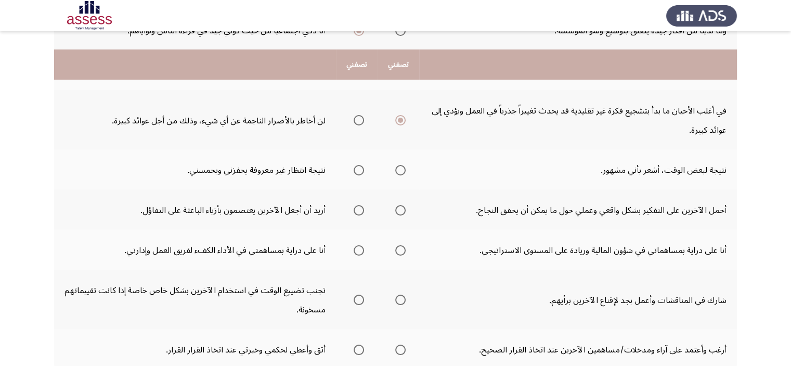
scroll to position [260, 0]
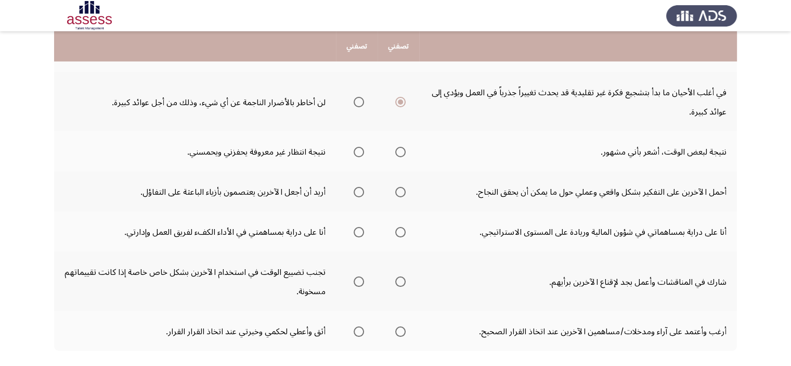
click at [357, 153] on span "حدد خيارا" at bounding box center [359, 152] width 10 height 10
click at [357, 153] on input "حدد خيارا" at bounding box center [359, 152] width 10 height 10
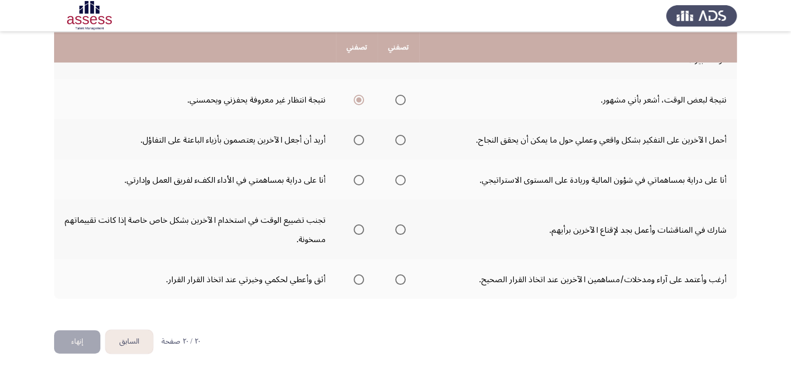
scroll to position [314, 0]
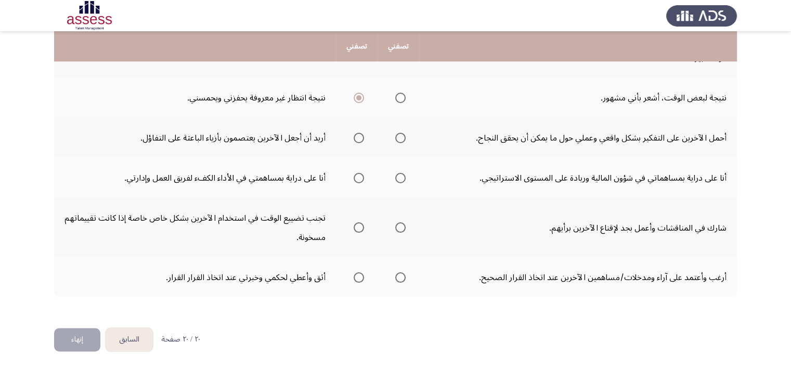
click at [397, 136] on span "حدد خيارا" at bounding box center [400, 138] width 10 height 10
click at [397, 136] on input "حدد خيارا" at bounding box center [400, 138] width 10 height 10
click at [404, 173] on span "حدد خيارا" at bounding box center [400, 178] width 10 height 10
click at [404, 173] on input "حدد خيارا" at bounding box center [400, 178] width 10 height 10
click at [358, 175] on span "حدد خيارا" at bounding box center [359, 178] width 10 height 10
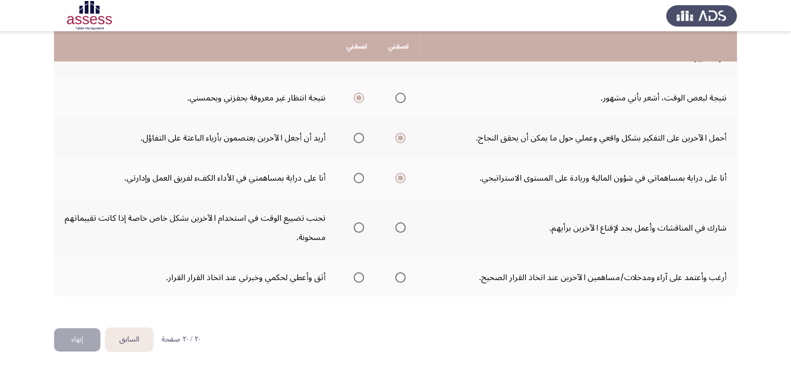
click at [358, 175] on input "حدد خيارا" at bounding box center [359, 178] width 10 height 10
click at [399, 224] on span "حدد خيارا" at bounding box center [400, 227] width 10 height 10
click at [399, 224] on input "حدد خيارا" at bounding box center [400, 227] width 10 height 10
click at [397, 272] on span "حدد خيارا" at bounding box center [400, 277] width 10 height 10
click at [397, 272] on input "حدد خيارا" at bounding box center [400, 277] width 10 height 10
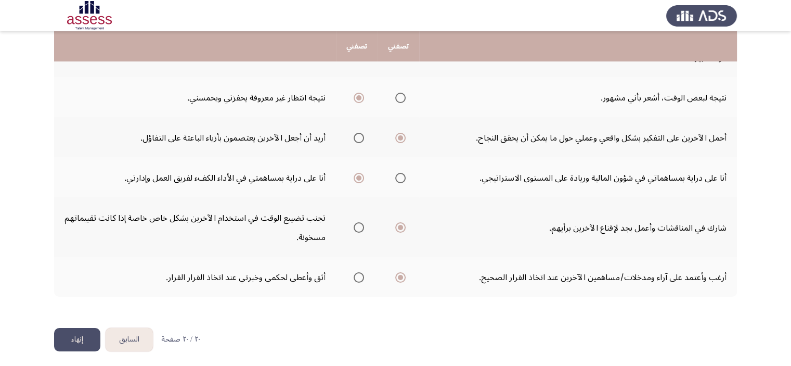
click at [81, 337] on font "إنهاء" at bounding box center [77, 338] width 12 height 15
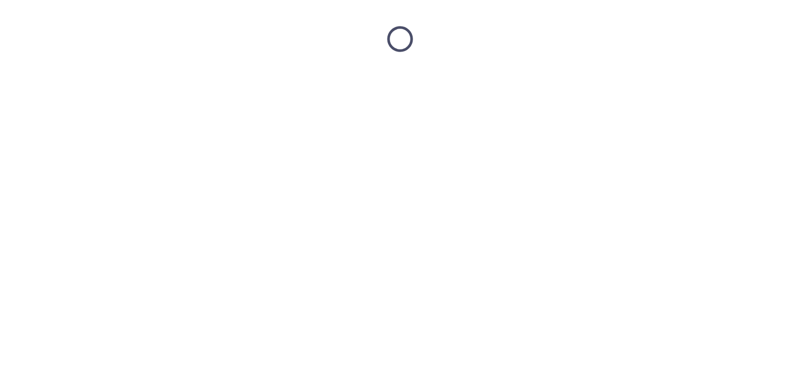
scroll to position [0, 0]
